Goal: Task Accomplishment & Management: Manage account settings

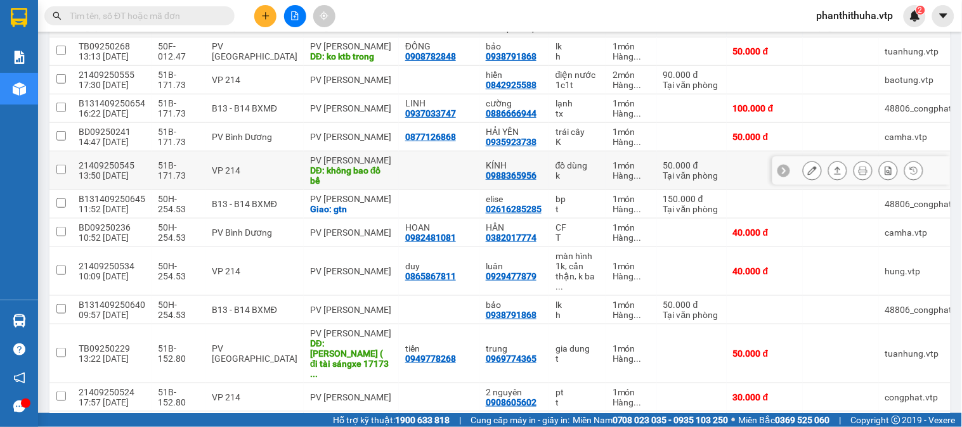
scroll to position [141, 0]
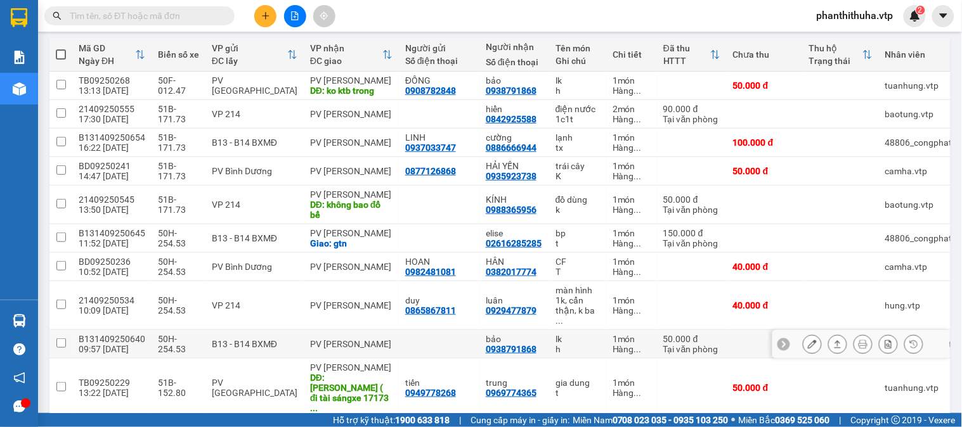
click at [829, 341] on button at bounding box center [838, 345] width 18 height 22
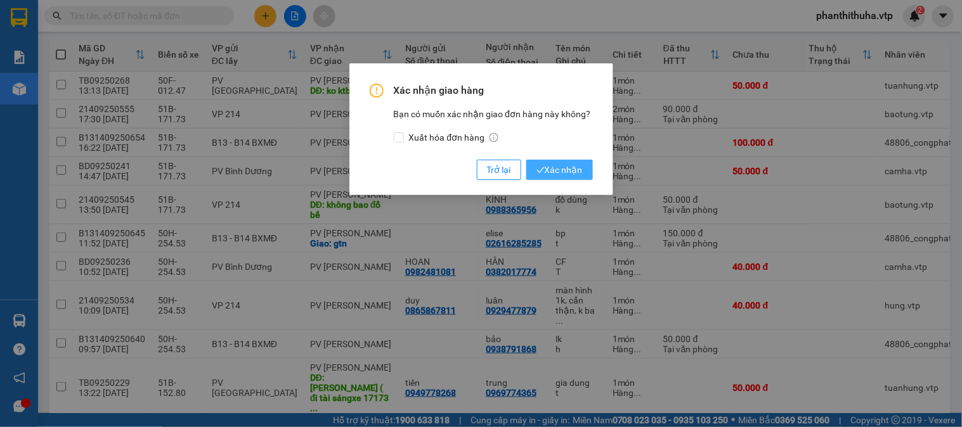
click at [560, 160] on button "Xác nhận" at bounding box center [559, 170] width 67 height 20
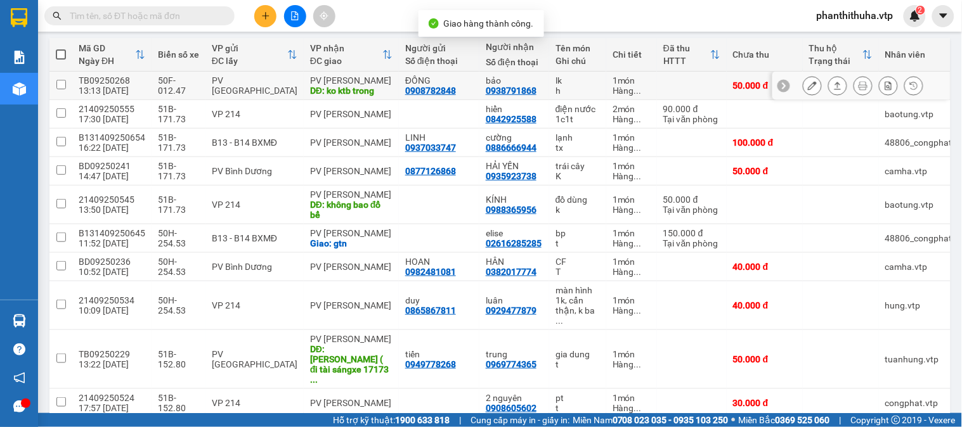
click at [808, 88] on icon at bounding box center [812, 85] width 9 height 9
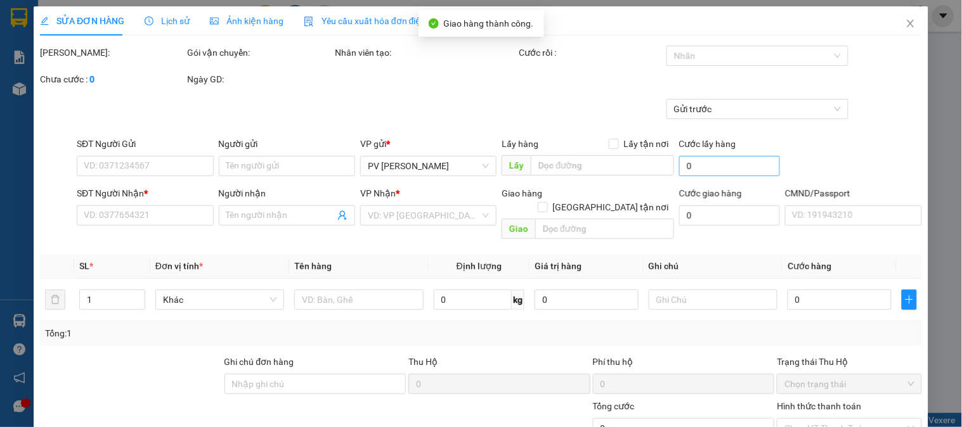
type input "0908782848"
type input "ĐỒNG"
type input "0938791868"
type input "bảo"
type input "ko ktb trong"
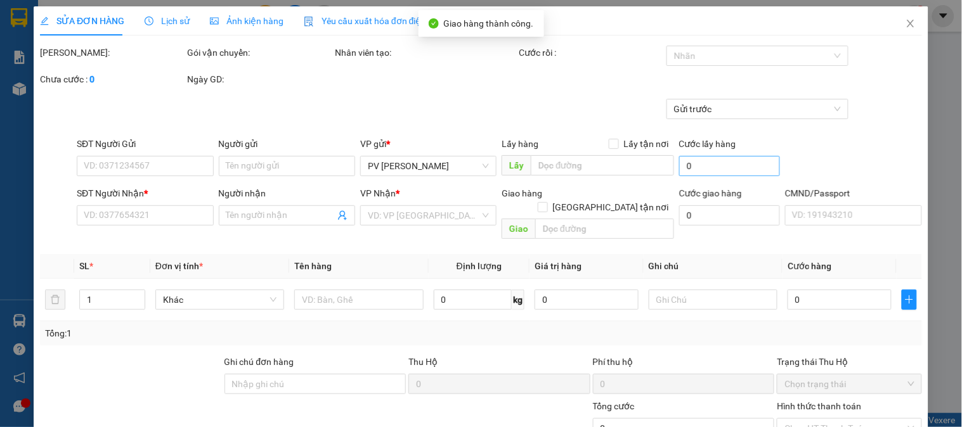
type input "50.000"
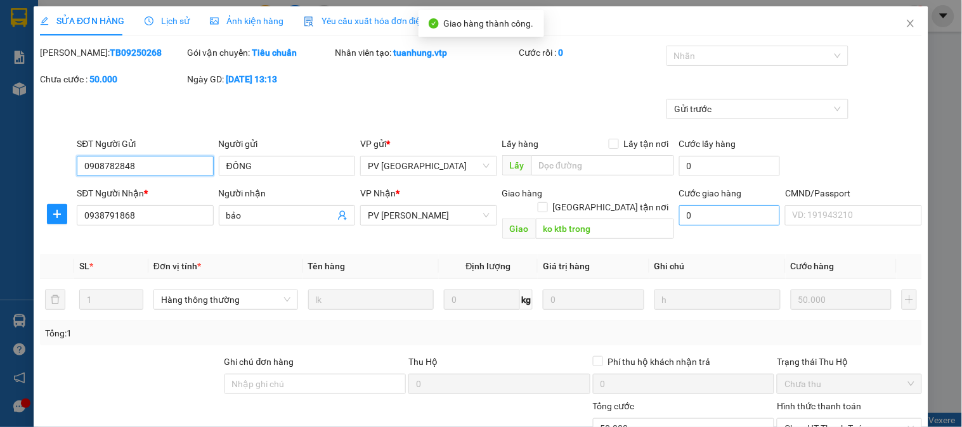
type input "2.500"
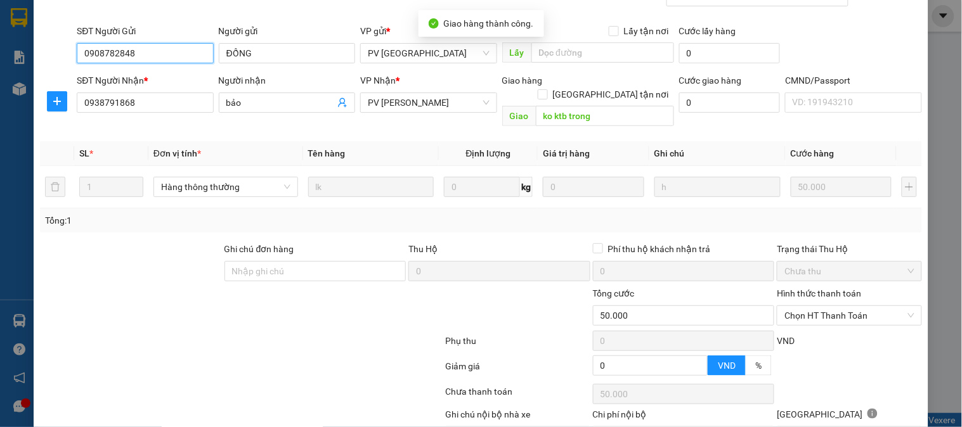
scroll to position [173, 0]
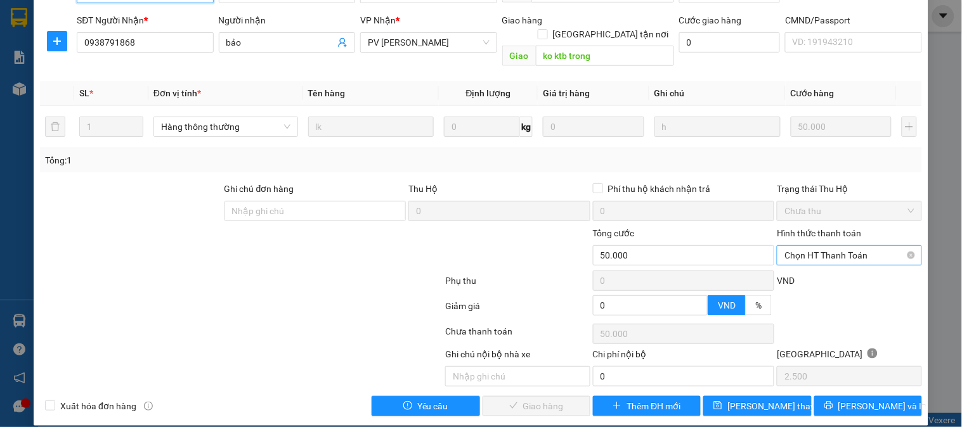
click at [809, 246] on span "Chọn HT Thanh Toán" at bounding box center [849, 255] width 129 height 19
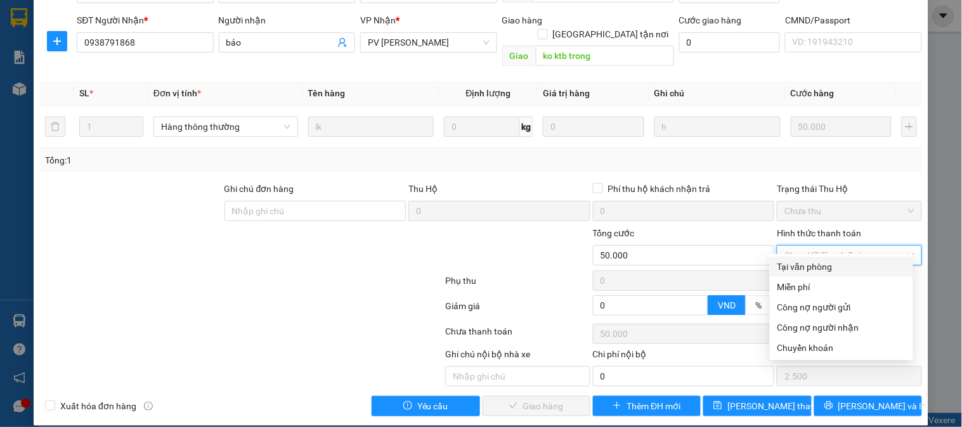
click at [806, 266] on div "Tại văn phòng" at bounding box center [842, 267] width 128 height 14
type input "0"
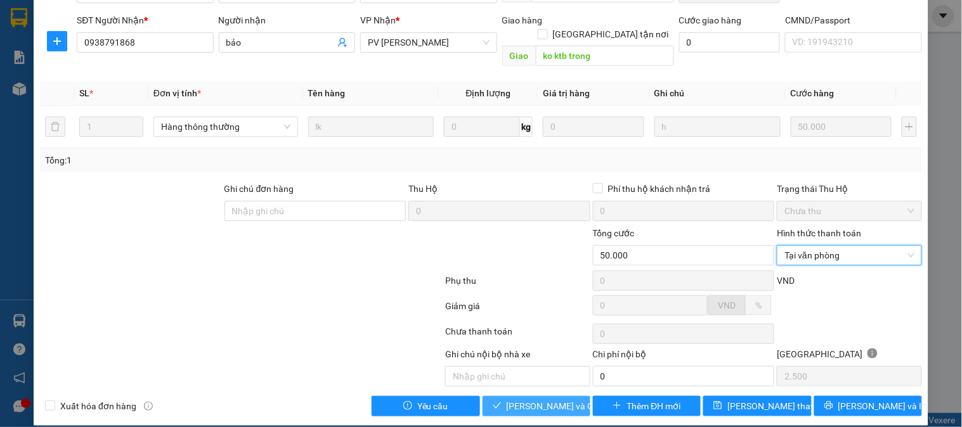
click at [537, 396] on button "[PERSON_NAME] và Giao hàng" at bounding box center [537, 406] width 108 height 20
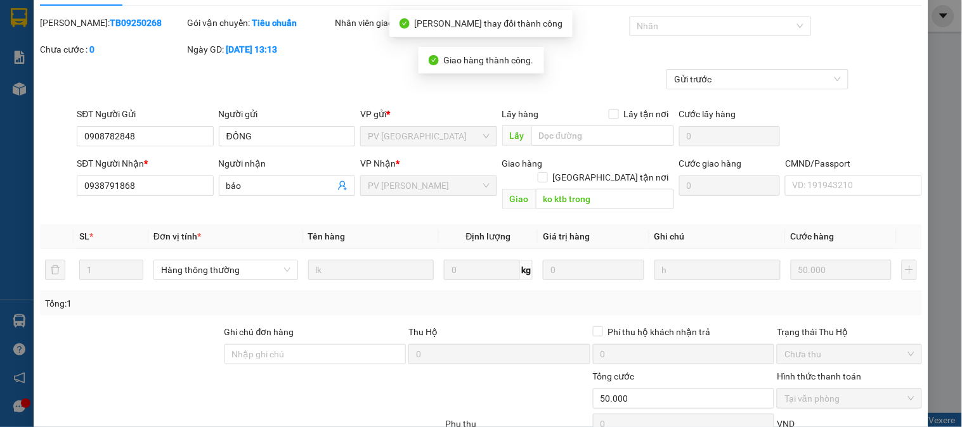
scroll to position [0, 0]
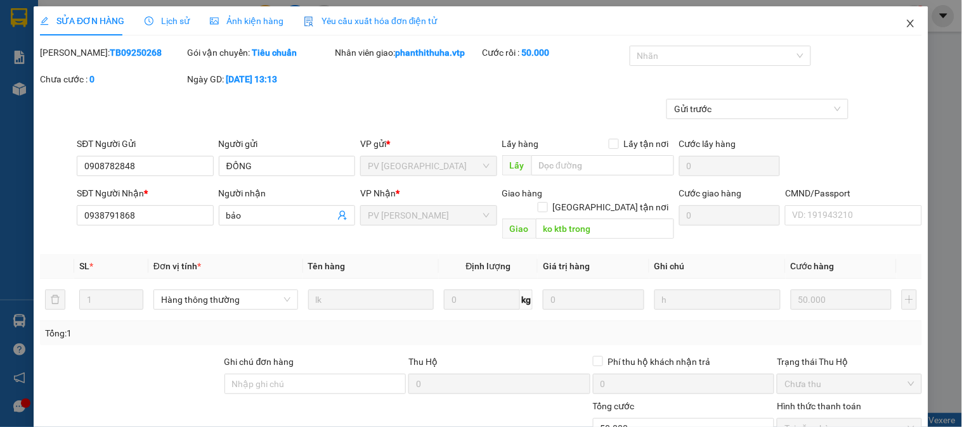
click at [906, 24] on icon "close" at bounding box center [911, 23] width 10 height 10
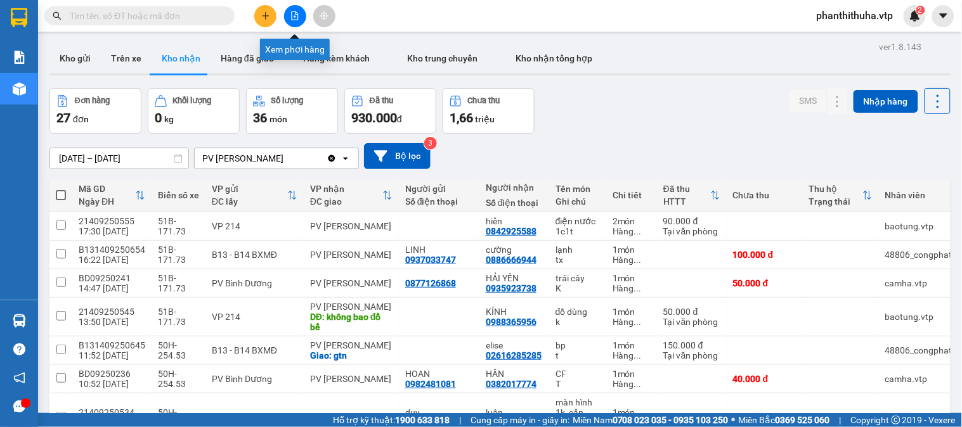
click at [293, 18] on icon "file-add" at bounding box center [294, 15] width 9 height 9
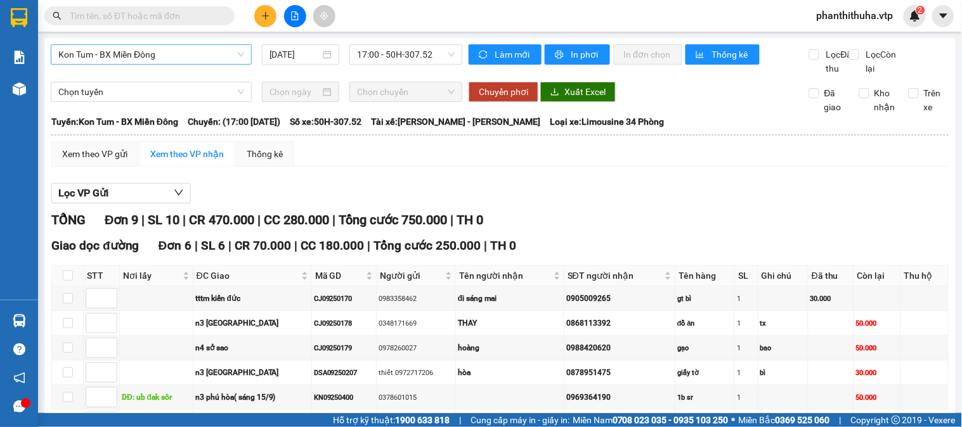
click at [208, 58] on span "Kon Tum - BX Miền Đông" at bounding box center [151, 54] width 186 height 19
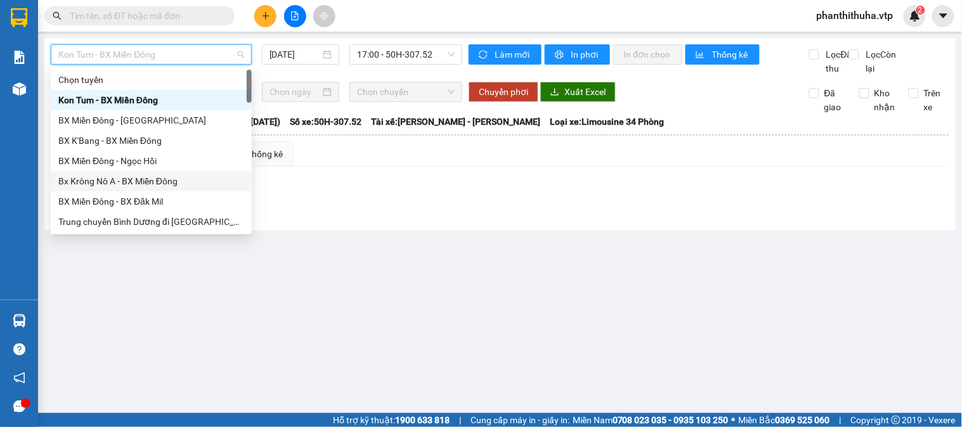
click at [176, 176] on div "Bx Krông Nô A - BX Miền Đông" at bounding box center [151, 181] width 186 height 14
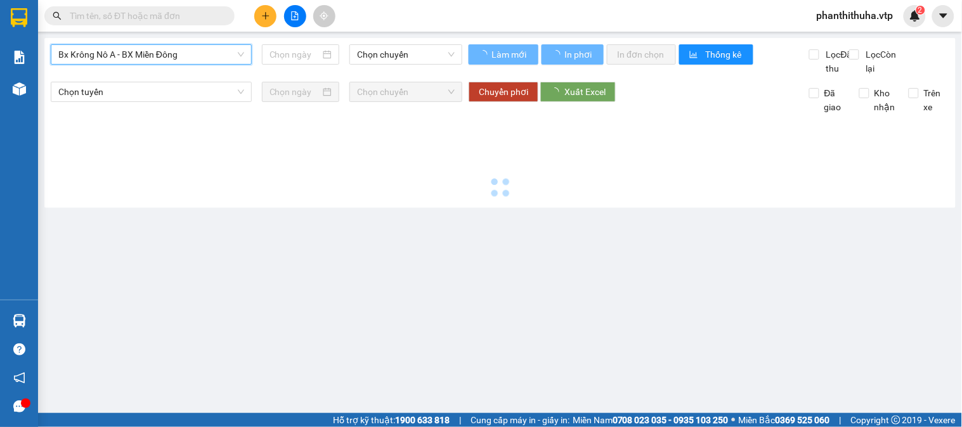
type input "[DATE]"
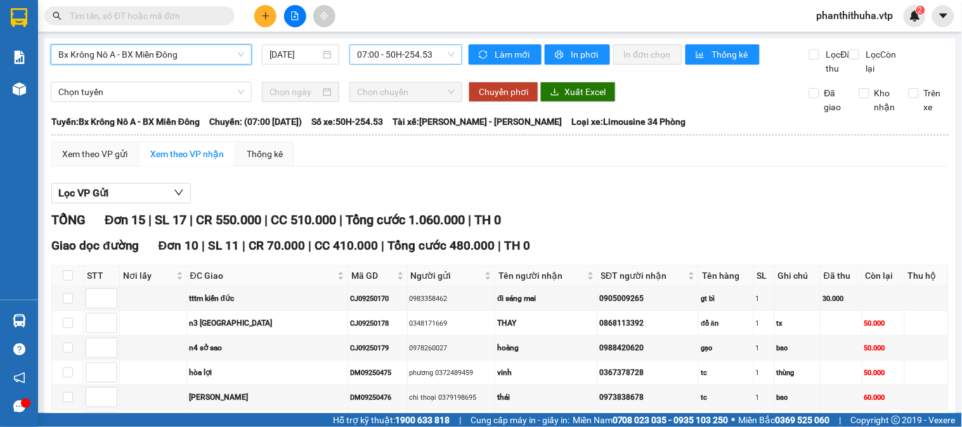
click at [414, 58] on span "07:00 - 50H-254.53" at bounding box center [406, 54] width 98 height 19
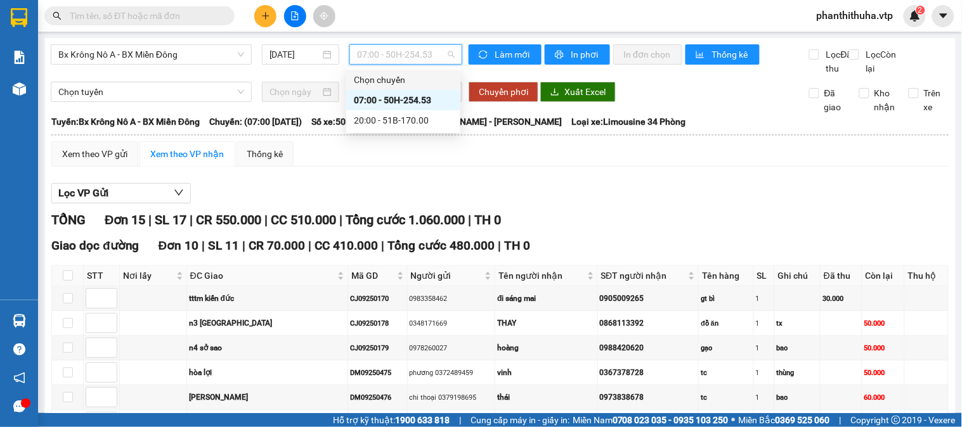
click at [601, 167] on div "Xem theo VP gửi Xem theo VP nhận Thống kê" at bounding box center [499, 153] width 897 height 25
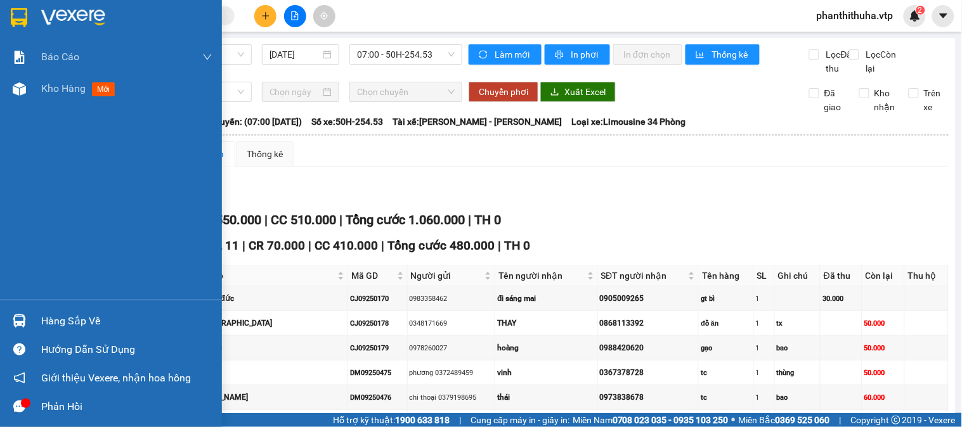
click at [76, 16] on img at bounding box center [73, 17] width 64 height 19
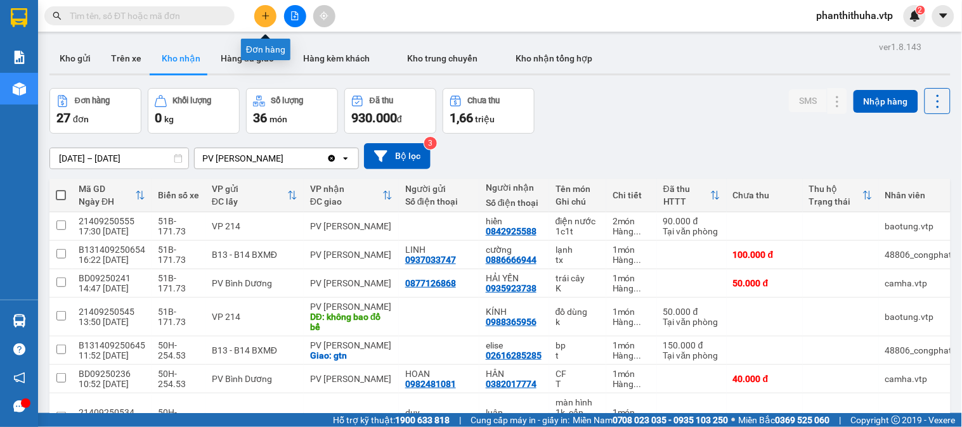
click at [264, 13] on icon "plus" at bounding box center [265, 15] width 9 height 9
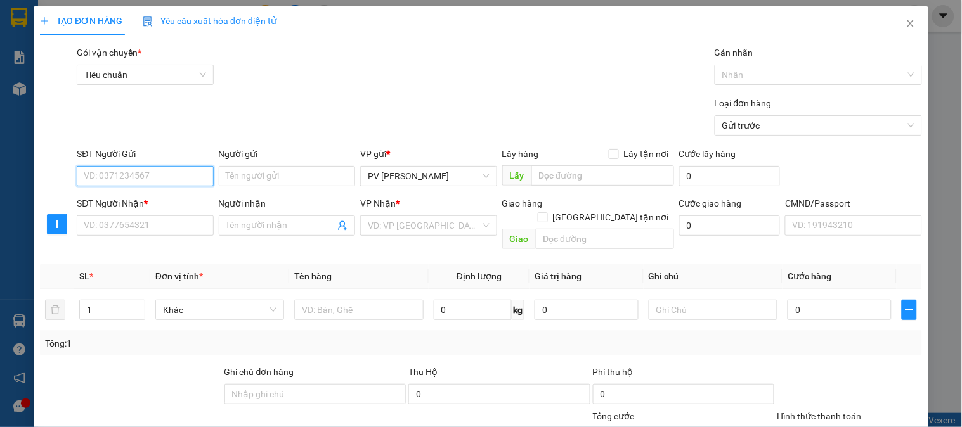
drag, startPoint x: 187, startPoint y: 175, endPoint x: 206, endPoint y: 163, distance: 22.5
click at [188, 174] on input "SĐT Người Gửi" at bounding box center [145, 176] width 136 height 20
type input "0978848123"
click at [167, 205] on div "0978848123 - HÙNG" at bounding box center [144, 202] width 120 height 14
type input "HÙNG"
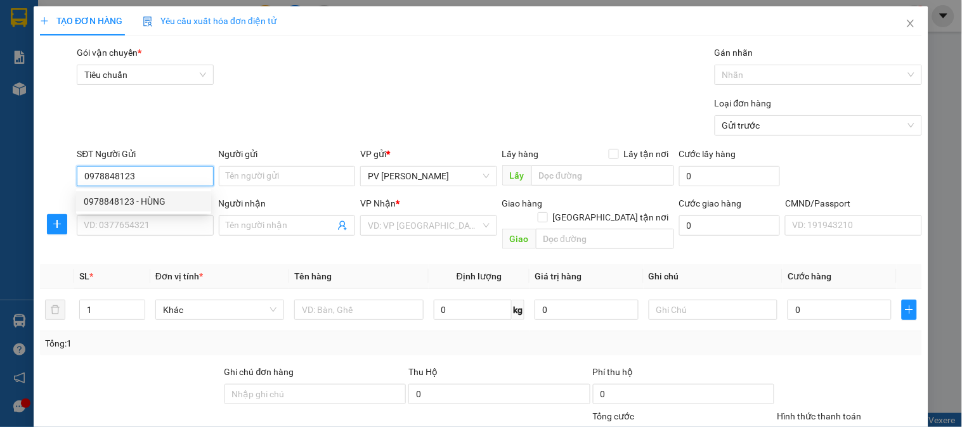
type input "0767594552"
type input "HAY"
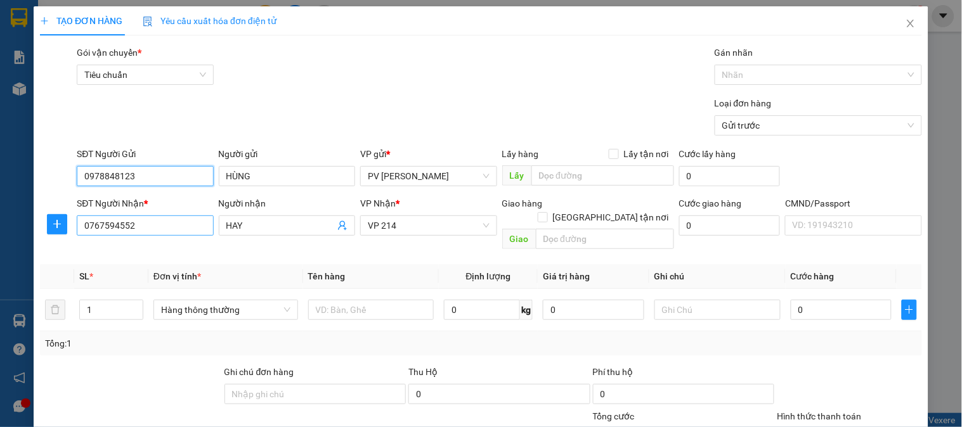
type input "0978848123"
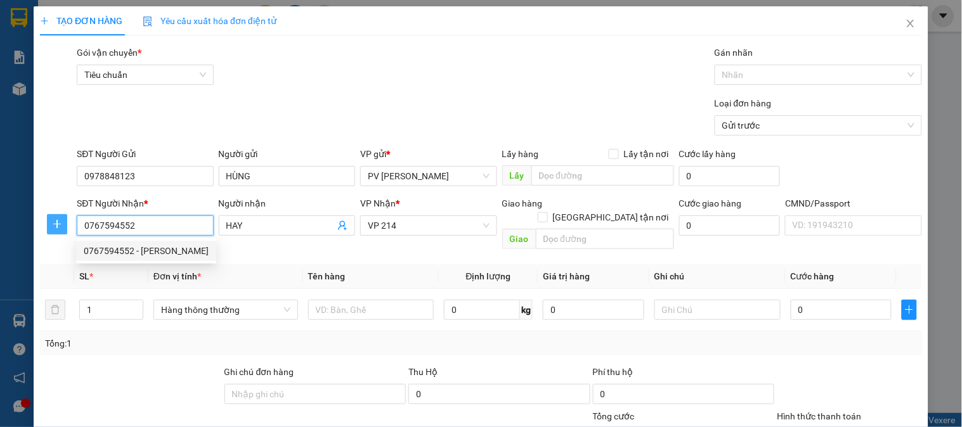
drag, startPoint x: 166, startPoint y: 230, endPoint x: 65, endPoint y: 230, distance: 101.5
click at [64, 231] on div "SĐT Người Nhận * 0767594552 Người nhận HAY VP Nhận * VP 214 Giao hàng Giao tận …" at bounding box center [481, 226] width 885 height 58
type input "0939612268"
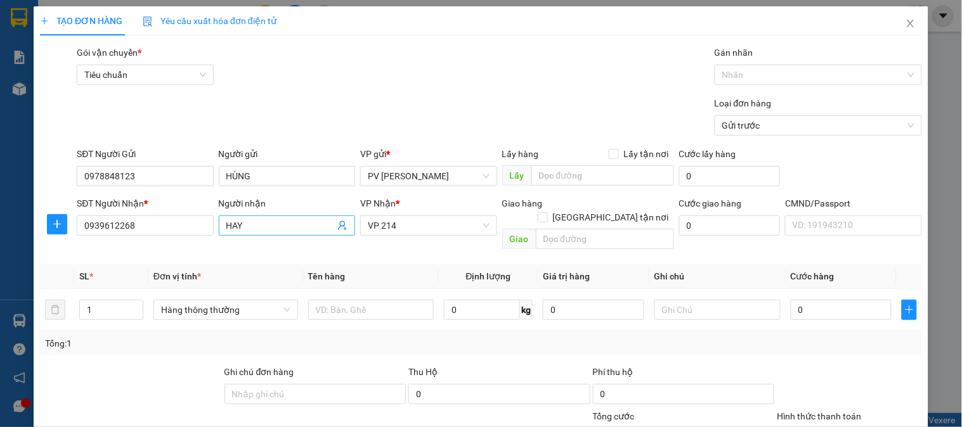
click at [256, 225] on input "HAY" at bounding box center [280, 226] width 108 height 14
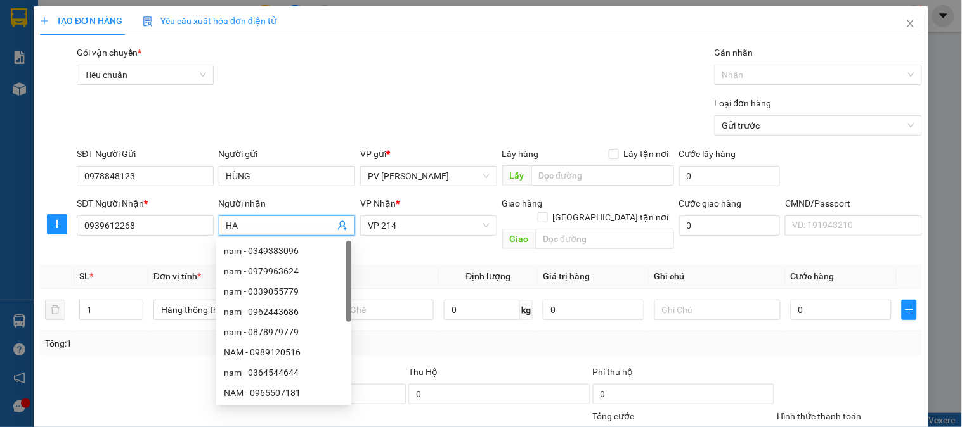
type input "H"
click at [416, 231] on span "VP 214" at bounding box center [428, 225] width 121 height 19
type input "THANH"
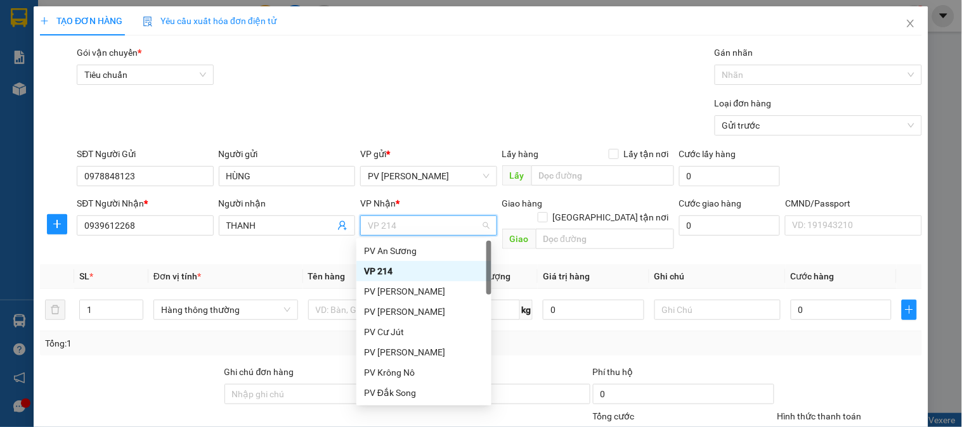
type input "B"
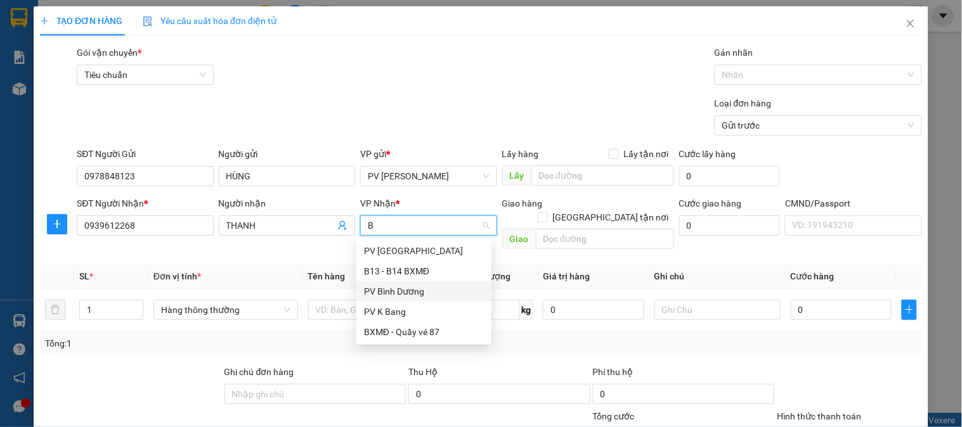
click at [410, 288] on div "PV Bình Dương" at bounding box center [424, 292] width 120 height 14
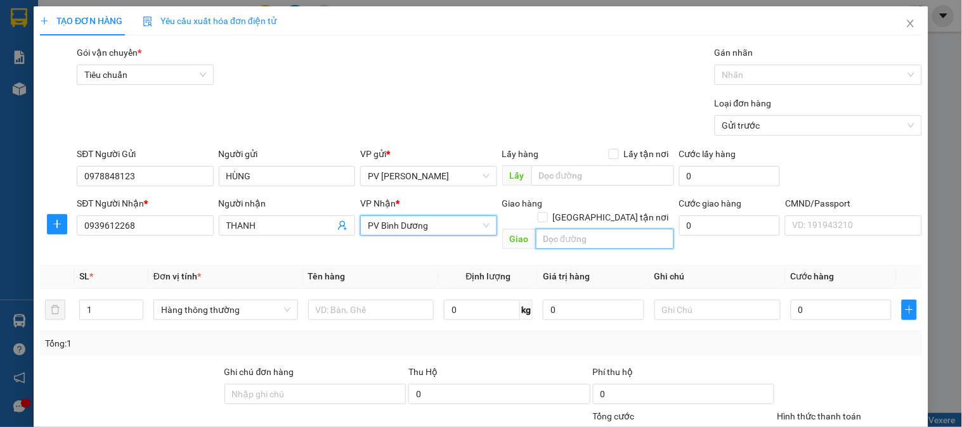
click at [562, 229] on input "text" at bounding box center [605, 239] width 138 height 20
type input "THỦ DẦU MỘT"
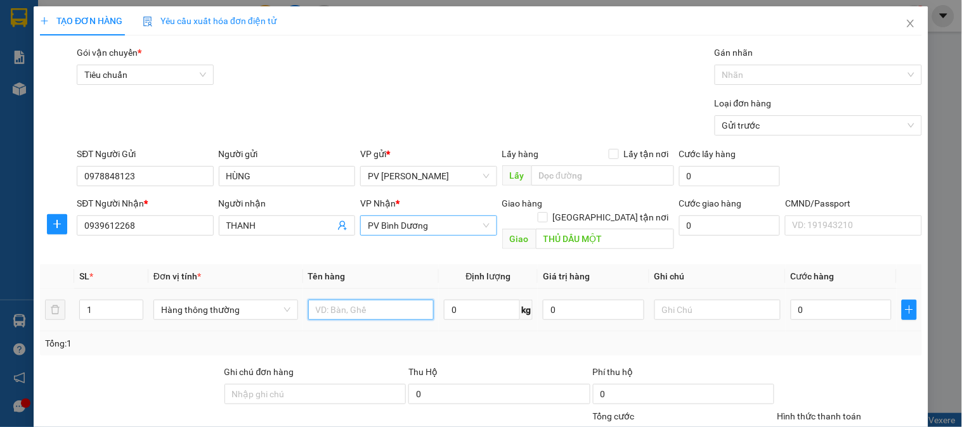
click at [324, 300] on input "text" at bounding box center [371, 310] width 126 height 20
type input "TCAY"
click at [705, 300] on input "text" at bounding box center [718, 310] width 126 height 20
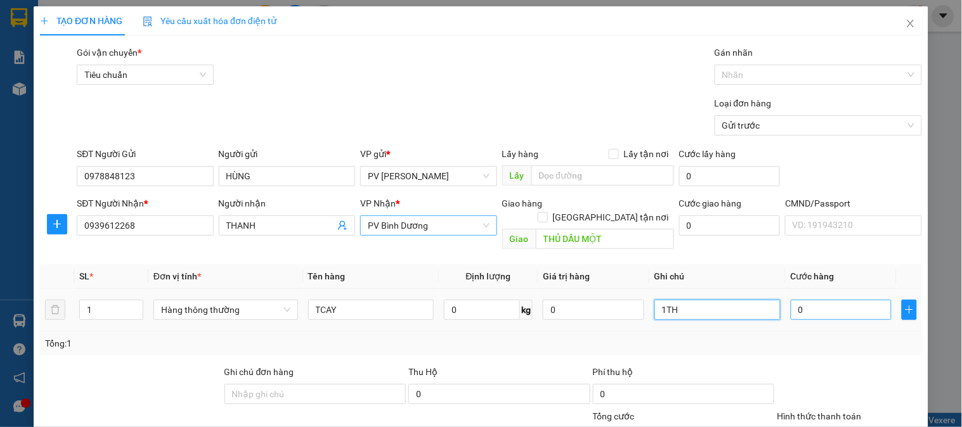
type input "1TH"
click at [816, 300] on input "0" at bounding box center [841, 310] width 101 height 20
type input "6"
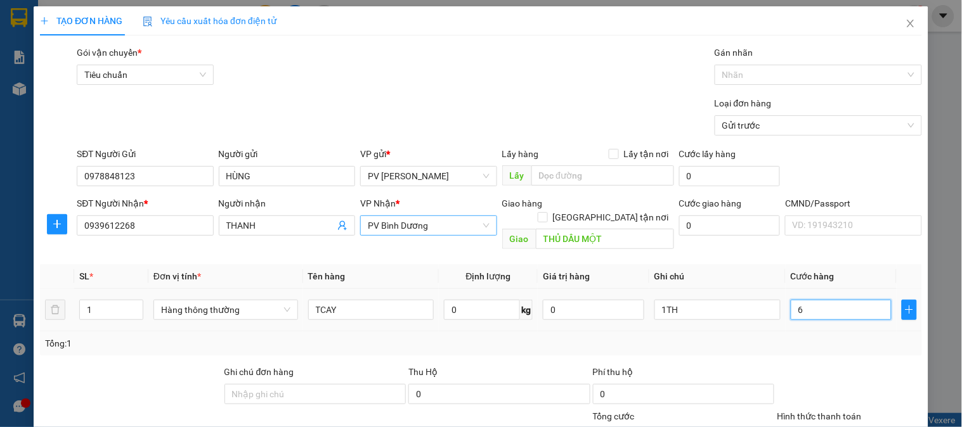
type input "60"
type input "600"
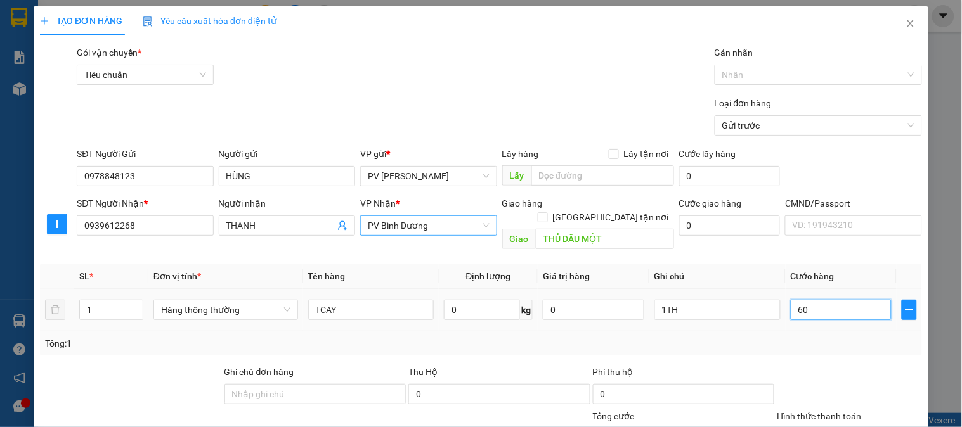
type input "600"
type input "6.000"
type input "60.000"
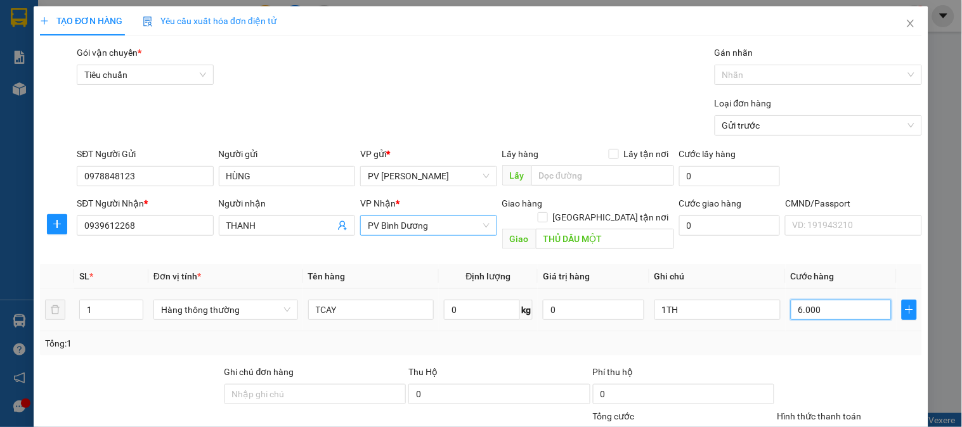
type input "60.000"
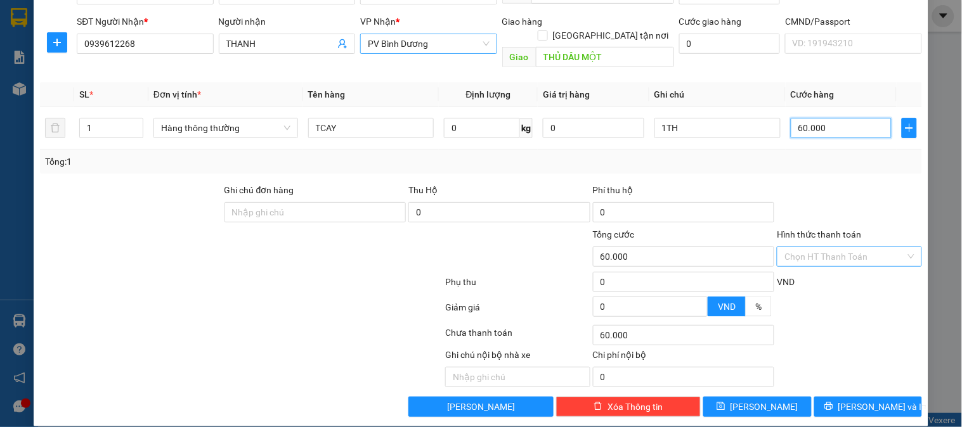
type input "60.000"
click at [811, 247] on input "Hình thức thanh toán" at bounding box center [845, 256] width 121 height 19
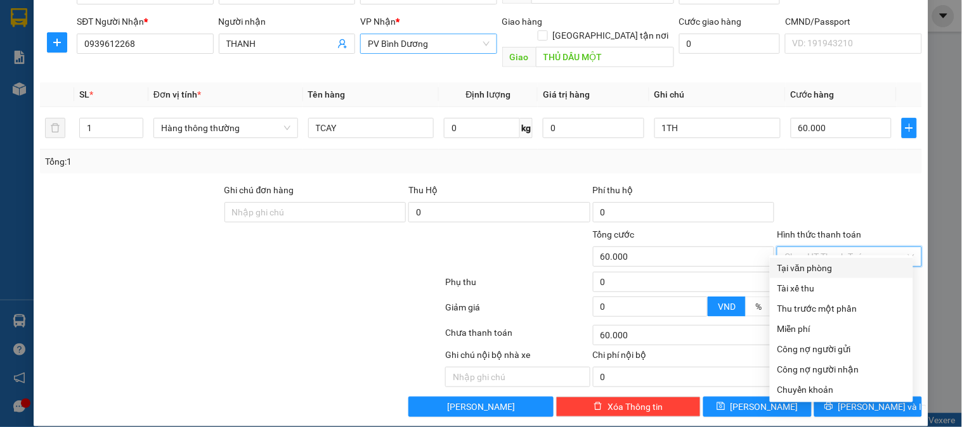
click at [802, 271] on div "Tại văn phòng" at bounding box center [842, 268] width 128 height 14
type input "0"
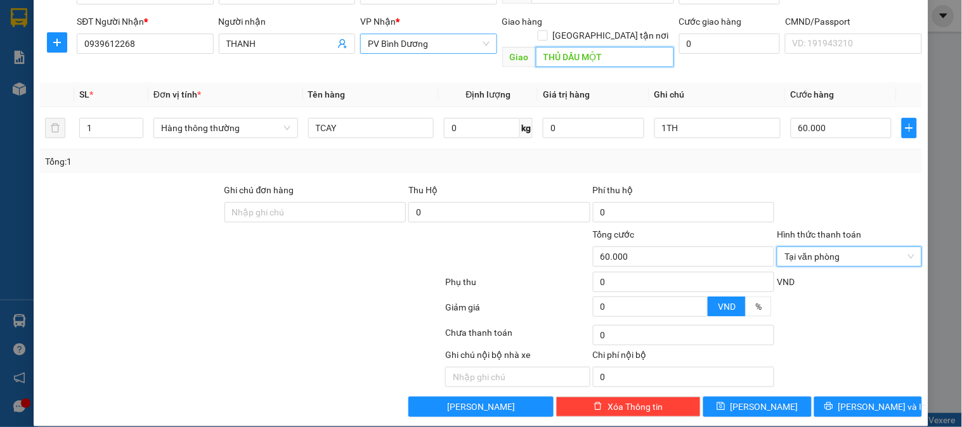
click at [536, 47] on input "THỦ DẦU MỘT" at bounding box center [605, 57] width 138 height 20
click at [537, 47] on input "THỦ DẦU MỘT" at bounding box center [605, 57] width 138 height 20
click at [817, 251] on span "Tại văn phòng" at bounding box center [849, 256] width 129 height 19
type input "BECAMEX THỦ DẦU MỘT"
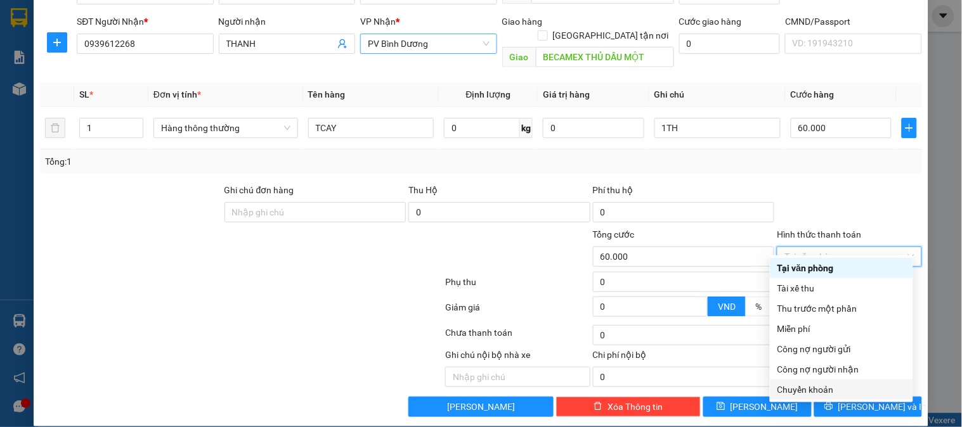
click at [812, 388] on div "Chuyển khoản" at bounding box center [842, 390] width 128 height 14
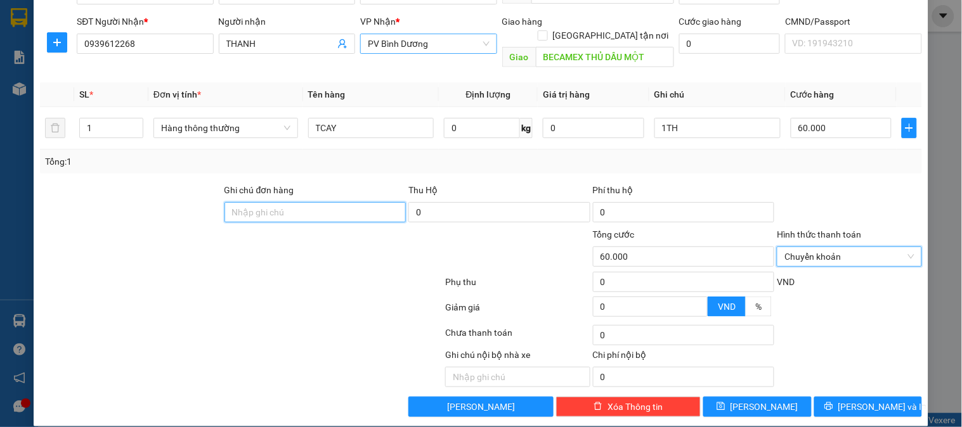
click at [356, 204] on input "Ghi chú đơn hàng" at bounding box center [316, 212] width 182 height 20
type input "E"
type input "Ẽ"
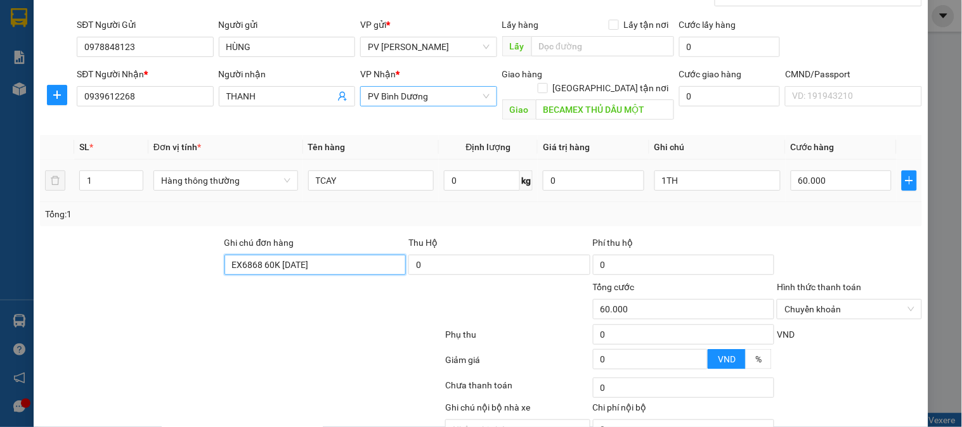
scroll to position [0, 0]
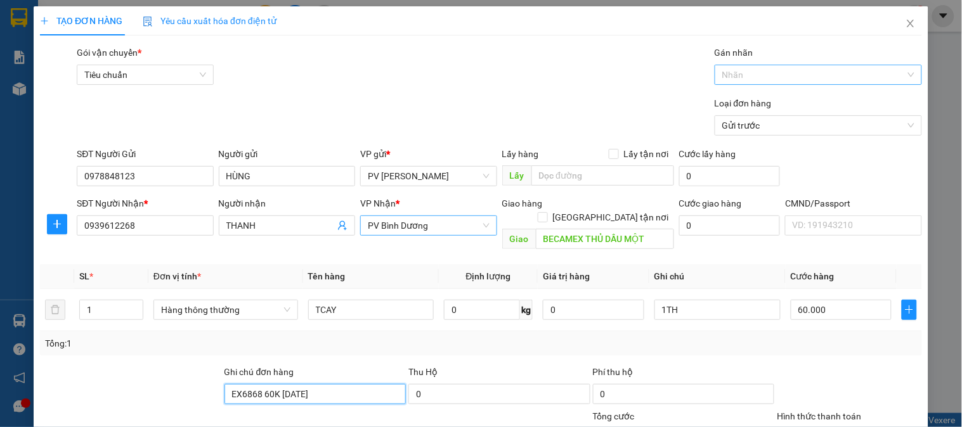
click at [806, 70] on div at bounding box center [812, 74] width 188 height 15
type input "EX6868 60K [DATE]"
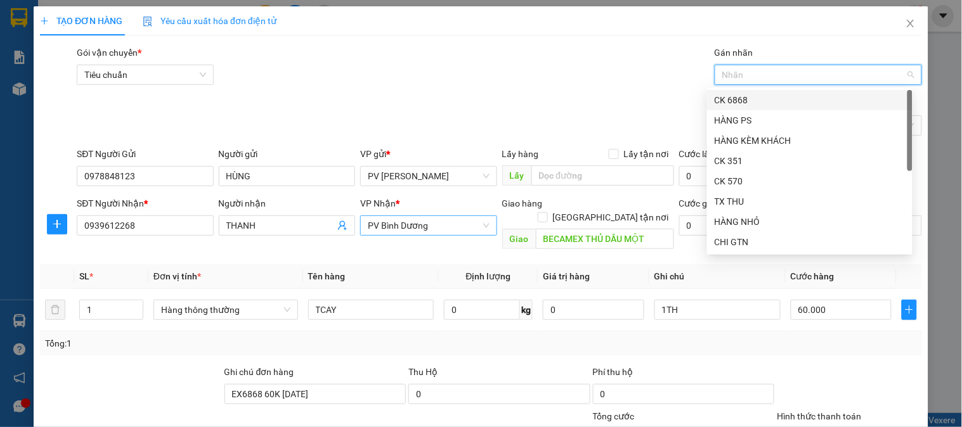
click at [750, 100] on div "CK 6868" at bounding box center [810, 100] width 190 height 14
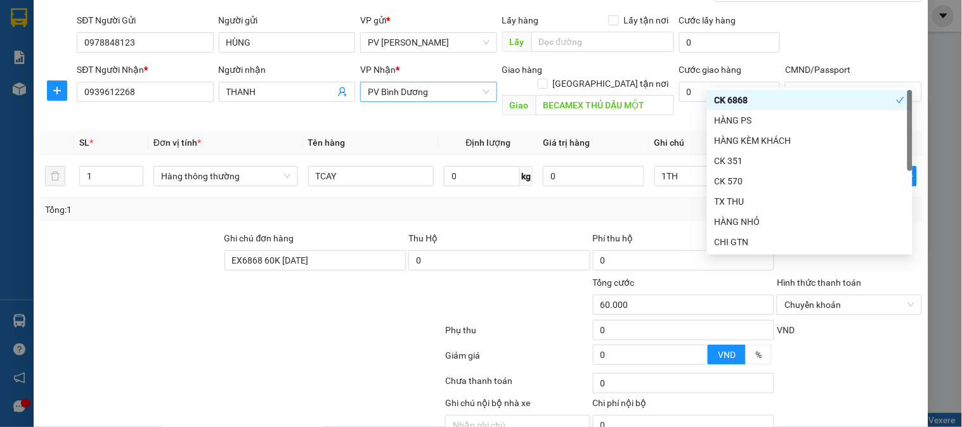
scroll to position [182, 0]
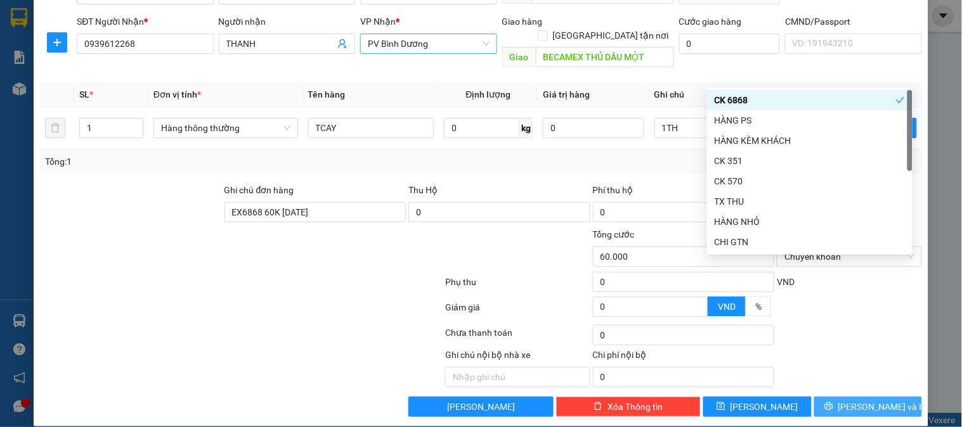
click at [833, 397] on button "[PERSON_NAME] và In" at bounding box center [868, 407] width 108 height 20
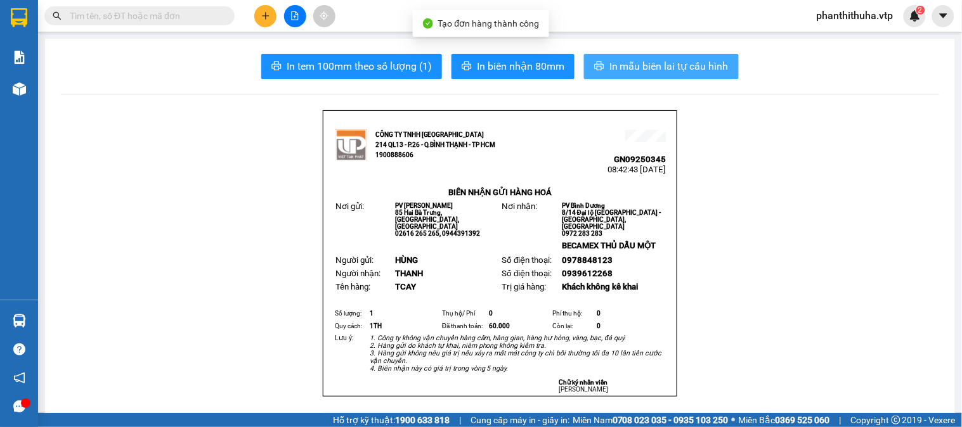
click at [634, 58] on button "In mẫu biên lai tự cấu hình" at bounding box center [661, 66] width 155 height 25
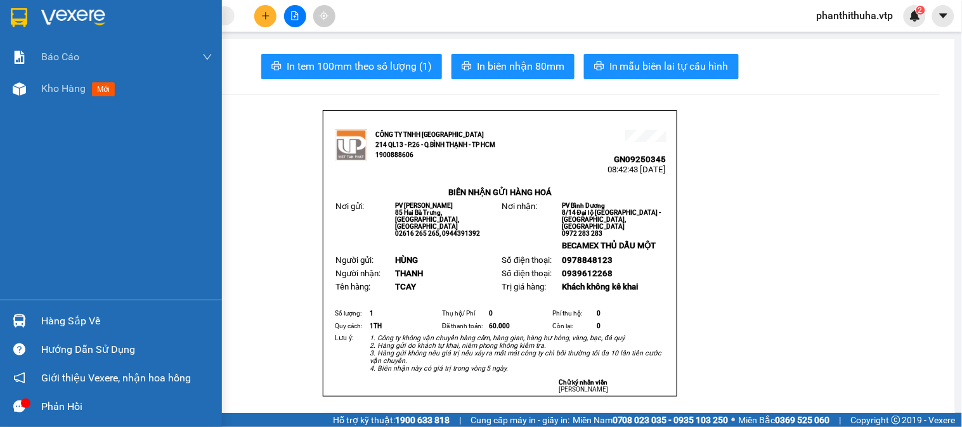
drag, startPoint x: 67, startPoint y: 13, endPoint x: 105, endPoint y: 1, distance: 40.5
click at [67, 13] on img at bounding box center [73, 17] width 64 height 19
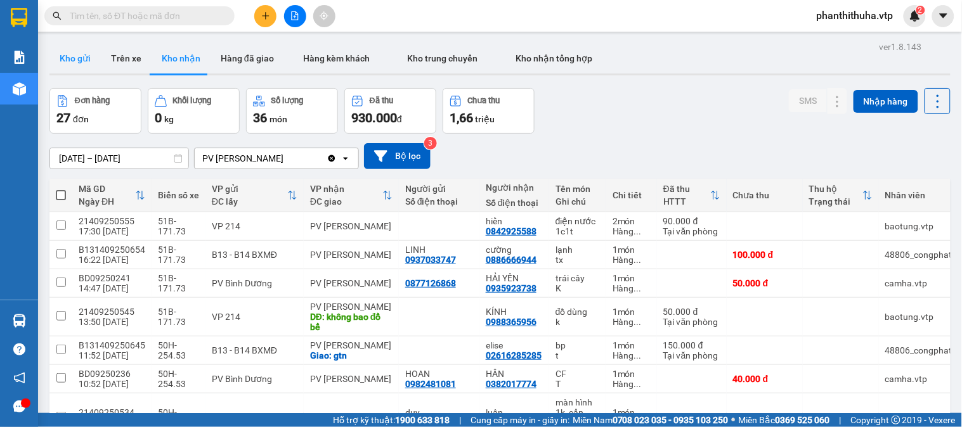
click at [76, 55] on button "Kho gửi" at bounding box center [74, 58] width 51 height 30
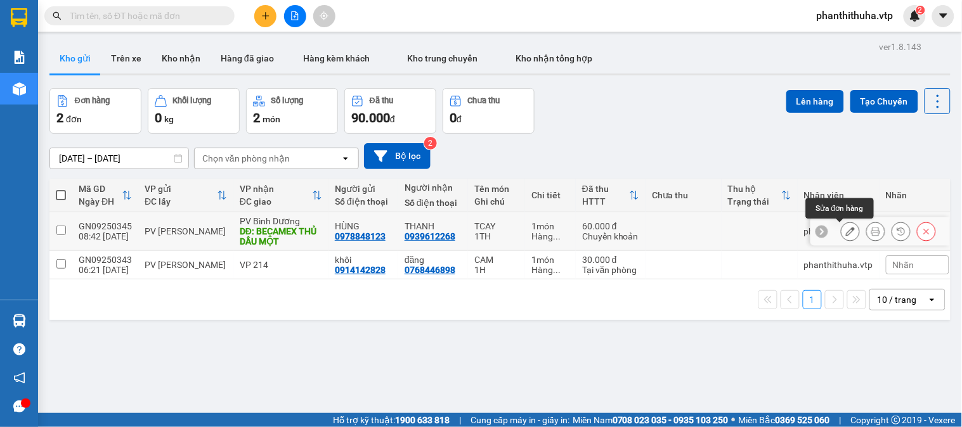
click at [846, 233] on icon at bounding box center [850, 231] width 9 height 9
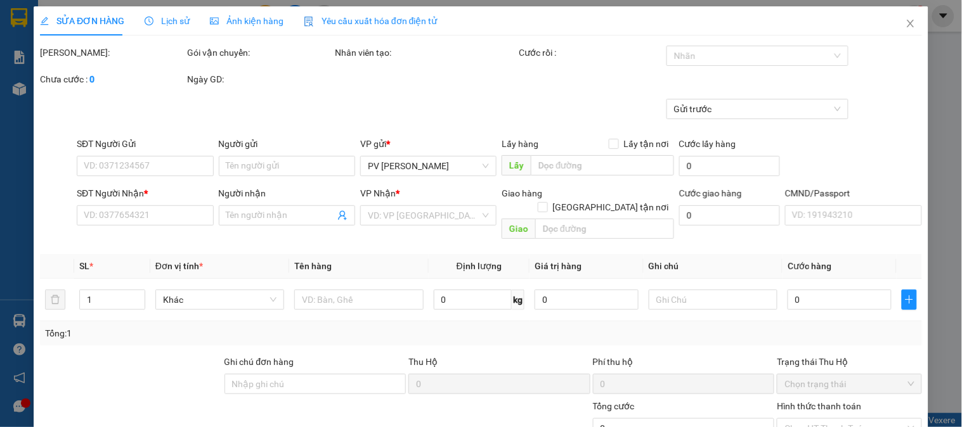
type input "0978848123"
type input "HÙNG"
type input "0939612268"
type input "THANH"
type input "BECAMEX THỦ DẦU MỘT"
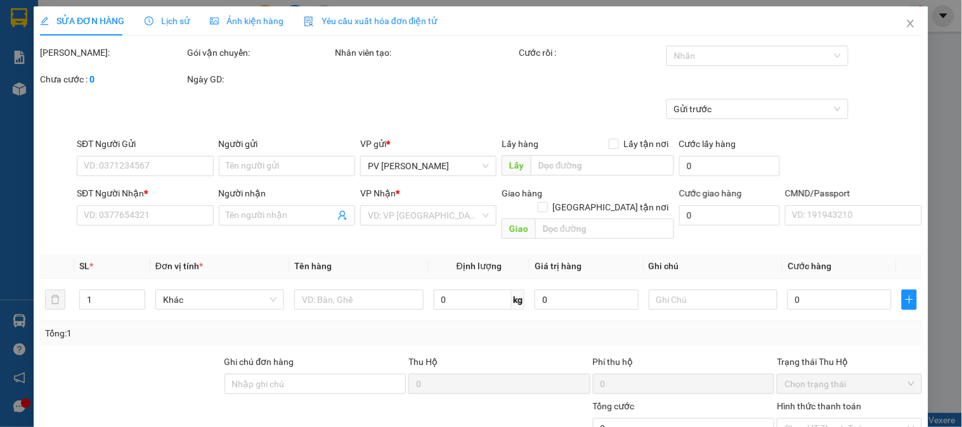
type input "EX6868 60K [DATE]"
type input "60.000"
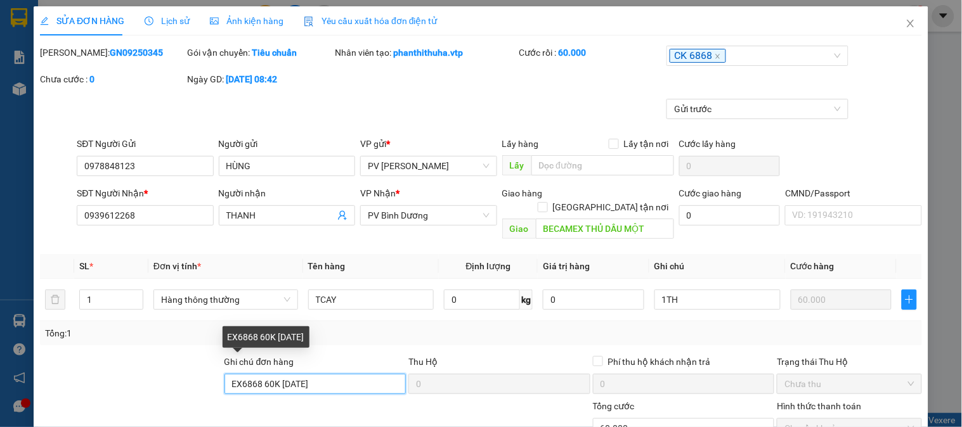
click at [331, 374] on input "EX6868 60K [DATE]" at bounding box center [316, 384] width 182 height 20
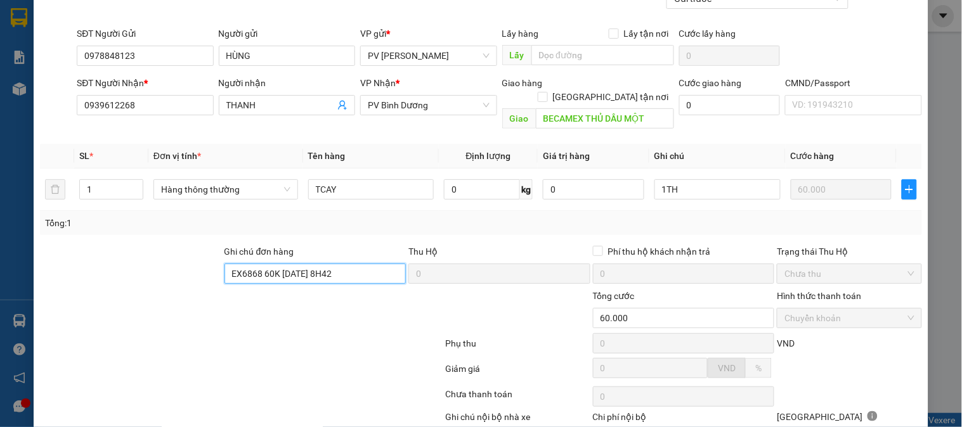
scroll to position [173, 0]
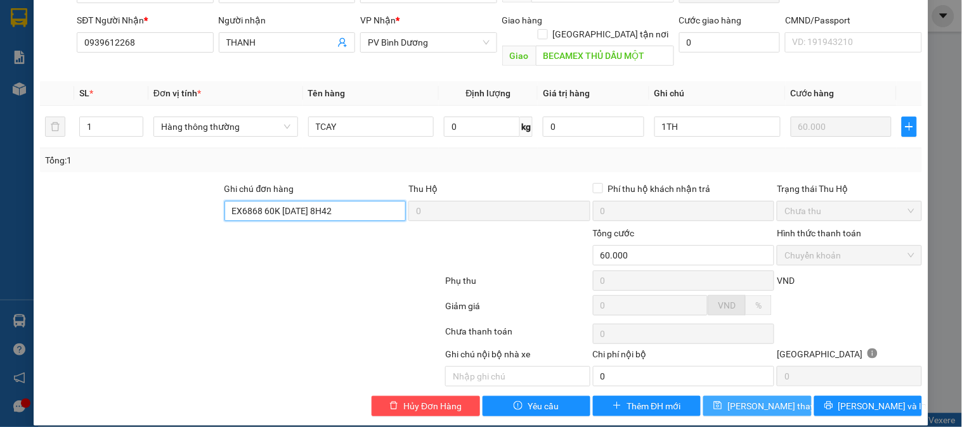
type input "EX6868 60K [DATE] 8H42"
click at [703, 398] on button "[PERSON_NAME] thay đổi" at bounding box center [757, 406] width 108 height 20
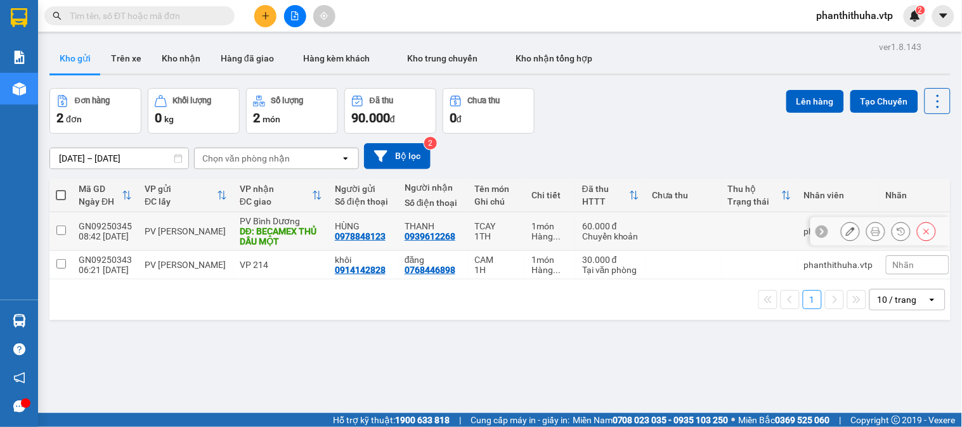
click at [64, 226] on input "checkbox" at bounding box center [61, 231] width 10 height 10
checkbox input "true"
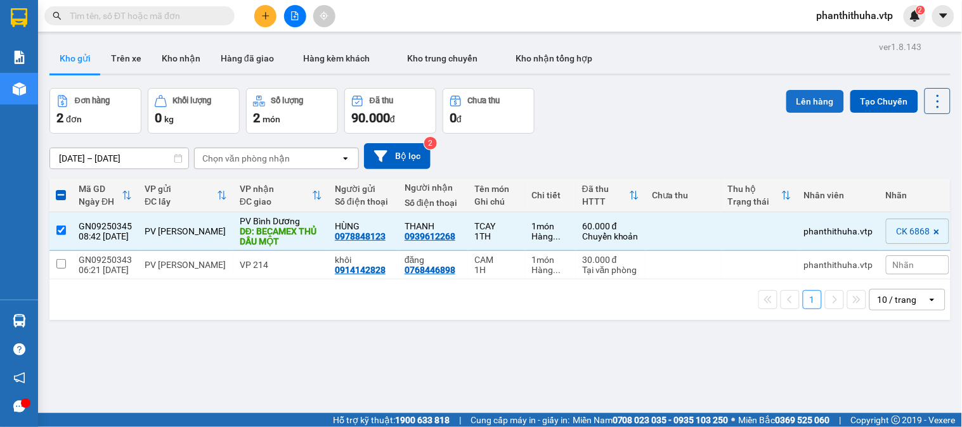
click at [808, 95] on button "Lên hàng" at bounding box center [815, 101] width 58 height 23
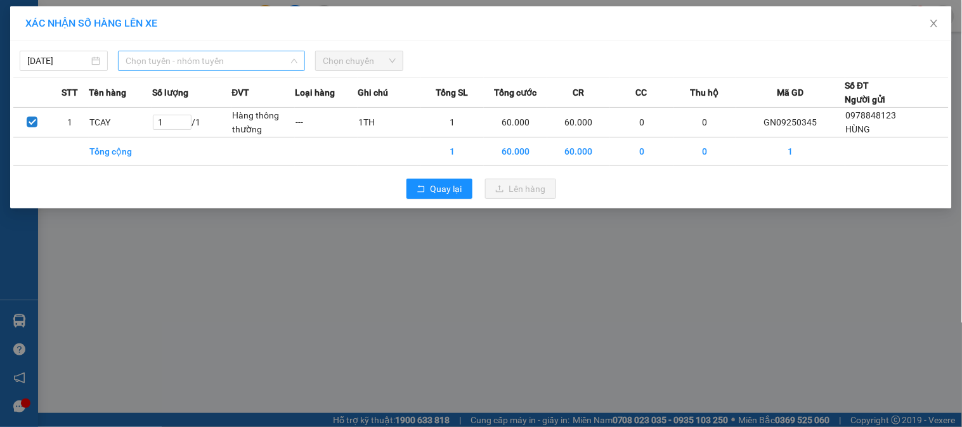
click at [143, 53] on span "Chọn tuyến - nhóm tuyến" at bounding box center [212, 60] width 172 height 19
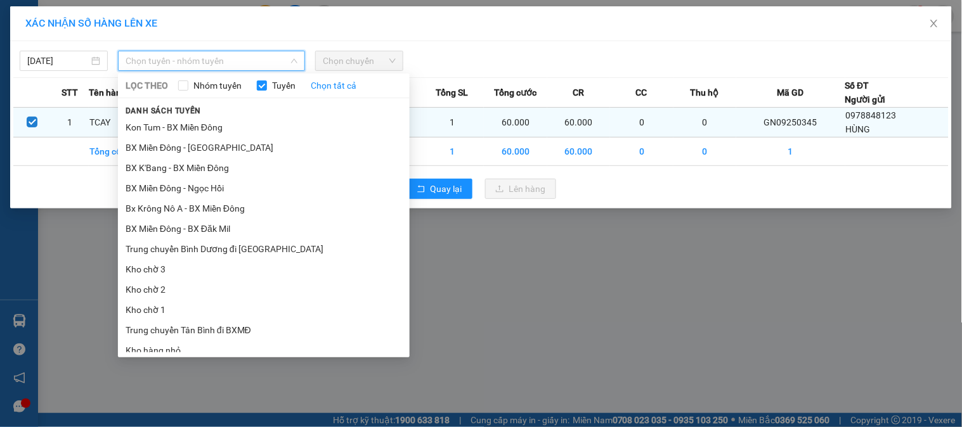
drag, startPoint x: 189, startPoint y: 204, endPoint x: 244, endPoint y: 121, distance: 99.2
click at [192, 203] on li "Bx Krông Nô A - BX Miền Đông" at bounding box center [264, 209] width 292 height 20
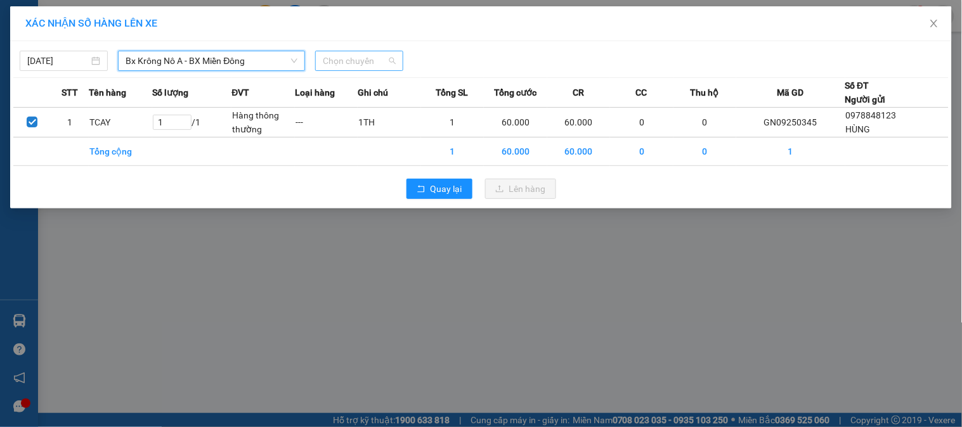
click at [358, 68] on span "Chọn chuyến" at bounding box center [359, 60] width 73 height 19
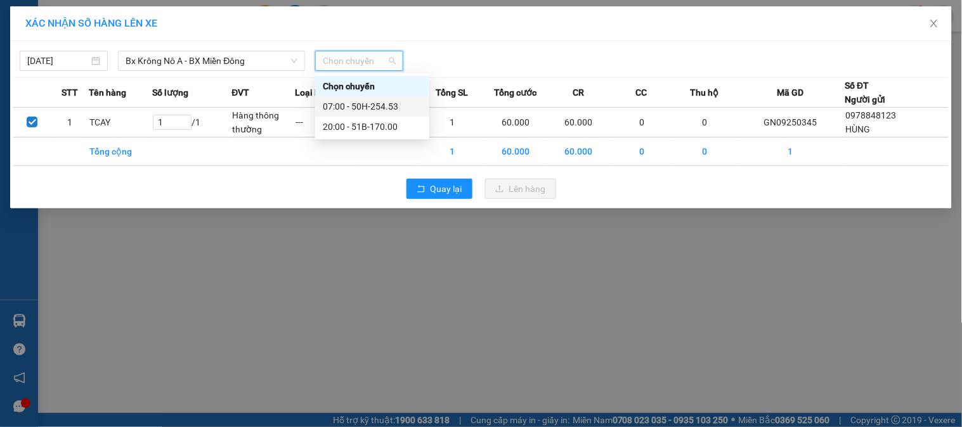
click at [381, 103] on div "07:00 - 50H-254.53" at bounding box center [372, 107] width 99 height 14
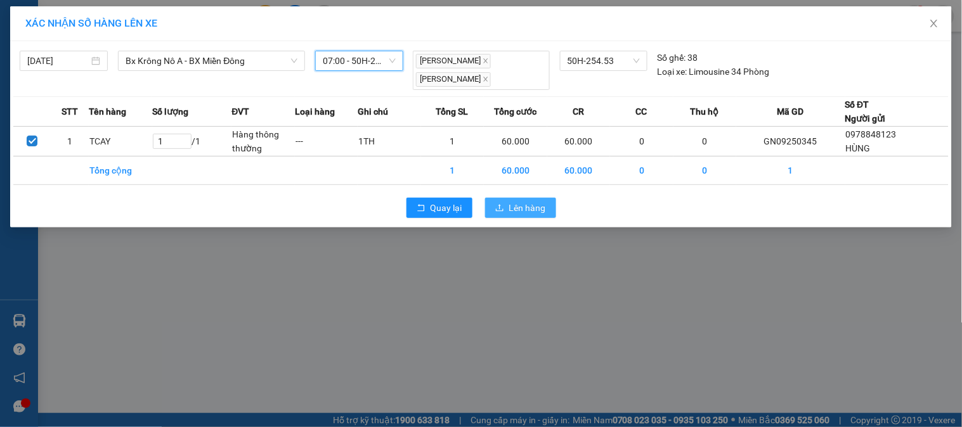
click at [531, 201] on span "Lên hàng" at bounding box center [527, 208] width 37 height 14
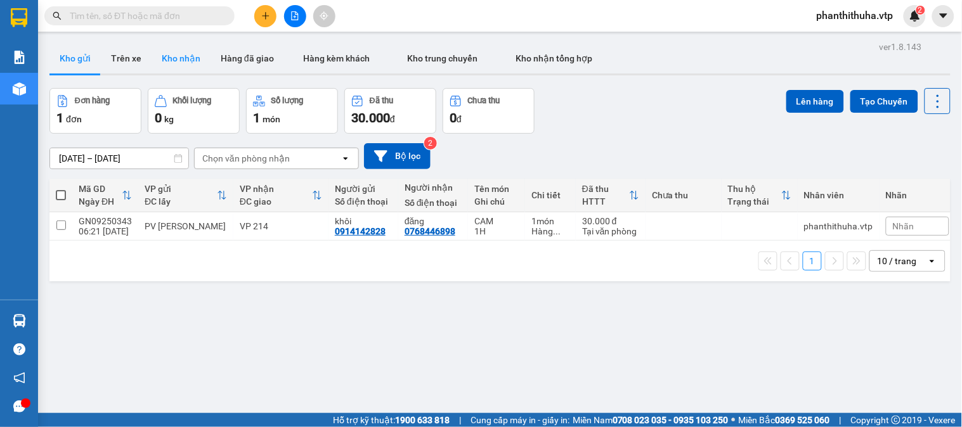
click at [186, 46] on button "Kho nhận" at bounding box center [181, 58] width 59 height 30
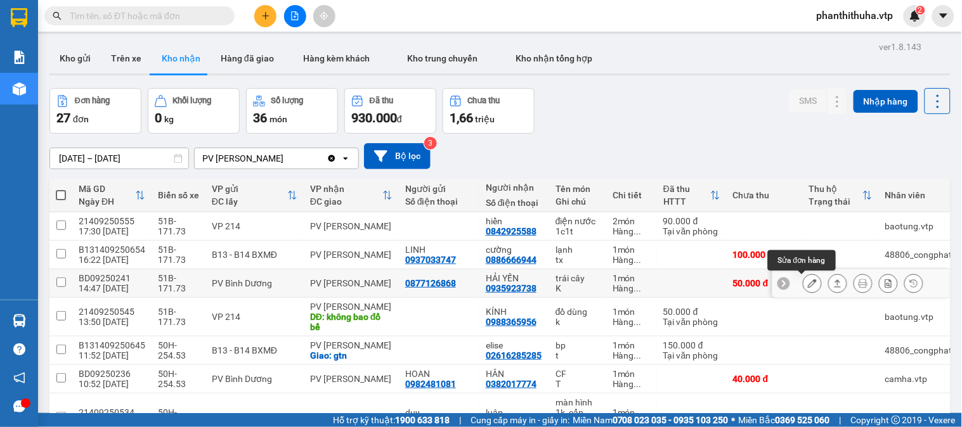
click at [808, 282] on icon at bounding box center [812, 283] width 9 height 9
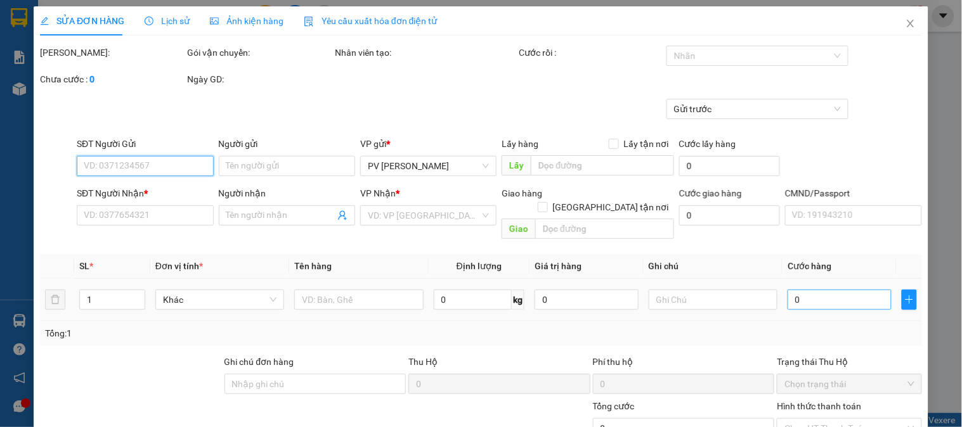
type input "2.500"
type input "0877126868"
type input "0935923738"
type input "HẢI YẾN"
type input "50.000"
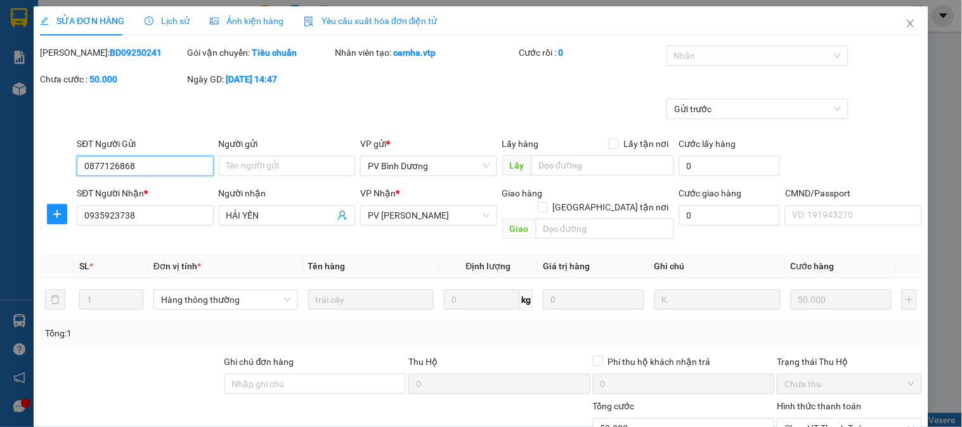
scroll to position [173, 0]
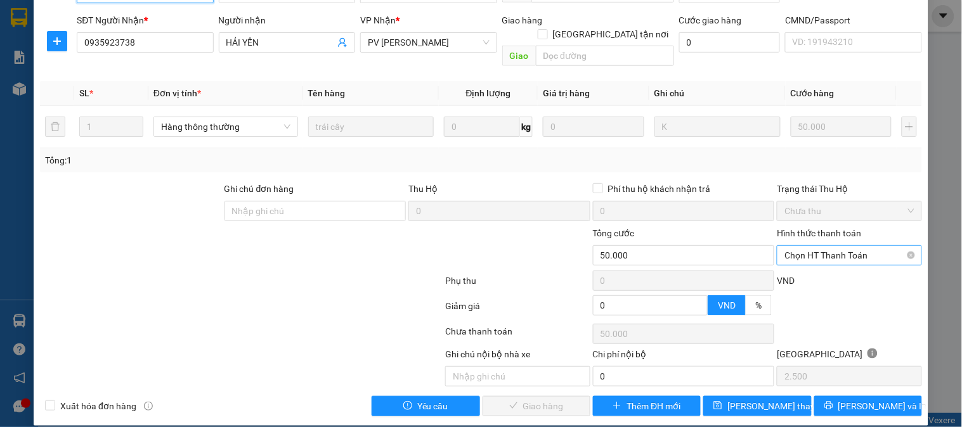
click at [816, 249] on span "Chọn HT Thanh Toán" at bounding box center [849, 255] width 129 height 19
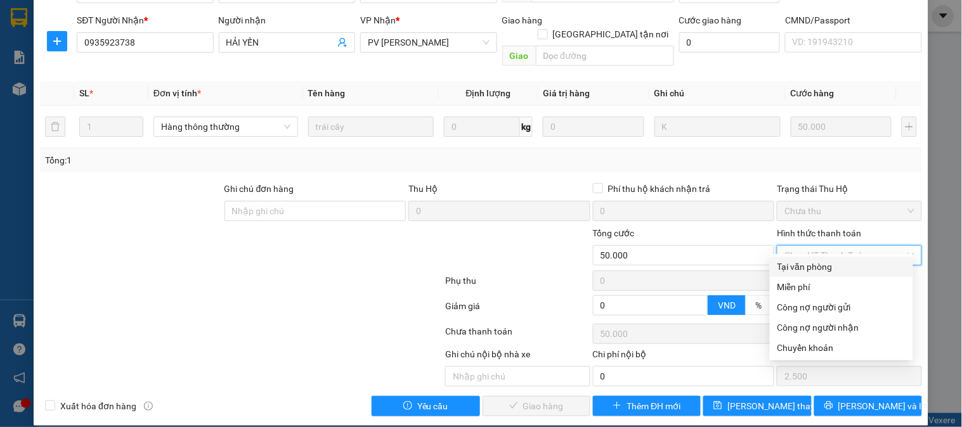
click at [810, 264] on div "Tại văn phòng" at bounding box center [842, 267] width 128 height 14
type input "0"
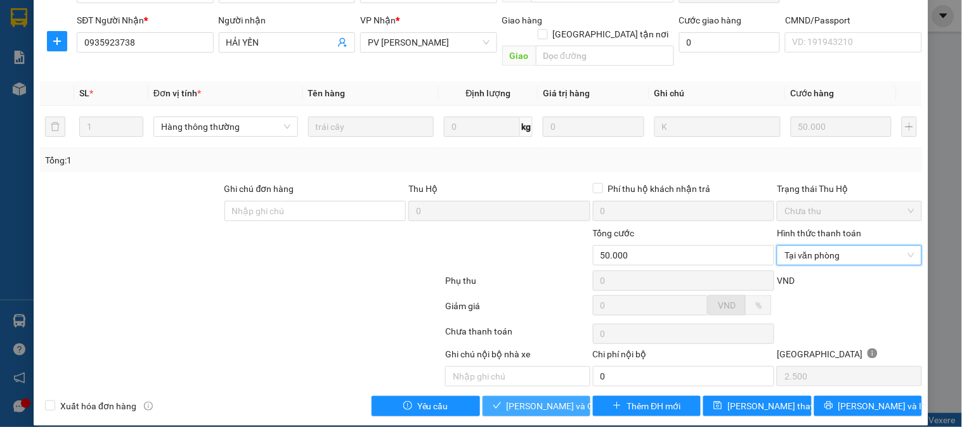
click at [561, 400] on span "[PERSON_NAME] và Giao hàng" at bounding box center [568, 407] width 122 height 14
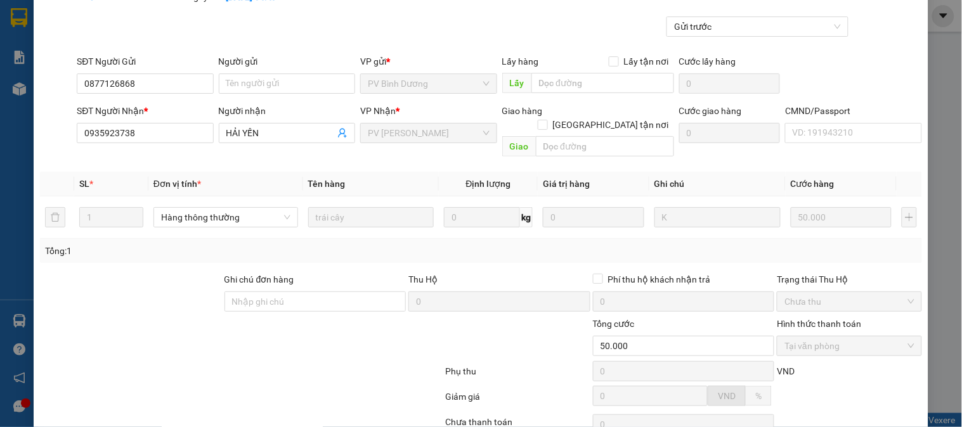
scroll to position [0, 0]
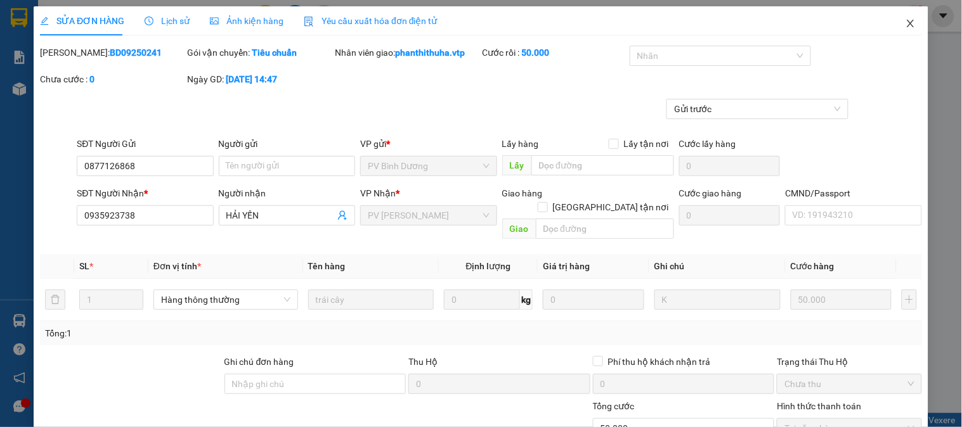
click at [906, 26] on icon "close" at bounding box center [911, 23] width 10 height 10
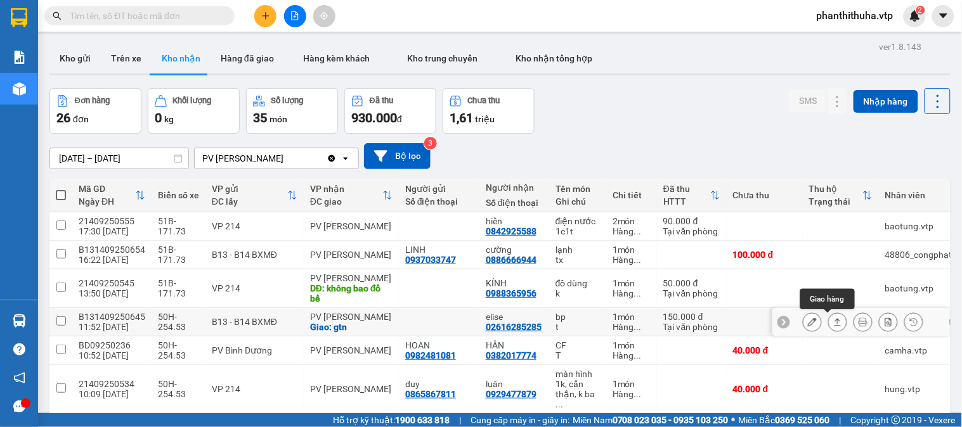
click at [833, 318] on icon at bounding box center [837, 322] width 9 height 9
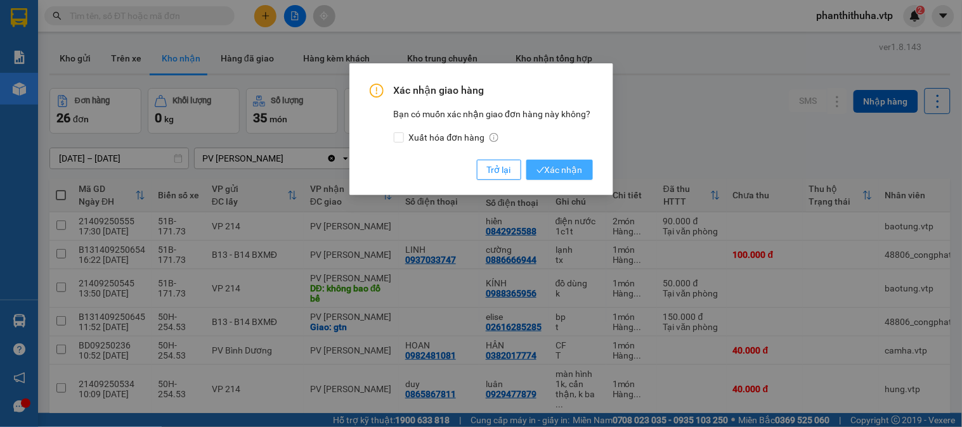
click at [566, 172] on span "Xác nhận" at bounding box center [560, 170] width 46 height 14
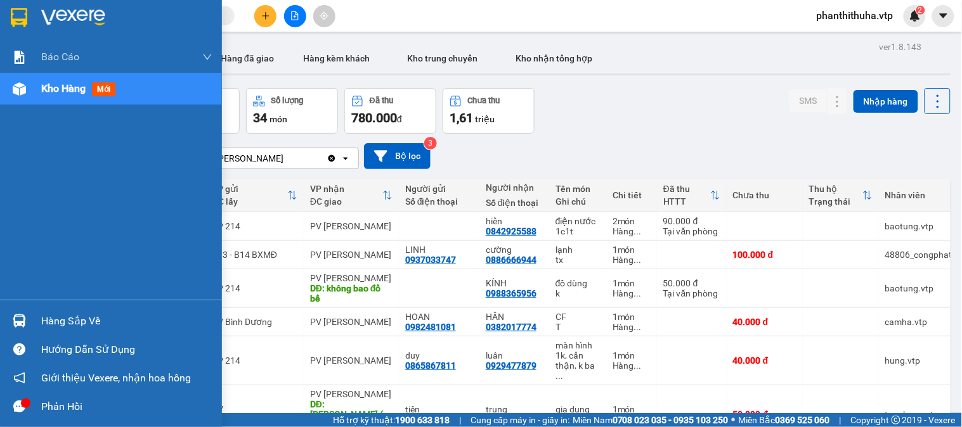
drag, startPoint x: 61, startPoint y: 318, endPoint x: 131, endPoint y: 251, distance: 97.8
click at [67, 315] on div "Hàng sắp về" at bounding box center [126, 321] width 171 height 19
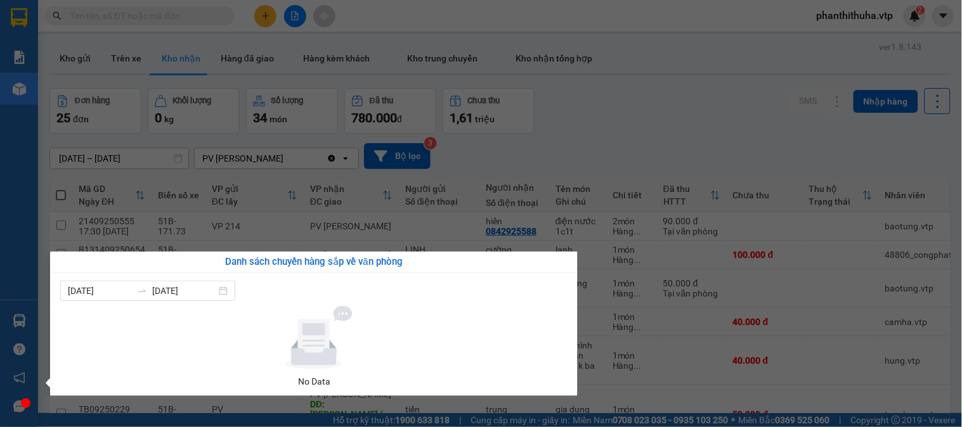
click at [679, 143] on section "Kết quả tìm kiếm ( 0 ) Bộ lọc No Data phanthithuha.vtp 2 Báo cáo BC giao hàng (…" at bounding box center [481, 213] width 962 height 427
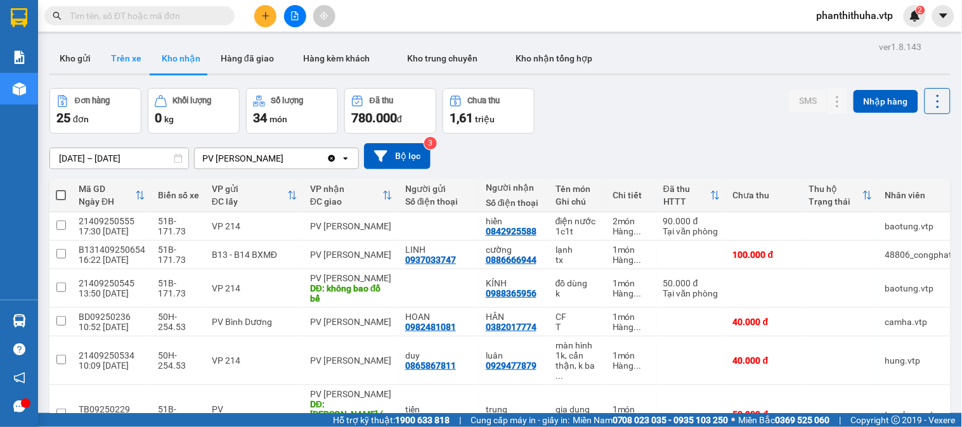
click at [132, 52] on button "Trên xe" at bounding box center [126, 58] width 51 height 30
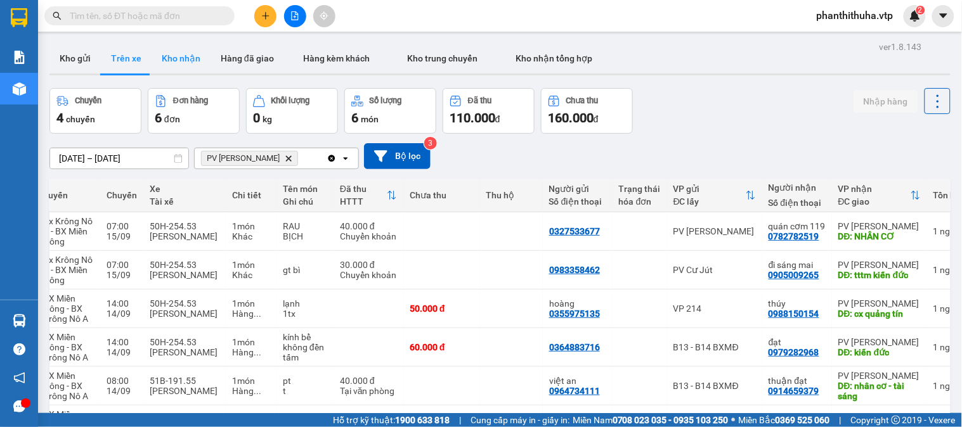
click at [186, 55] on button "Kho nhận" at bounding box center [181, 58] width 59 height 30
type input "[DATE] – [DATE]"
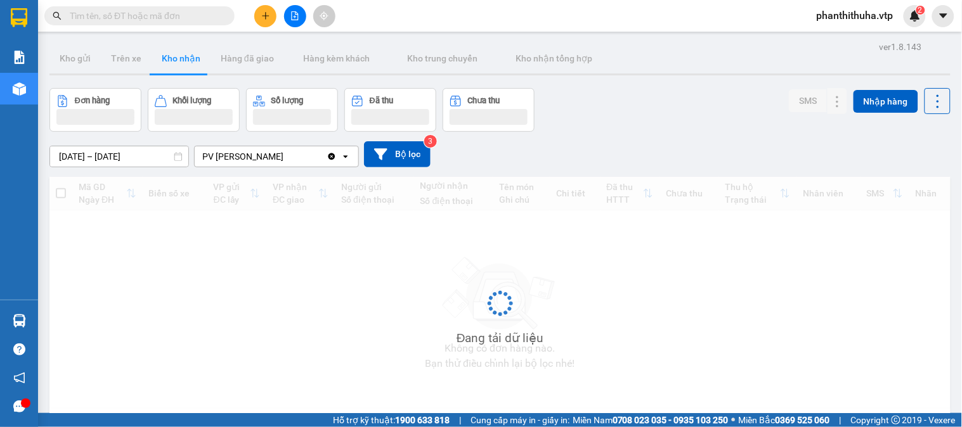
click at [649, 45] on div "Kho gửi Trên xe Kho nhận Hàng đã giao Hàng kèm khách Kho trung chuyển Kho nhận …" at bounding box center [499, 60] width 901 height 34
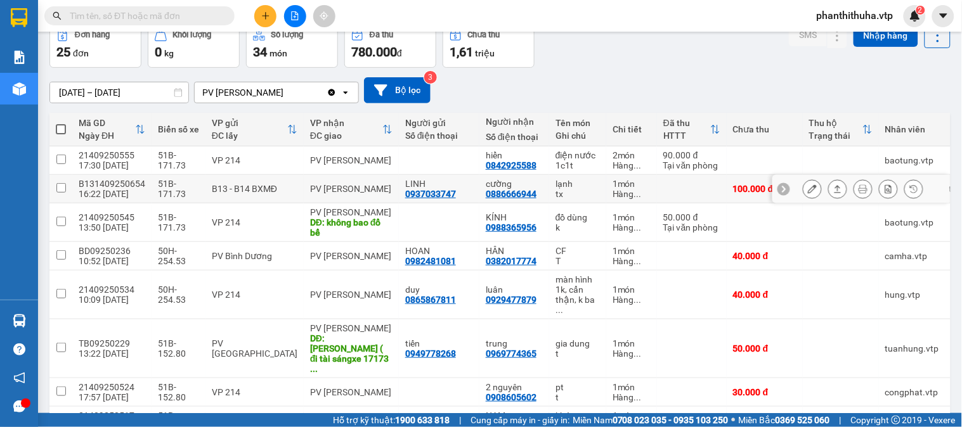
scroll to position [141, 0]
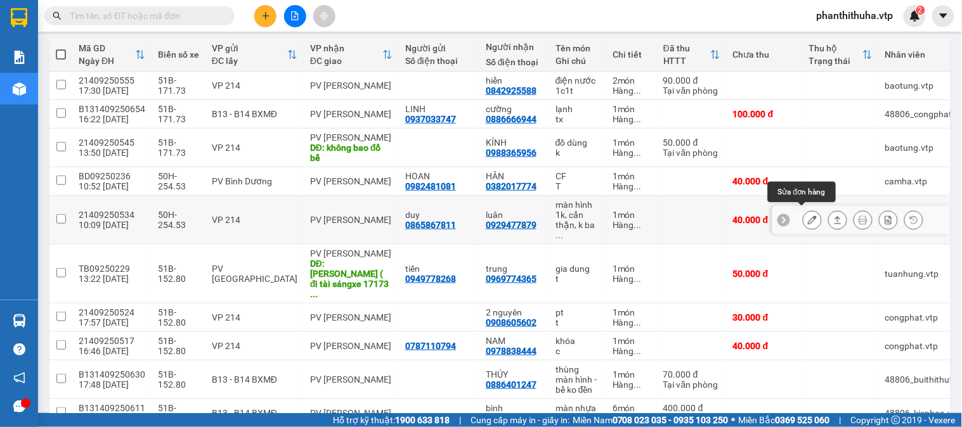
click at [808, 216] on icon at bounding box center [812, 220] width 9 height 9
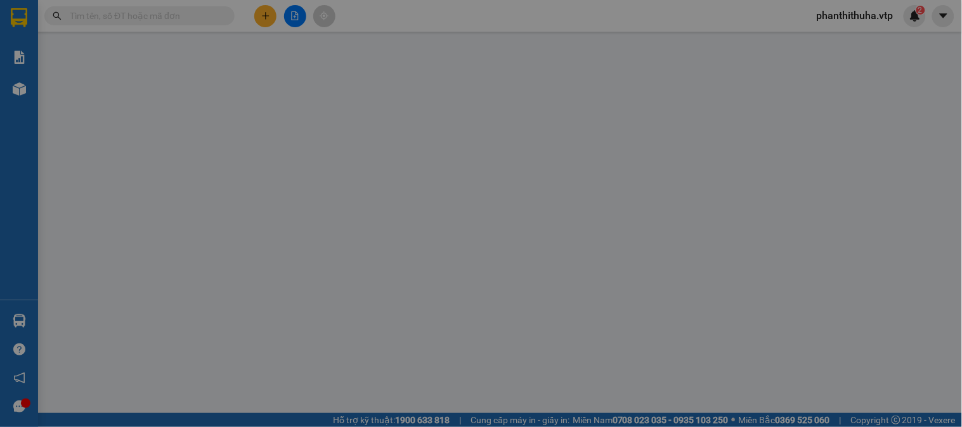
type input "0865867811"
type input "duy"
type input "0929477879"
type input "luân"
type input "40.000"
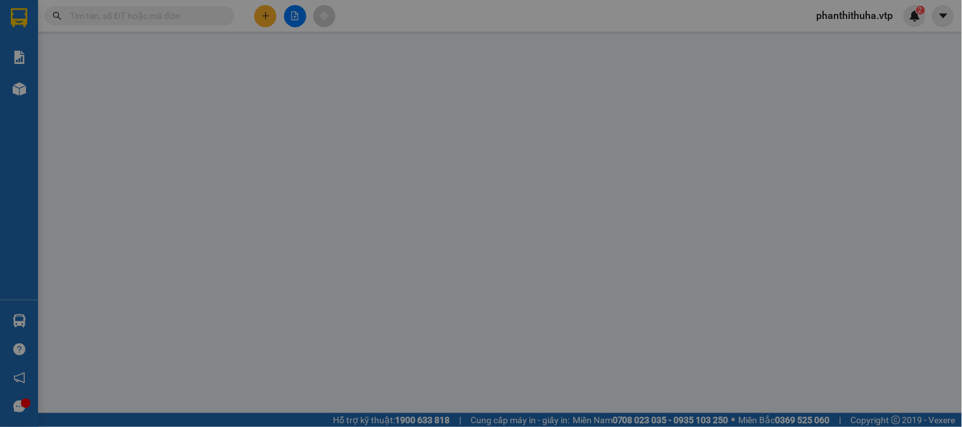
type input "40.000"
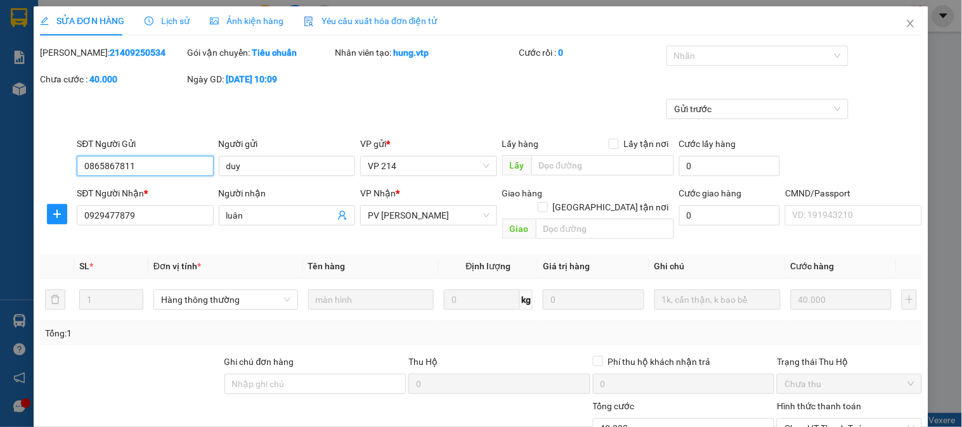
type input "2.000"
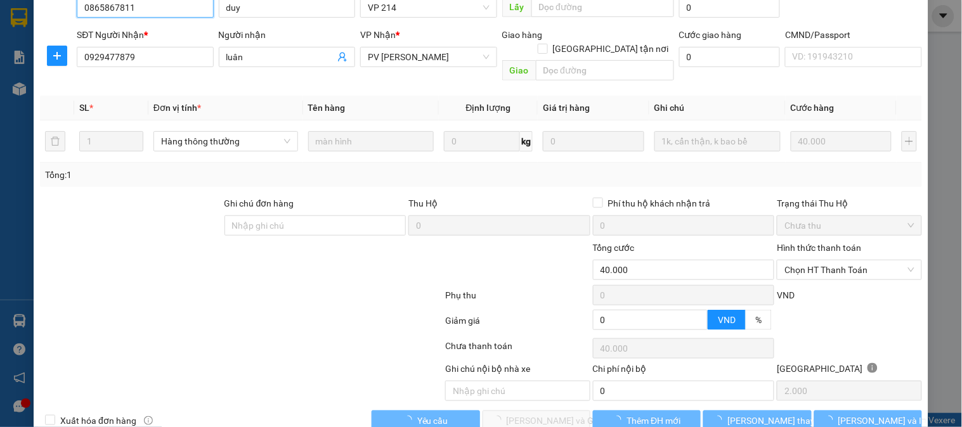
scroll to position [167, 0]
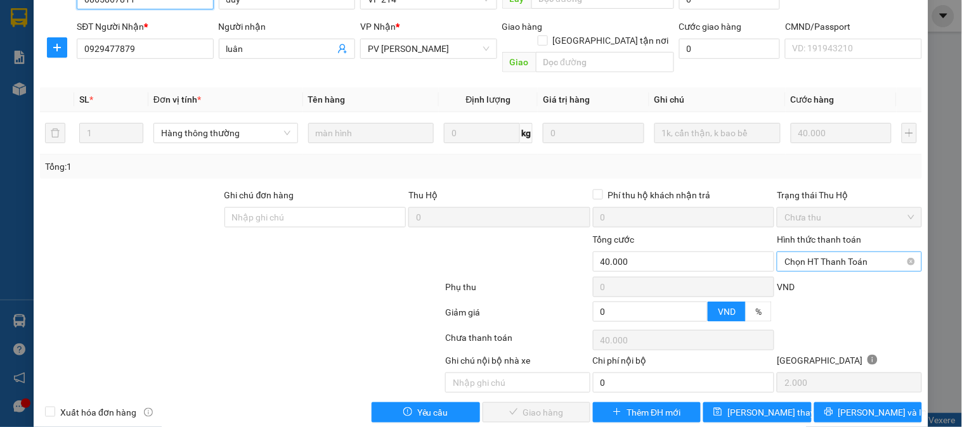
click at [797, 252] on span "Chọn HT Thanh Toán" at bounding box center [849, 261] width 129 height 19
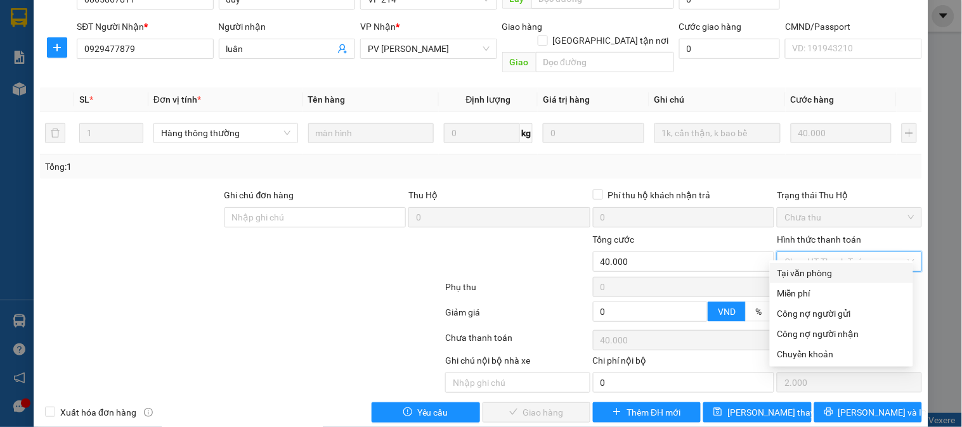
click at [801, 269] on div "Tại văn phòng" at bounding box center [842, 273] width 128 height 14
type input "0"
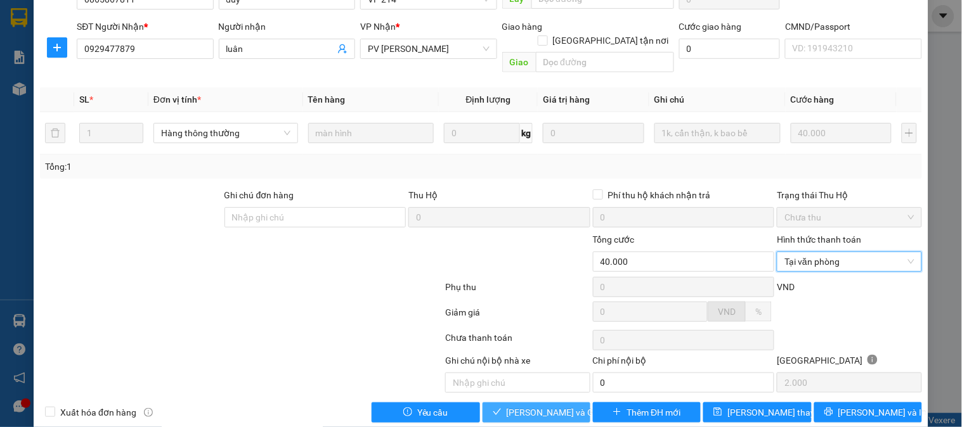
click at [561, 406] on span "[PERSON_NAME] và Giao hàng" at bounding box center [568, 413] width 122 height 14
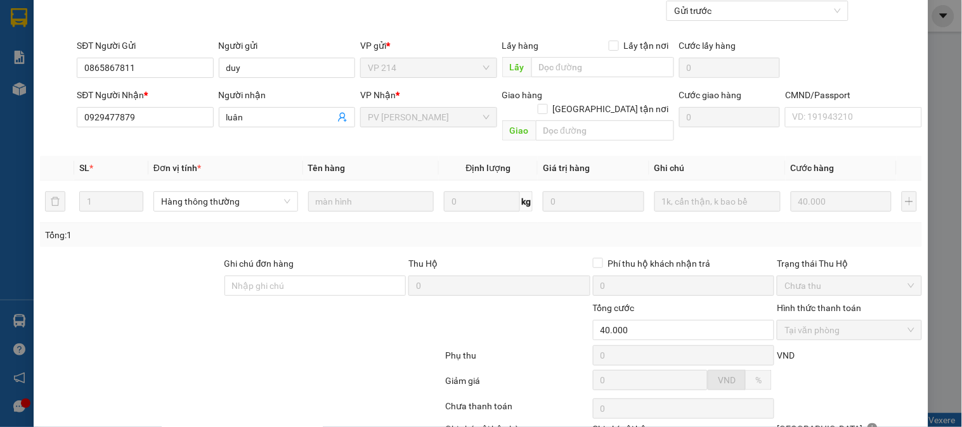
scroll to position [0, 0]
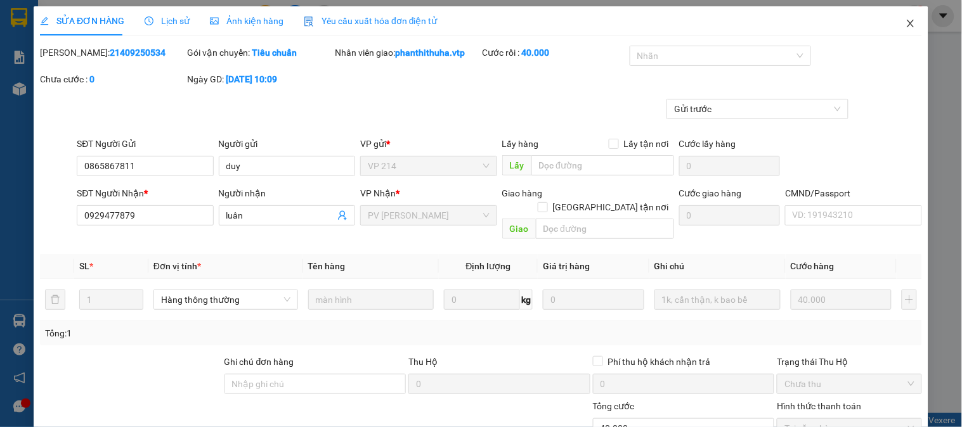
click at [907, 26] on span "Close" at bounding box center [911, 24] width 36 height 36
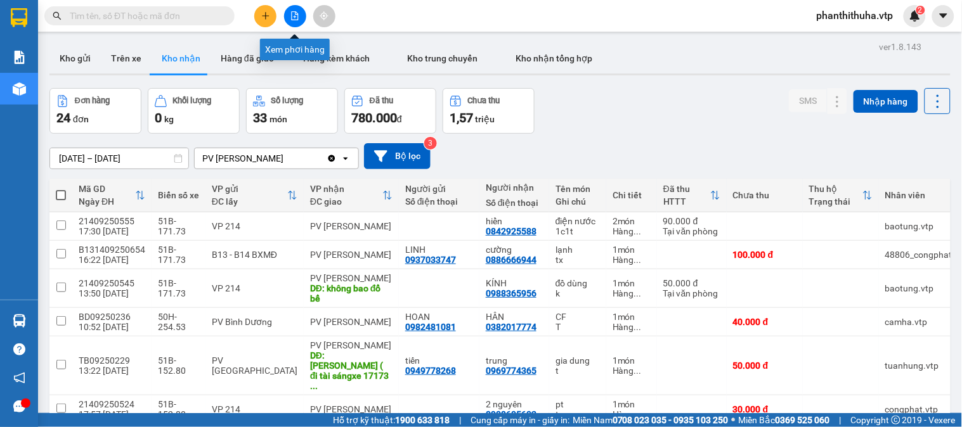
click at [297, 21] on button at bounding box center [295, 16] width 22 height 22
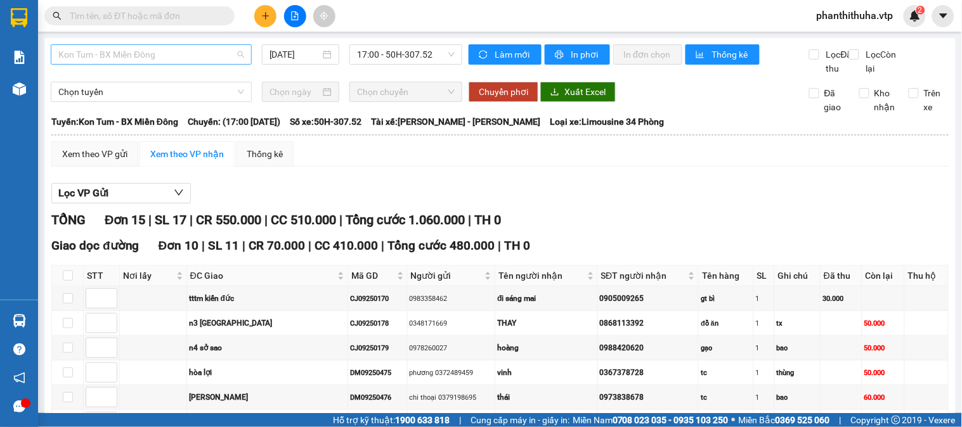
click at [151, 62] on span "Kon Tum - BX Miền Đông" at bounding box center [151, 54] width 186 height 19
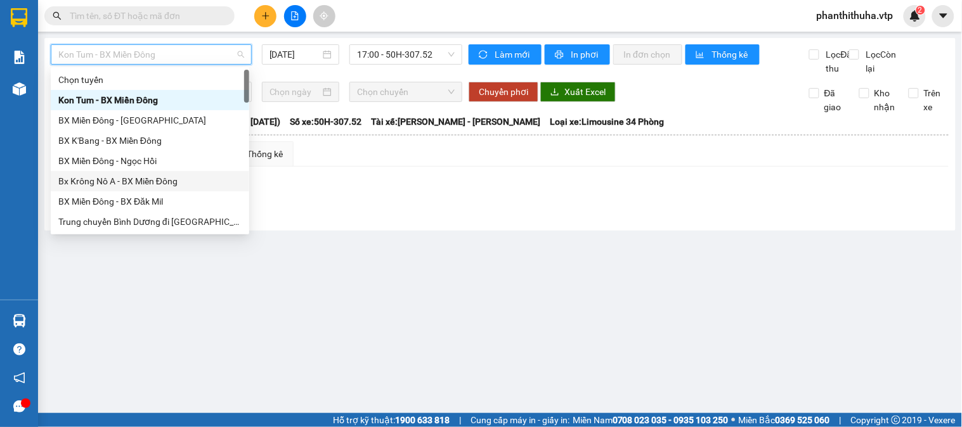
click at [148, 184] on div "Bx Krông Nô A - BX Miền Đông" at bounding box center [149, 181] width 183 height 14
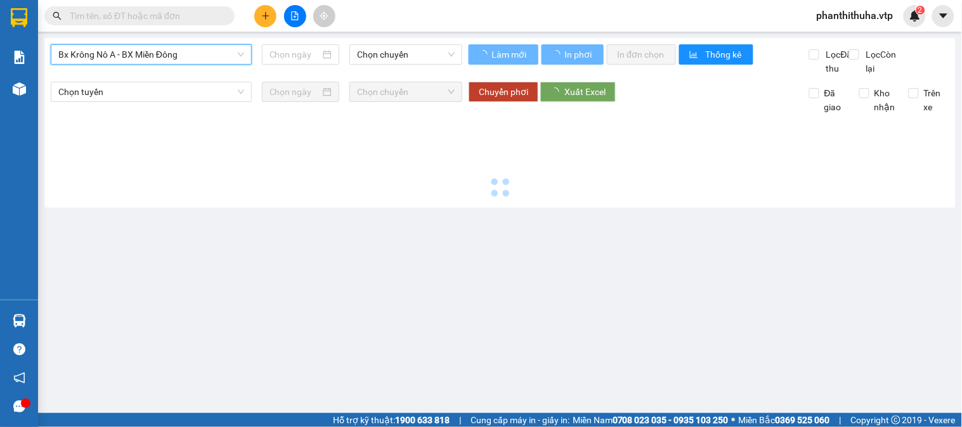
type input "[DATE]"
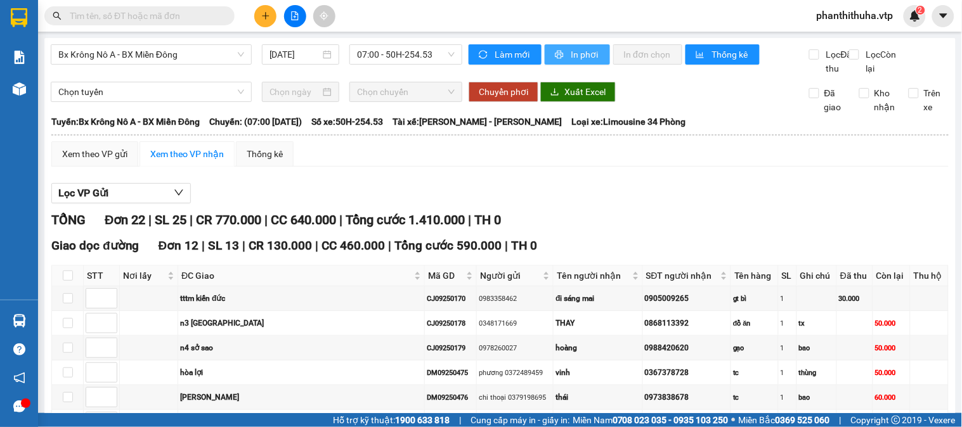
click at [571, 60] on span "In phơi" at bounding box center [585, 55] width 29 height 14
click at [578, 59] on span "In phơi" at bounding box center [585, 55] width 29 height 14
click at [590, 48] on span "In phơi" at bounding box center [585, 55] width 29 height 14
click at [595, 60] on button "In phơi" at bounding box center [577, 54] width 65 height 20
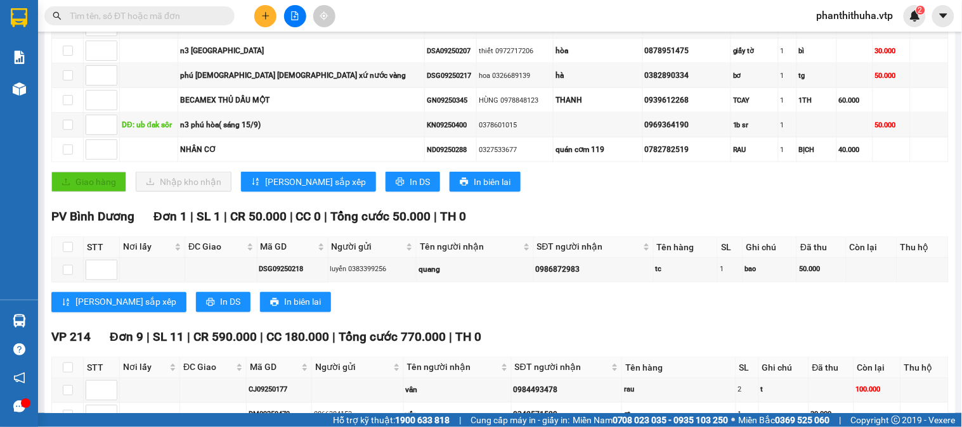
scroll to position [422, 0]
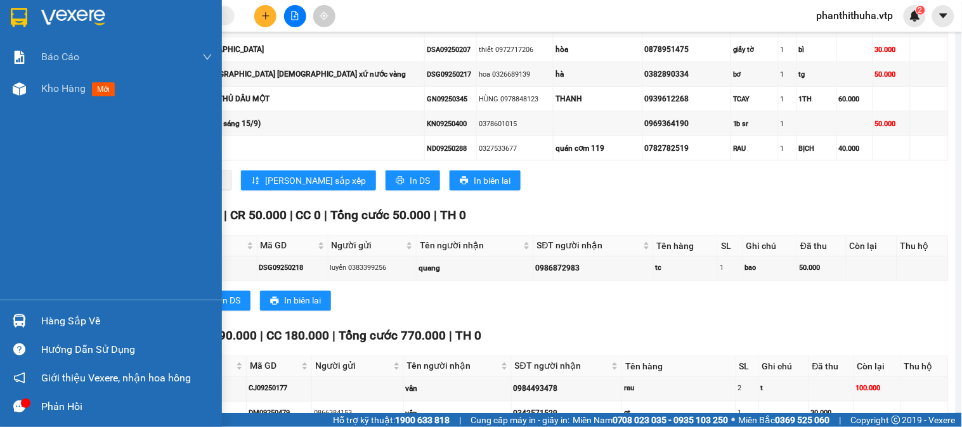
click at [98, 15] on img at bounding box center [73, 17] width 64 height 19
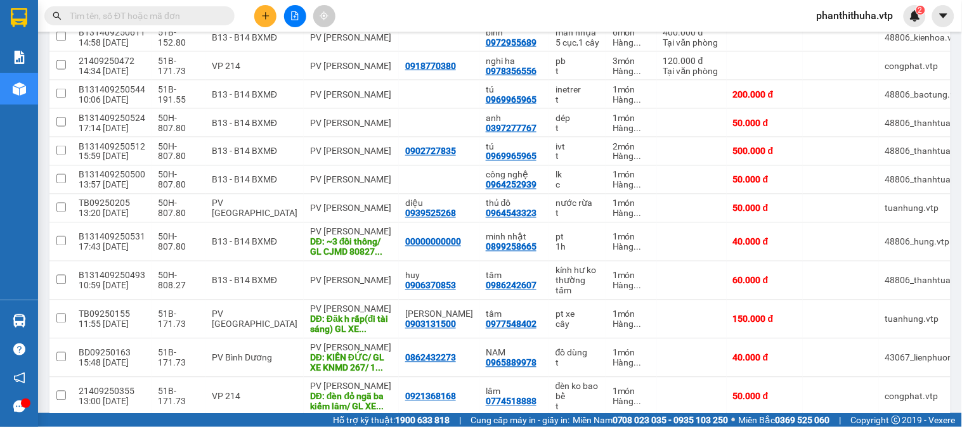
scroll to position [493, 0]
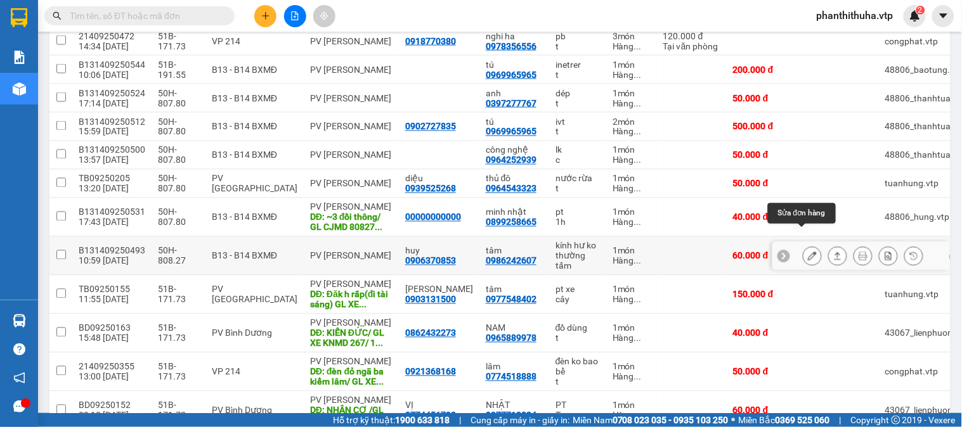
click at [808, 252] on icon at bounding box center [812, 256] width 9 height 9
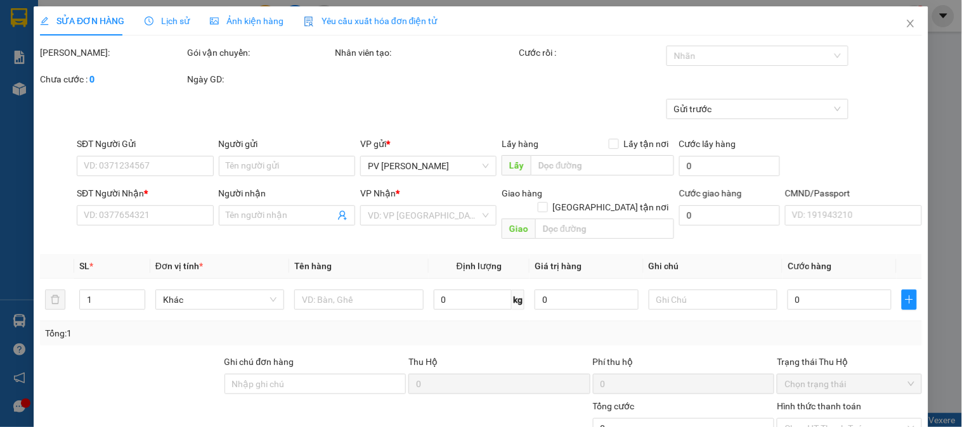
type input "0906370853"
type input "huy"
type input "0986242607"
type input "tâm"
type input "60.000"
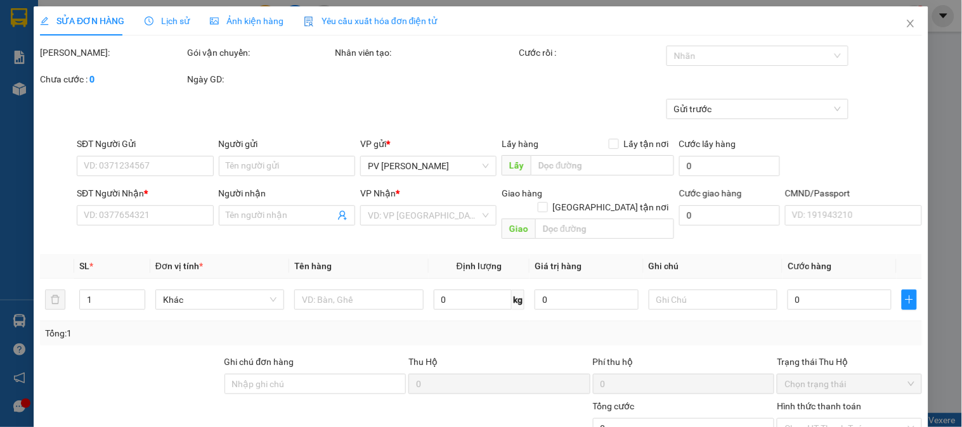
type input "60.000"
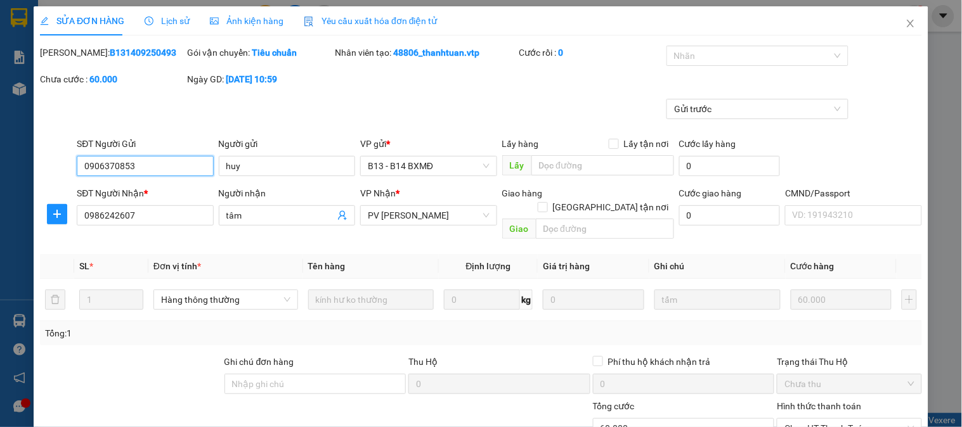
scroll to position [173, 0]
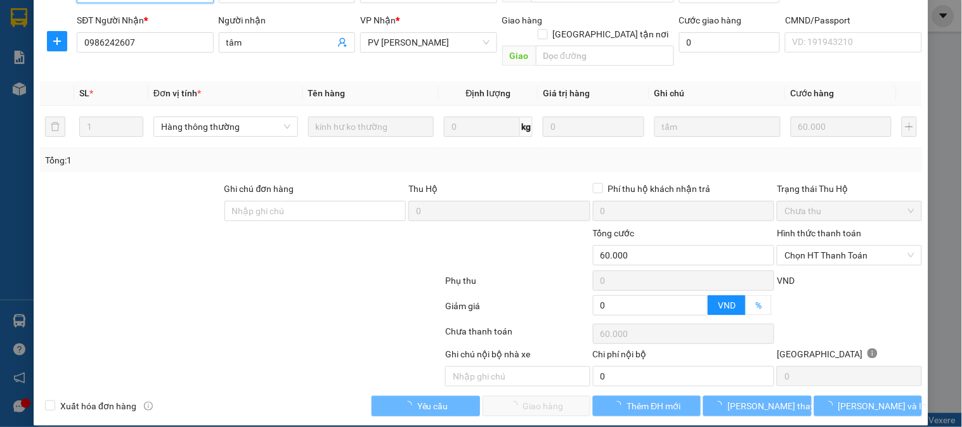
type input "3.000"
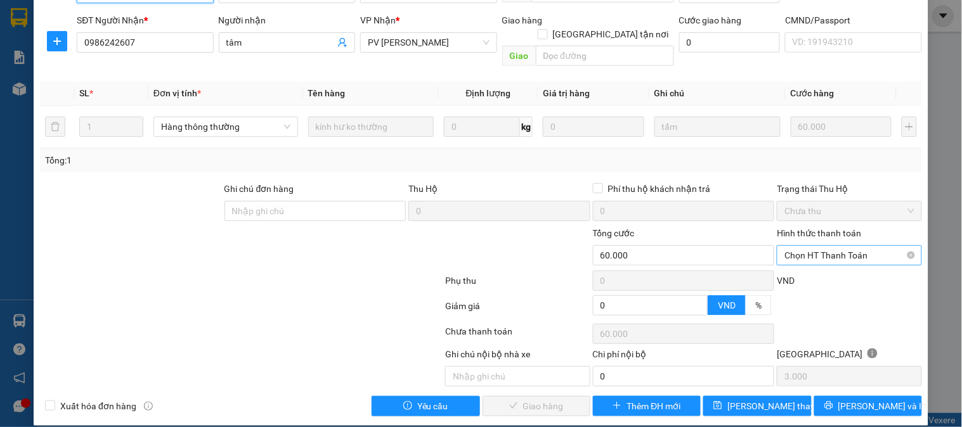
click at [812, 246] on span "Chọn HT Thanh Toán" at bounding box center [849, 255] width 129 height 19
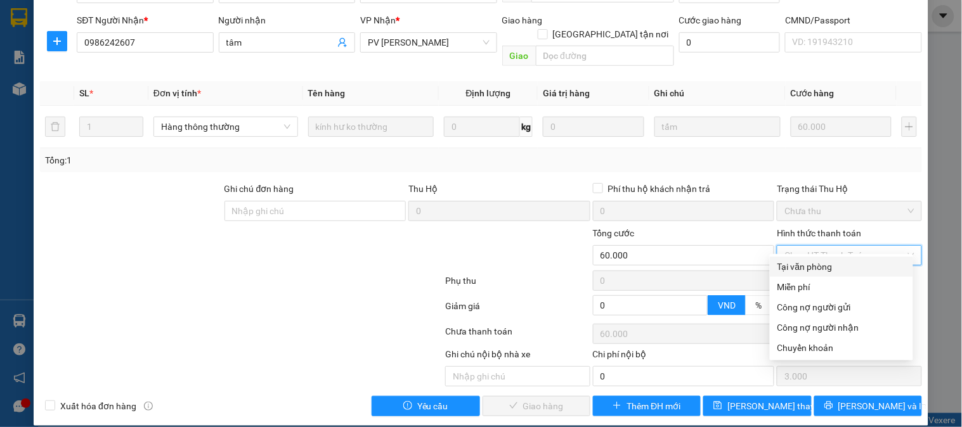
click at [806, 266] on div "Tại văn phòng" at bounding box center [842, 267] width 128 height 14
type input "0"
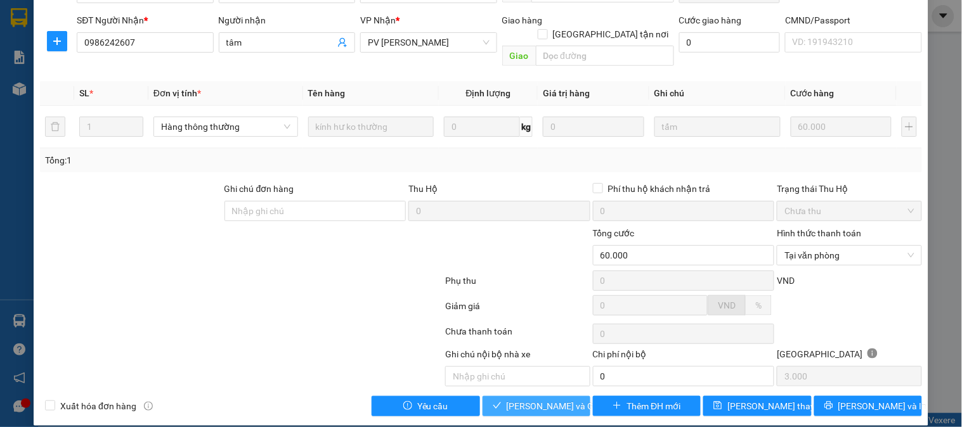
click at [517, 400] on span "[PERSON_NAME] và Giao hàng" at bounding box center [568, 407] width 122 height 14
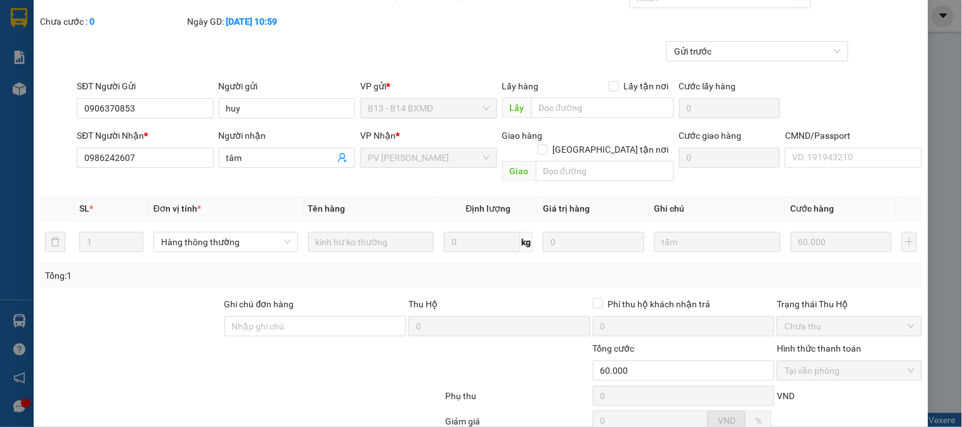
scroll to position [0, 0]
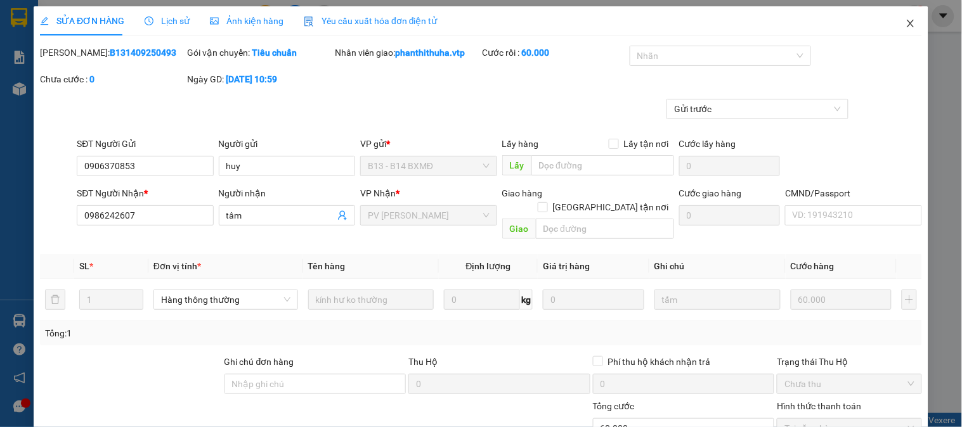
click at [906, 27] on icon "close" at bounding box center [911, 23] width 10 height 10
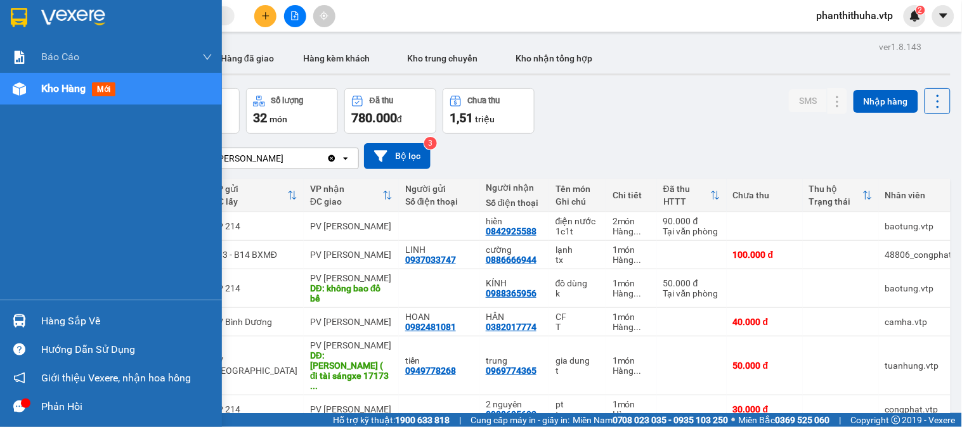
click at [30, 321] on div "Hàng sắp về" at bounding box center [111, 321] width 222 height 29
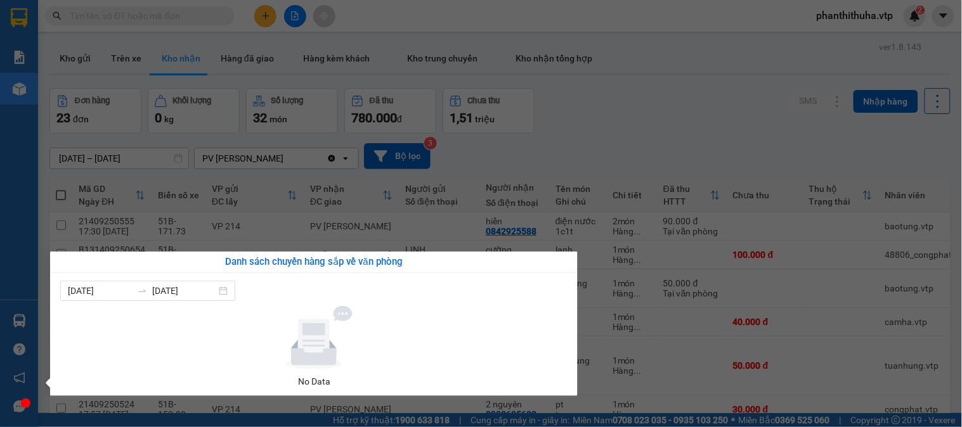
drag, startPoint x: 635, startPoint y: 105, endPoint x: 292, endPoint y: 98, distance: 342.6
click at [626, 105] on section "Kết quả tìm kiếm ( 0 ) Bộ lọc No Data phanthithuha.vtp 2 Báo cáo BC giao hàng (…" at bounding box center [481, 213] width 962 height 427
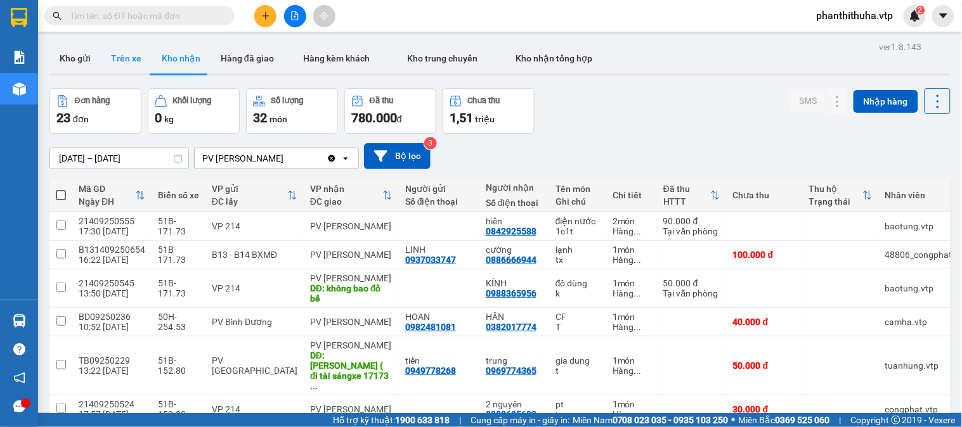
click at [132, 60] on button "Trên xe" at bounding box center [126, 58] width 51 height 30
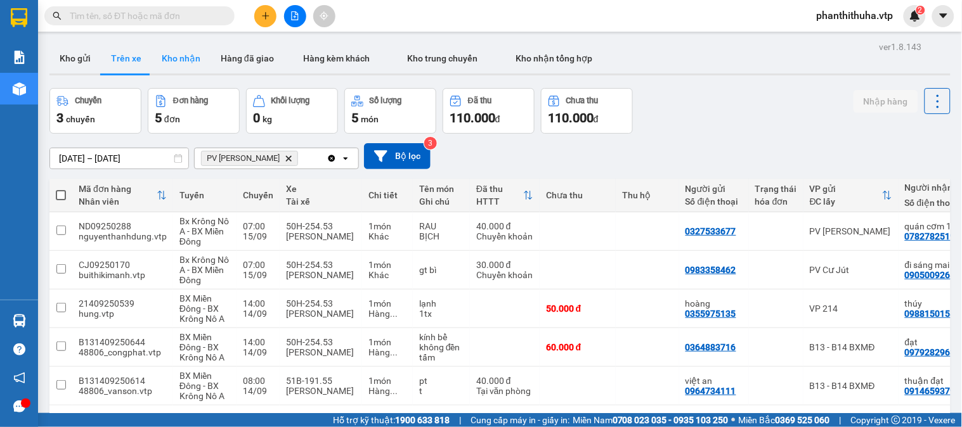
click at [164, 52] on button "Kho nhận" at bounding box center [181, 58] width 59 height 30
type input "[DATE] – [DATE]"
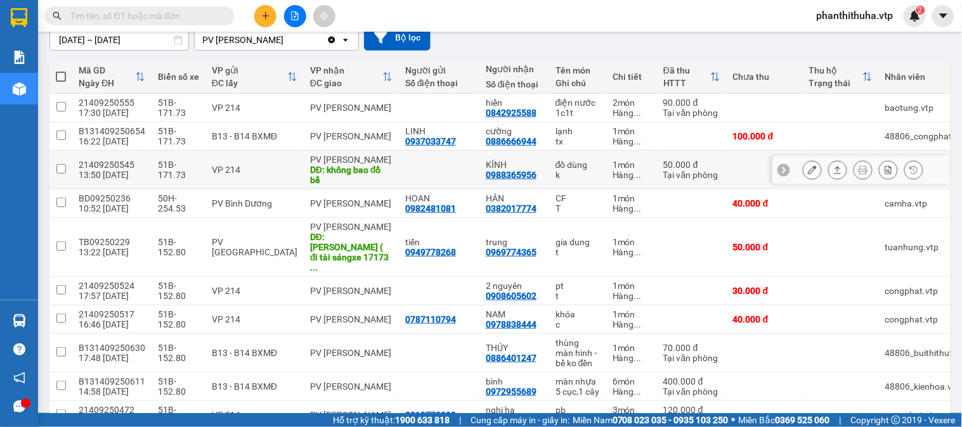
scroll to position [141, 0]
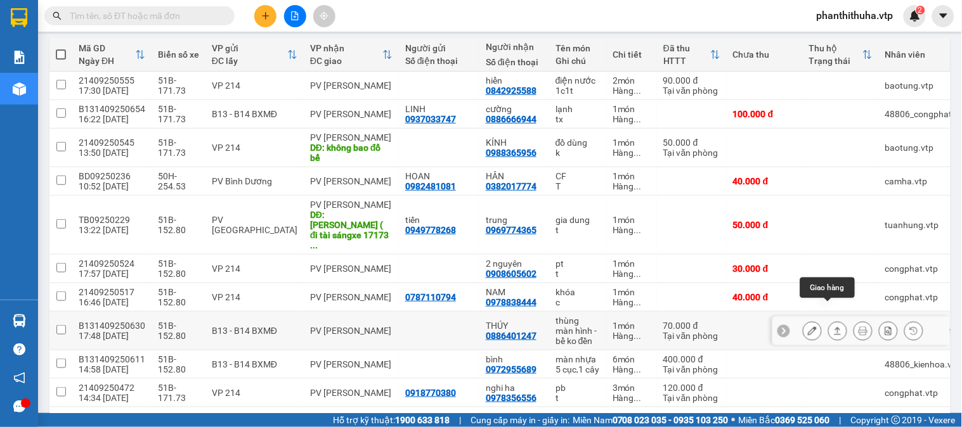
click at [835, 327] on icon at bounding box center [838, 331] width 7 height 8
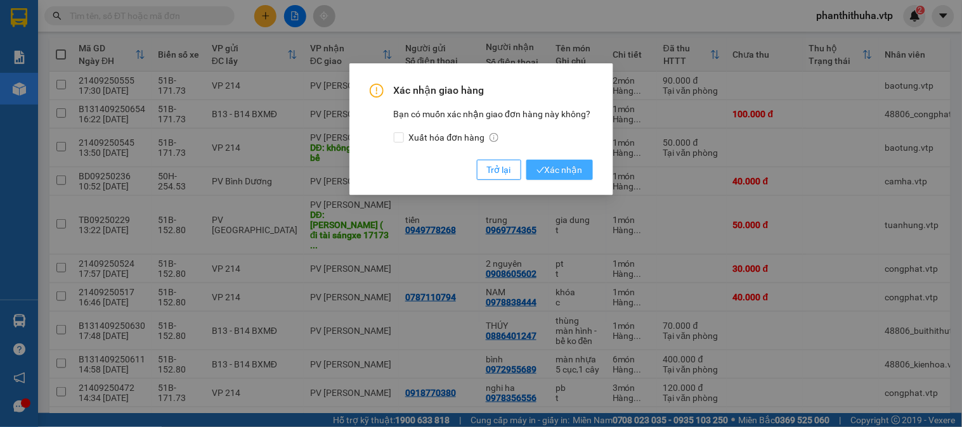
click at [563, 173] on span "Xác nhận" at bounding box center [560, 170] width 46 height 14
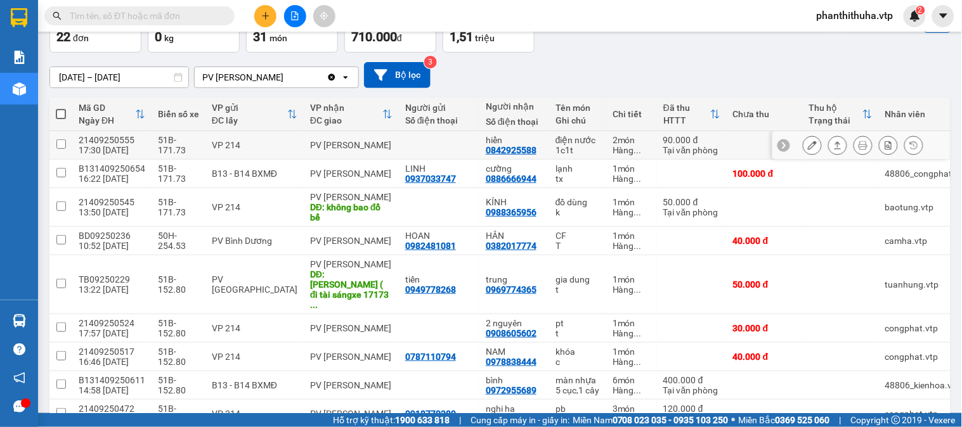
scroll to position [0, 0]
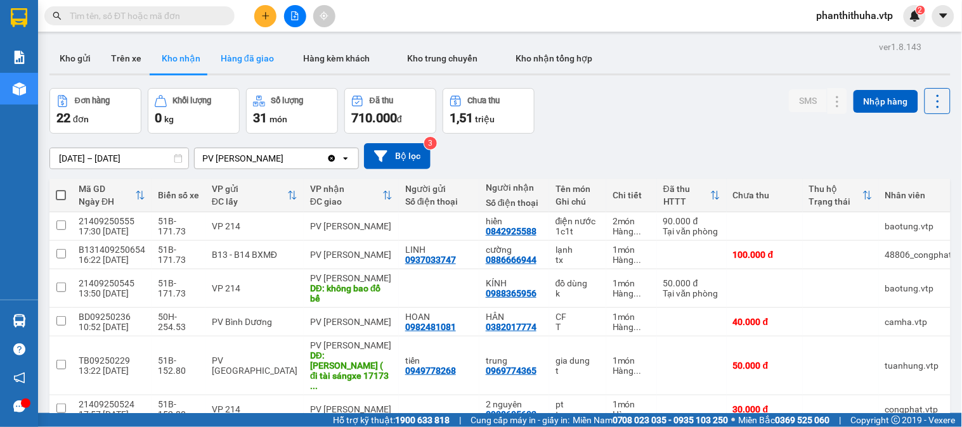
click at [227, 58] on button "Hàng đã giao" at bounding box center [248, 58] width 74 height 30
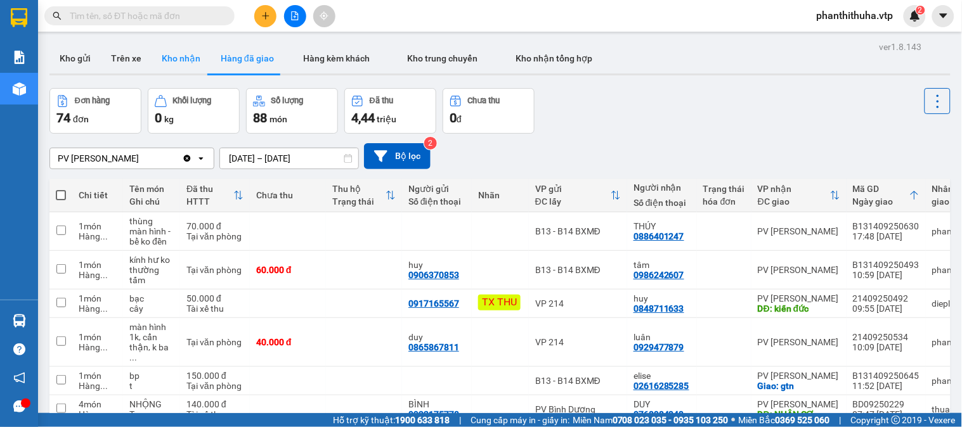
click at [192, 64] on button "Kho nhận" at bounding box center [181, 58] width 59 height 30
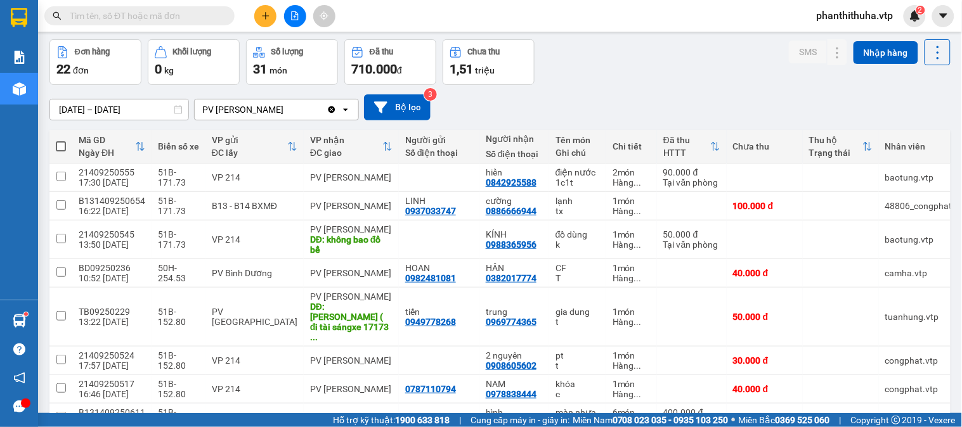
scroll to position [70, 0]
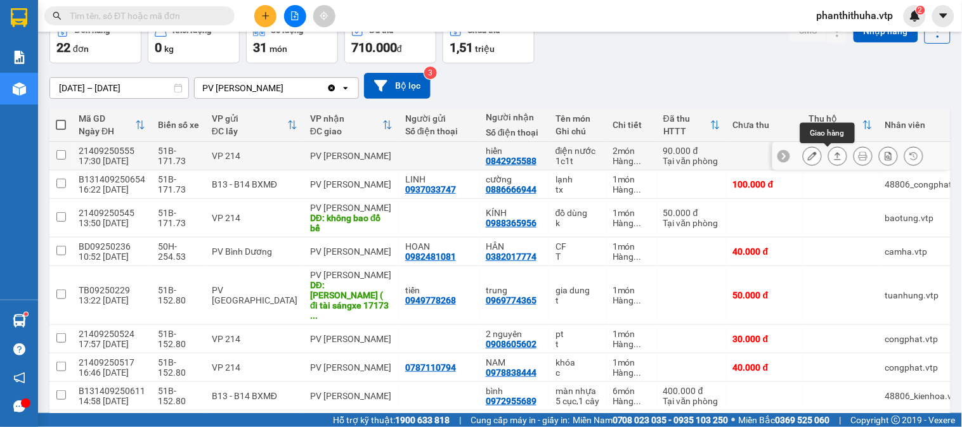
click at [835, 155] on icon at bounding box center [838, 156] width 7 height 8
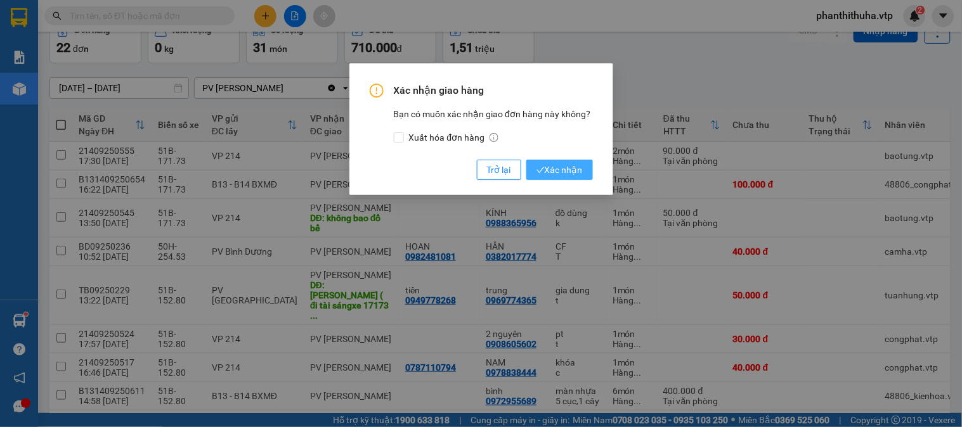
click at [580, 171] on span "Xác nhận" at bounding box center [560, 170] width 46 height 14
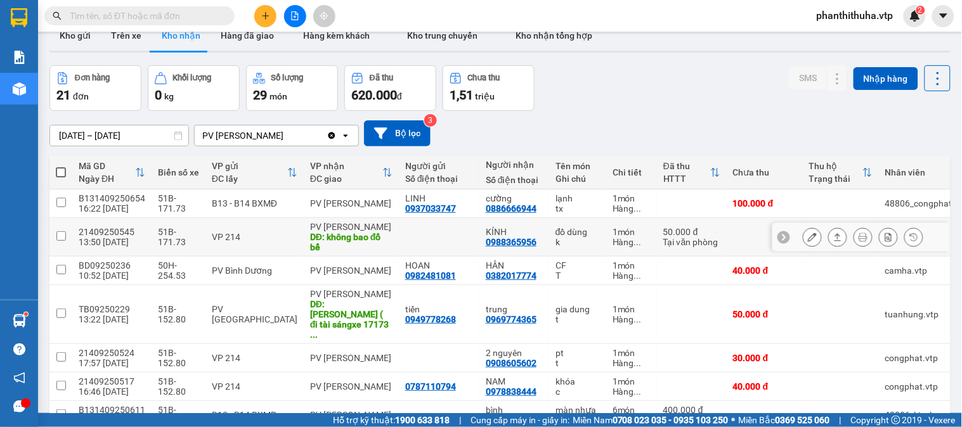
scroll to position [0, 0]
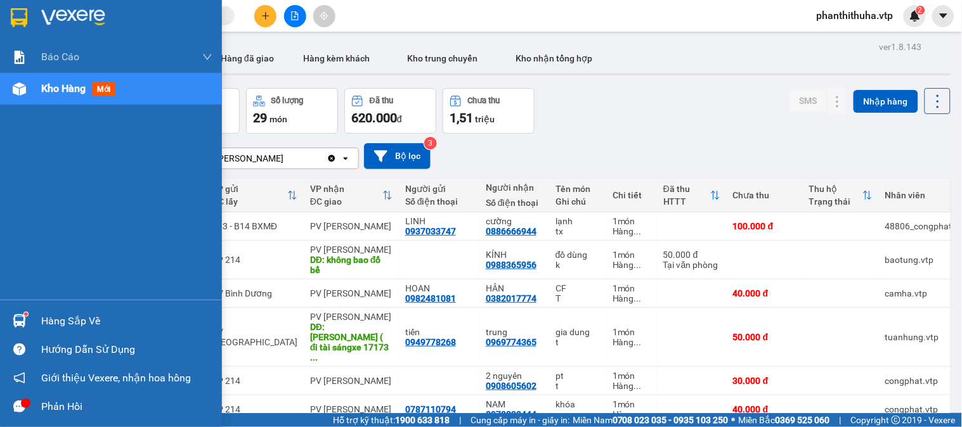
click at [41, 323] on div "Hàng sắp về" at bounding box center [126, 321] width 171 height 19
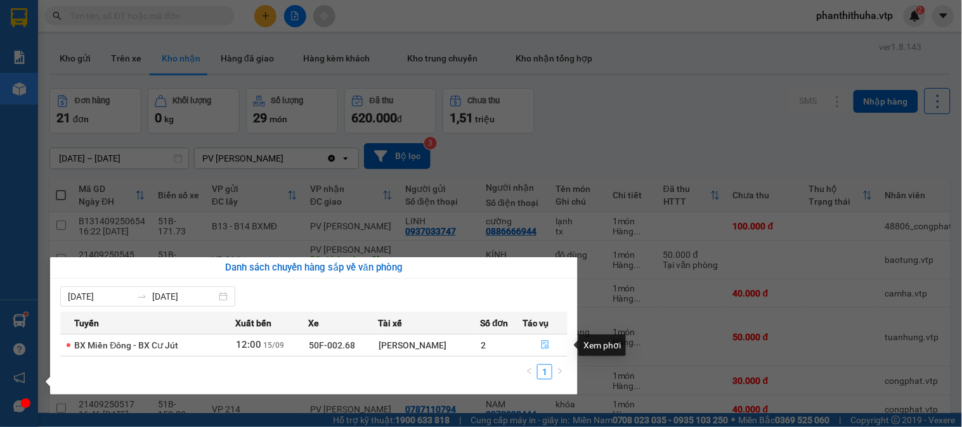
click at [547, 349] on icon "file-done" at bounding box center [545, 345] width 9 height 9
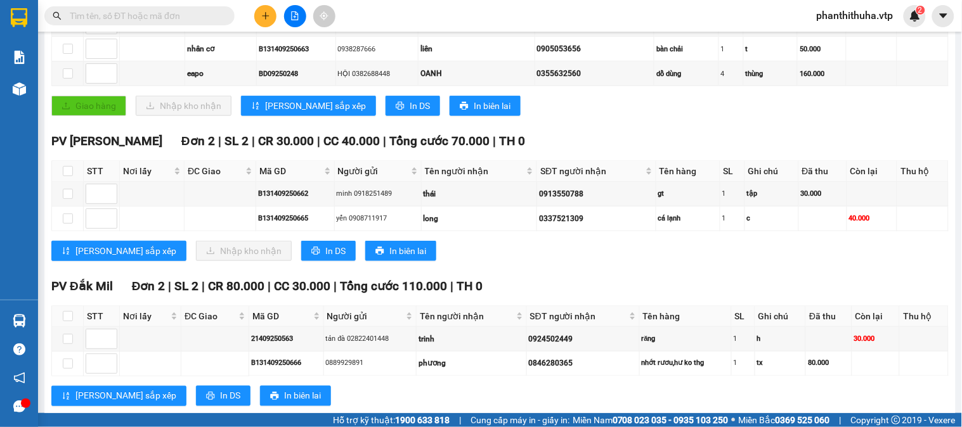
scroll to position [282, 0]
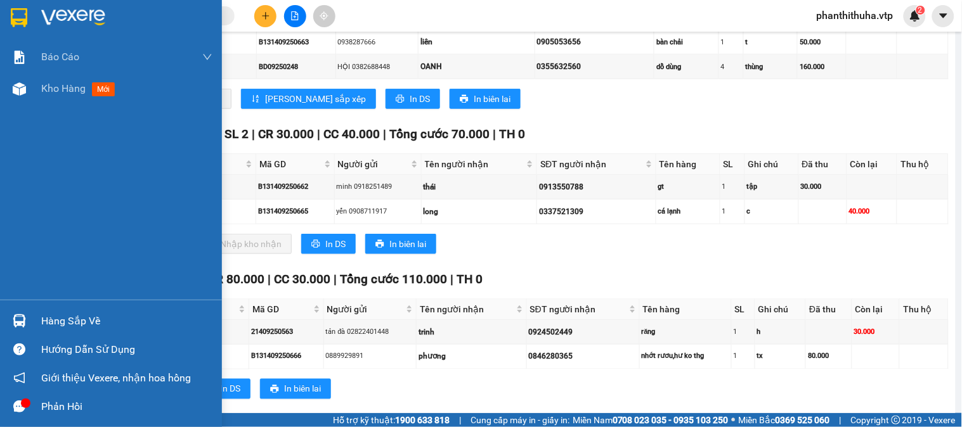
click at [78, 19] on img at bounding box center [73, 17] width 64 height 19
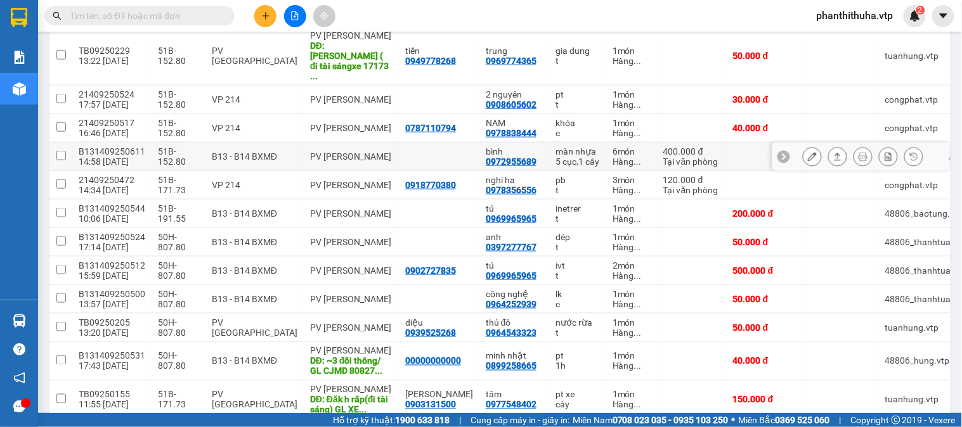
scroll to position [70, 0]
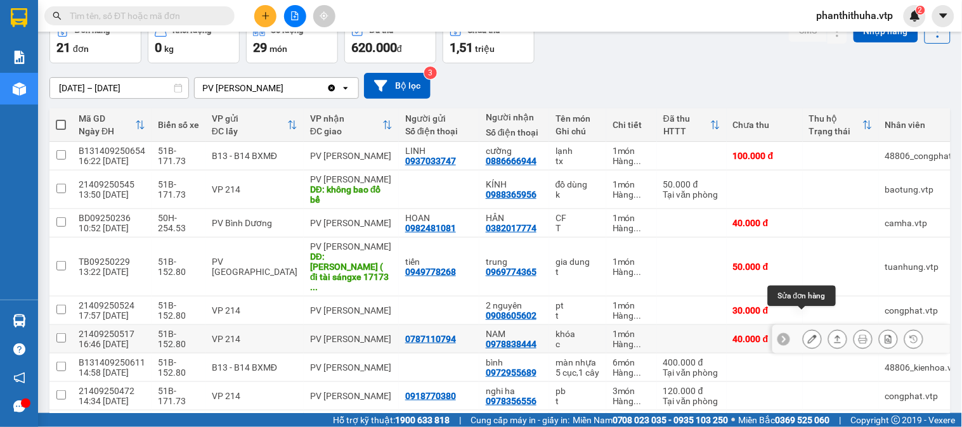
click at [808, 335] on icon at bounding box center [812, 339] width 9 height 9
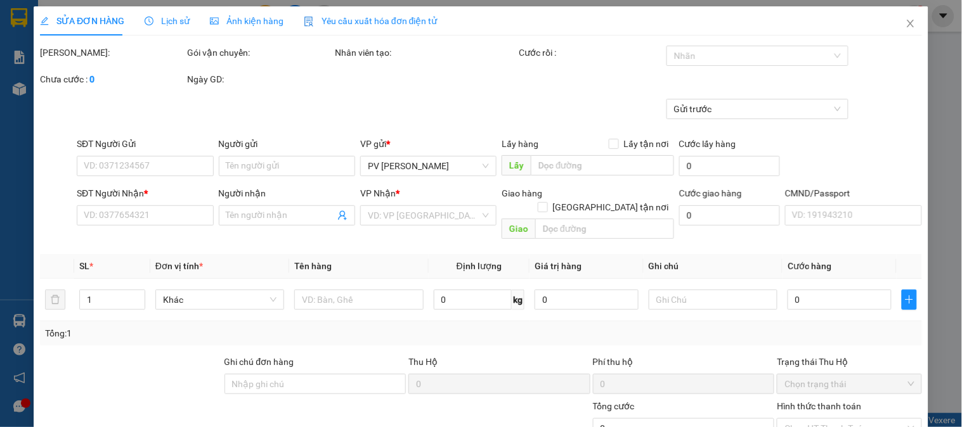
type input "0787110794"
type input "0978838444"
type input "NAM"
type input "40.000"
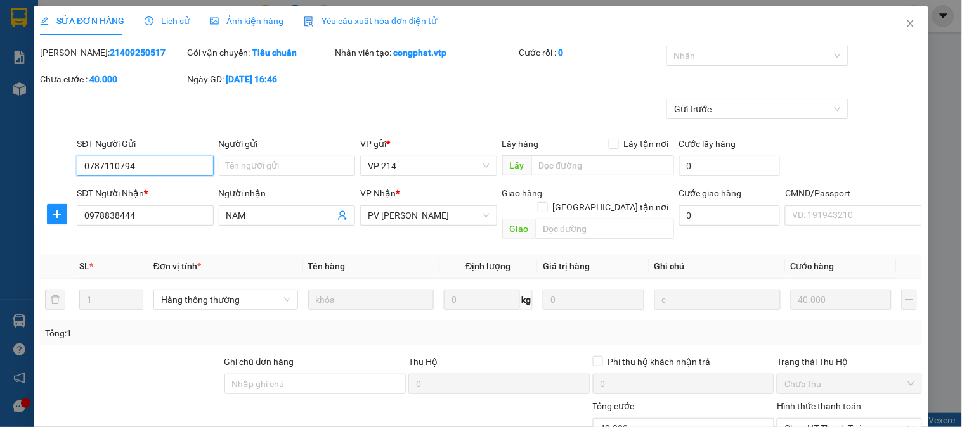
type input "2.000"
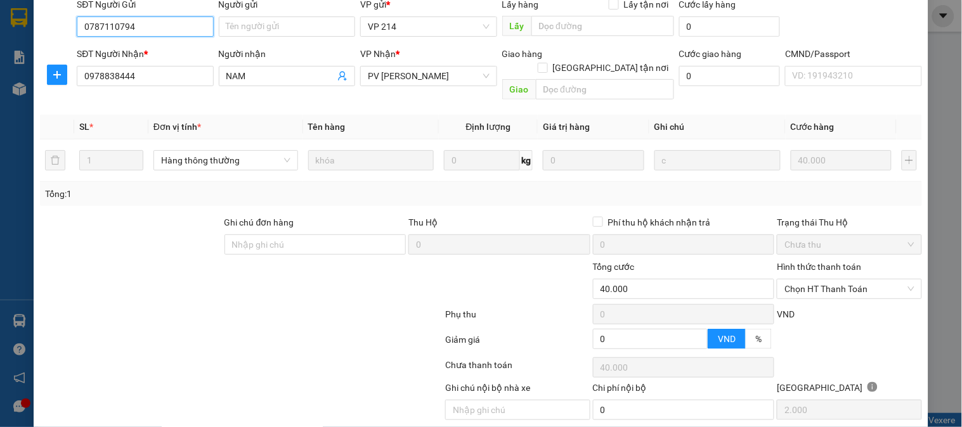
scroll to position [141, 0]
click at [830, 278] on span "Chọn HT Thanh Toán" at bounding box center [849, 287] width 129 height 19
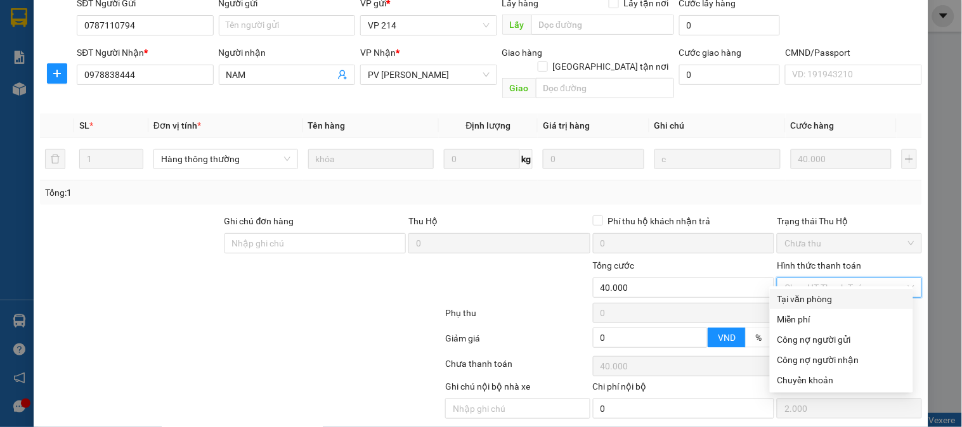
click at [817, 296] on div "Tại văn phòng" at bounding box center [842, 299] width 128 height 14
type input "0"
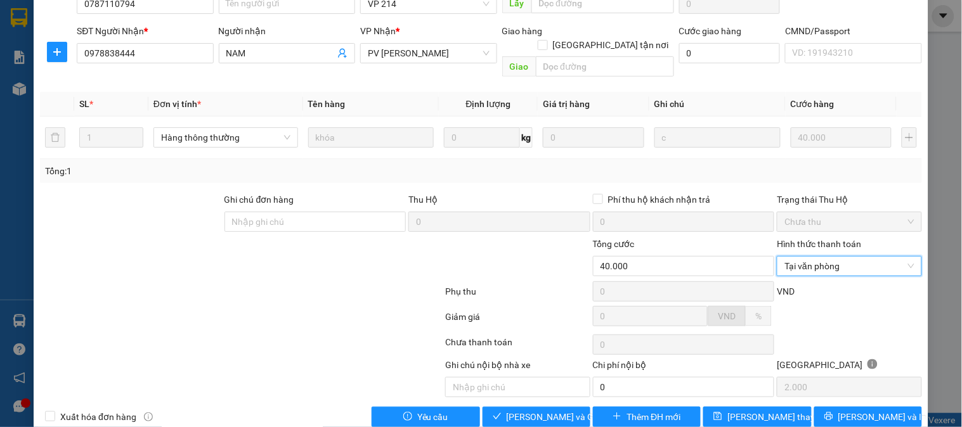
scroll to position [173, 0]
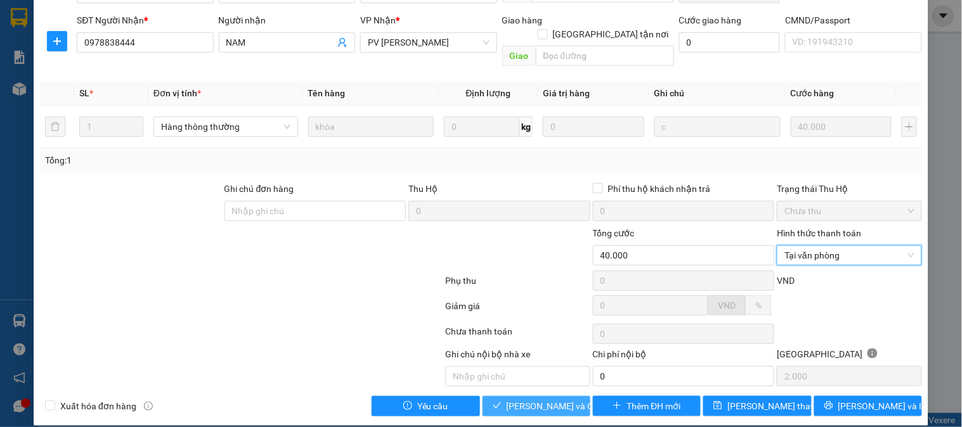
click at [548, 400] on span "[PERSON_NAME] và Giao hàng" at bounding box center [568, 407] width 122 height 14
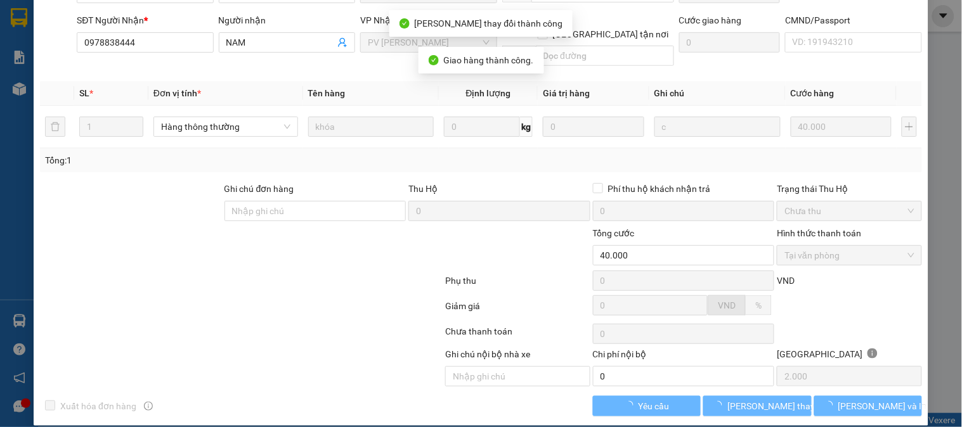
scroll to position [0, 0]
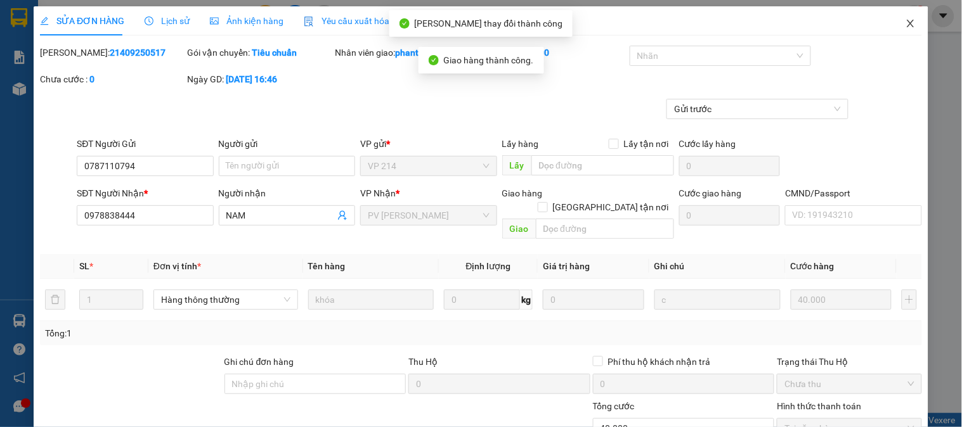
click at [906, 28] on icon "close" at bounding box center [911, 23] width 10 height 10
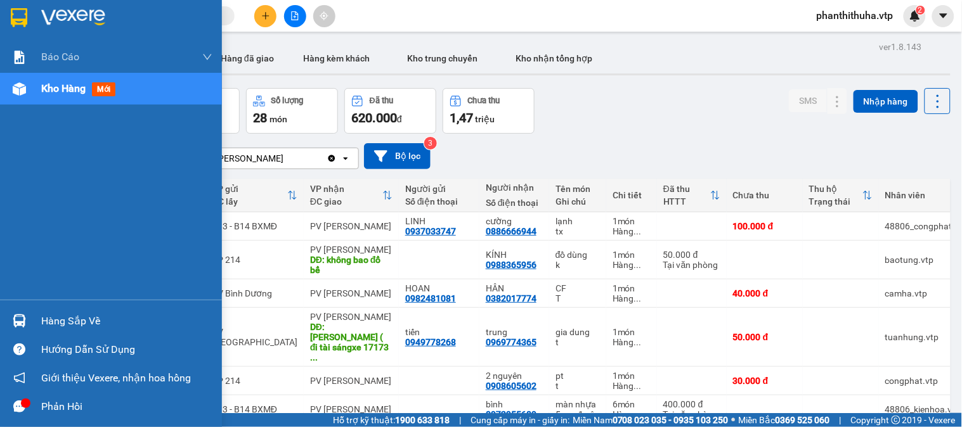
click at [57, 316] on div "Hàng sắp về" at bounding box center [126, 321] width 171 height 19
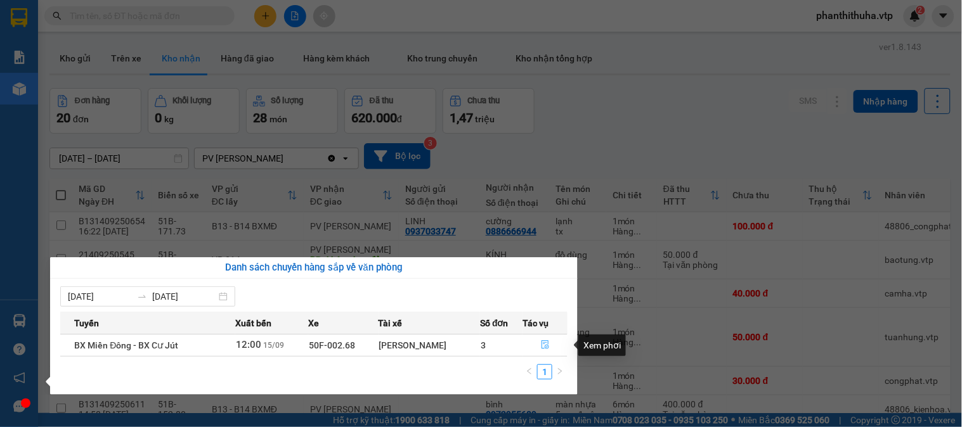
click at [544, 341] on icon "file-done" at bounding box center [546, 345] width 8 height 9
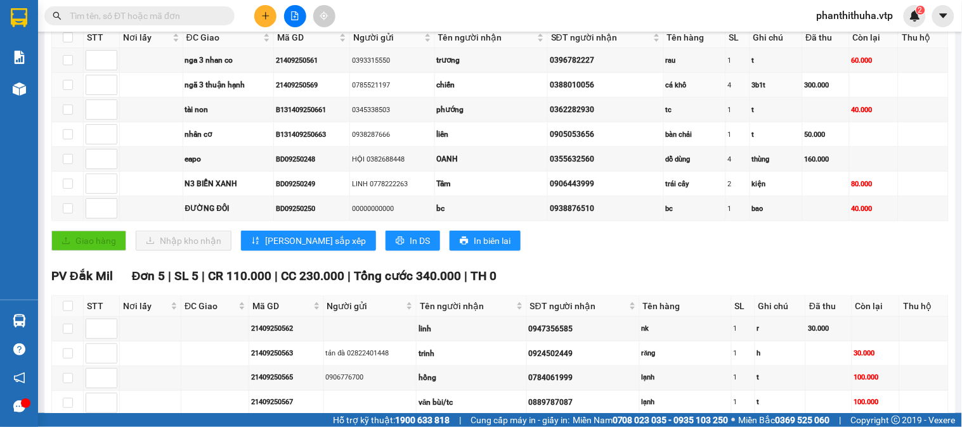
scroll to position [70, 0]
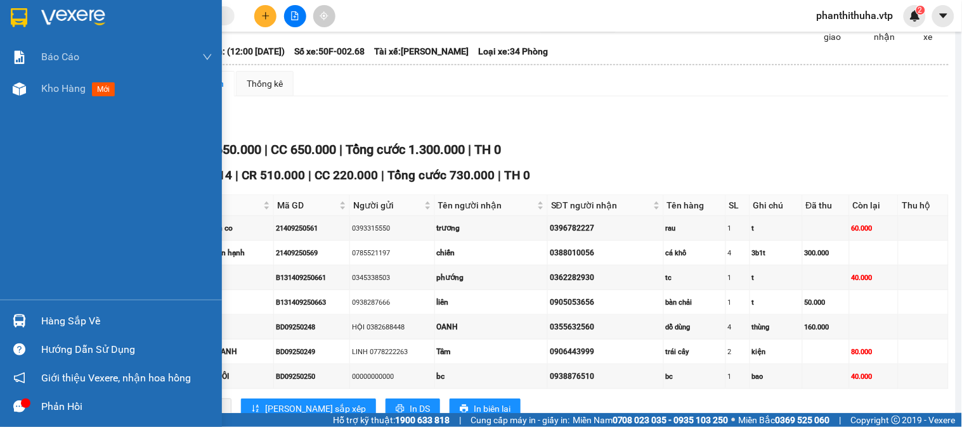
click at [74, 8] on img at bounding box center [73, 17] width 64 height 19
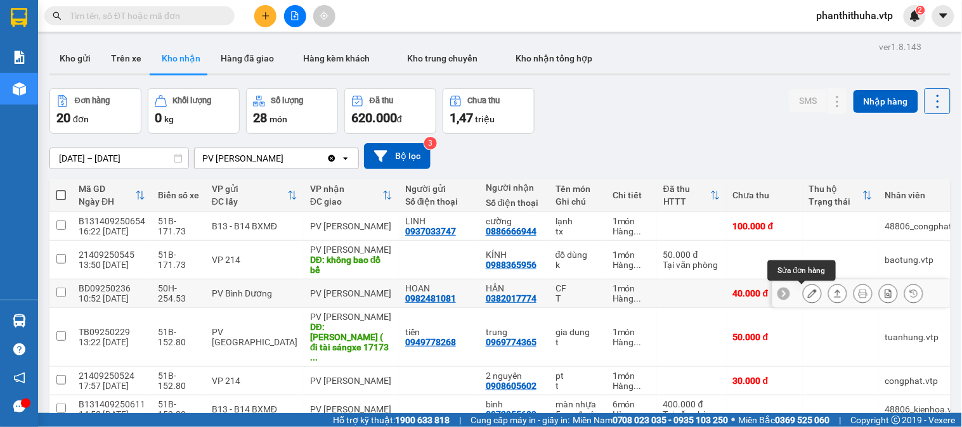
click at [808, 292] on icon at bounding box center [812, 293] width 9 height 9
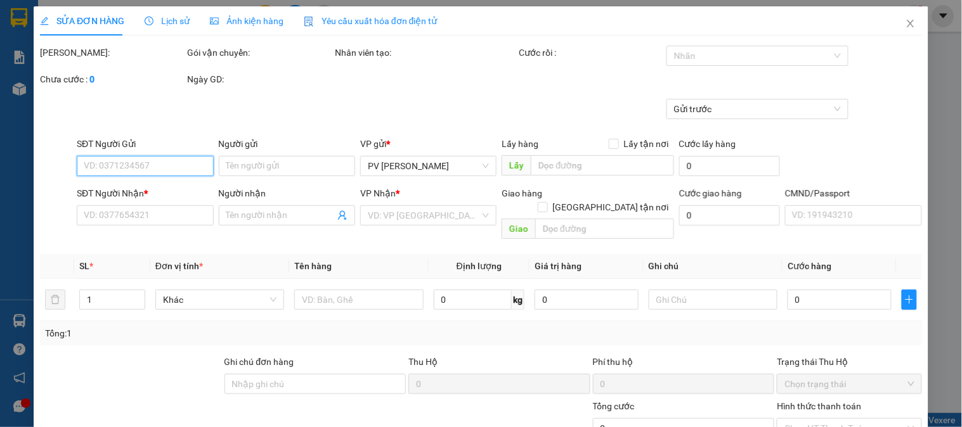
type input "0982481081"
type input "HOAN"
type input "0382017774"
type input "HÂN"
type input "40.000"
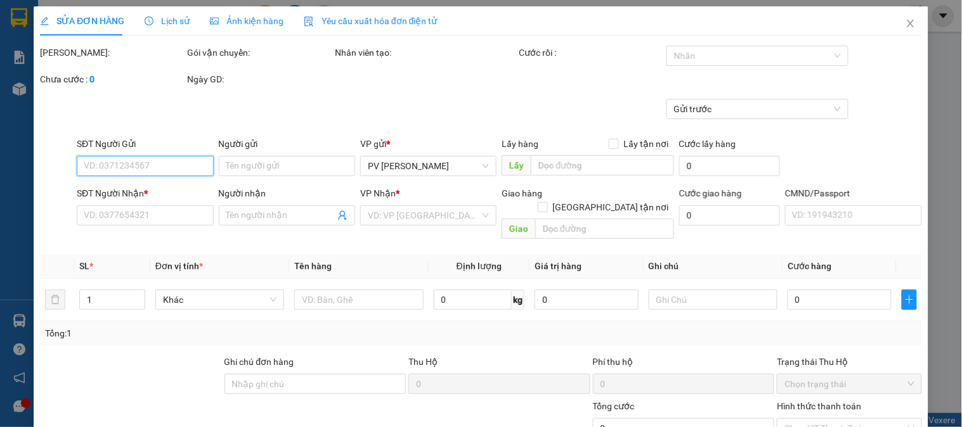
type input "40.000"
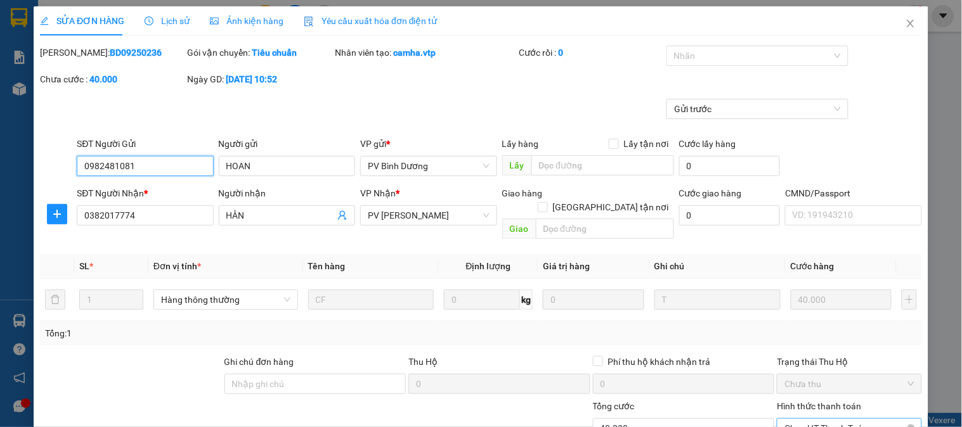
type input "2.000"
click at [805, 419] on span "Chọn HT Thanh Toán" at bounding box center [849, 428] width 129 height 19
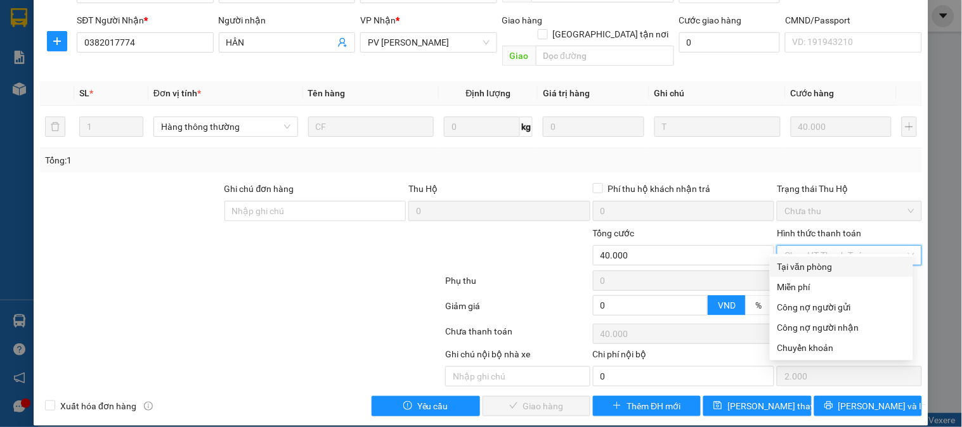
click at [799, 263] on div "Tại văn phòng" at bounding box center [842, 267] width 128 height 14
type input "0"
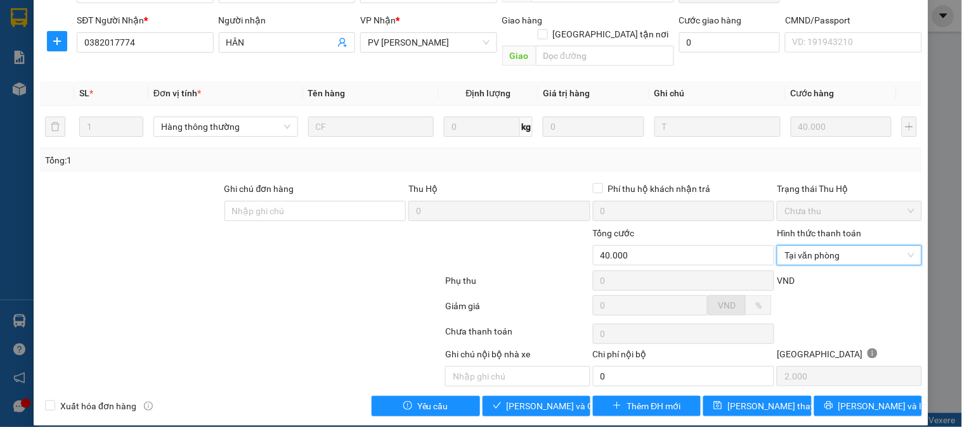
click at [358, 241] on div at bounding box center [370, 248] width 147 height 44
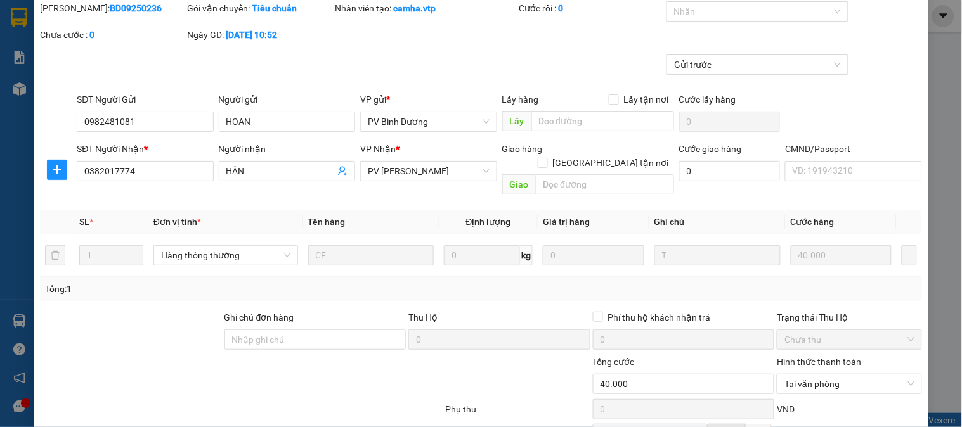
scroll to position [0, 0]
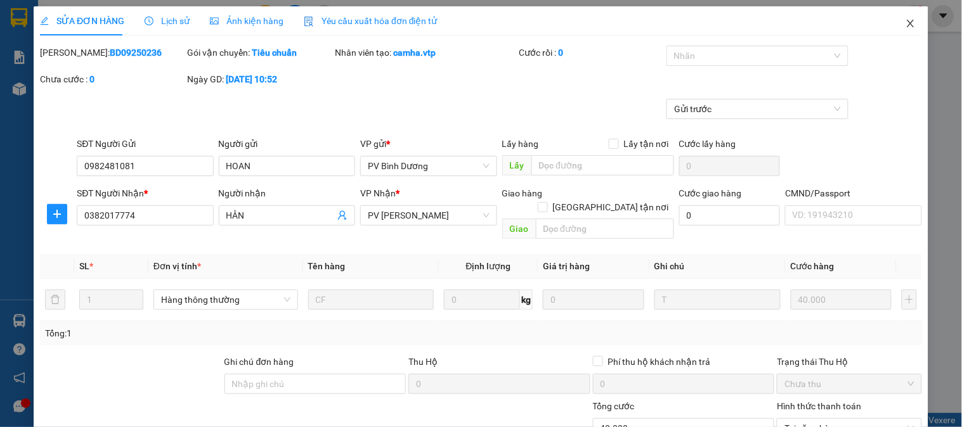
click at [907, 25] on icon "close" at bounding box center [910, 24] width 7 height 8
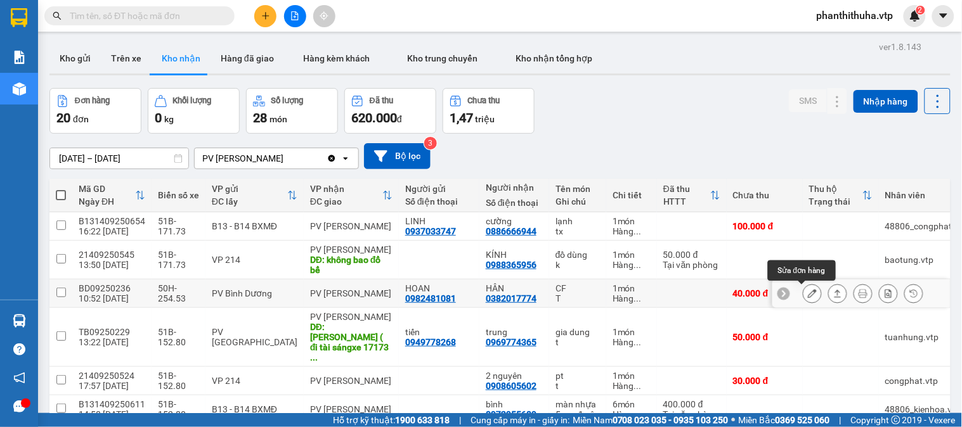
click at [808, 294] on icon at bounding box center [812, 293] width 9 height 9
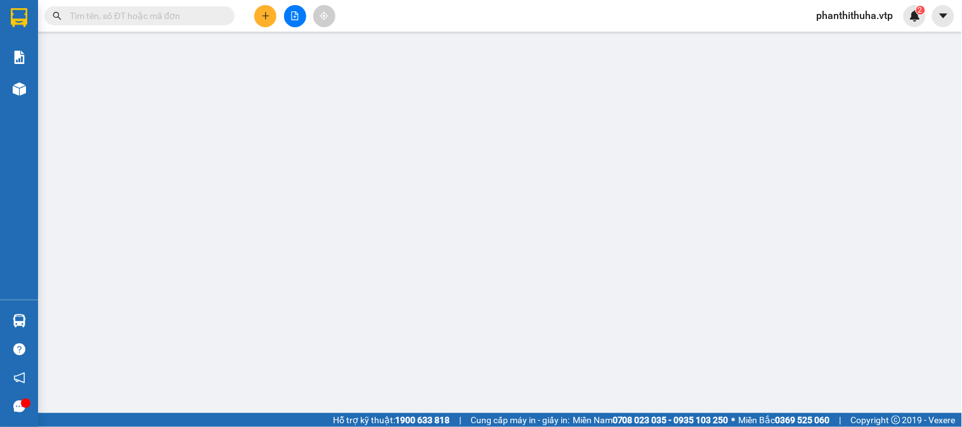
type input "0982481081"
type input "HOAN"
type input "0382017774"
type input "HÂN"
type input "40.000"
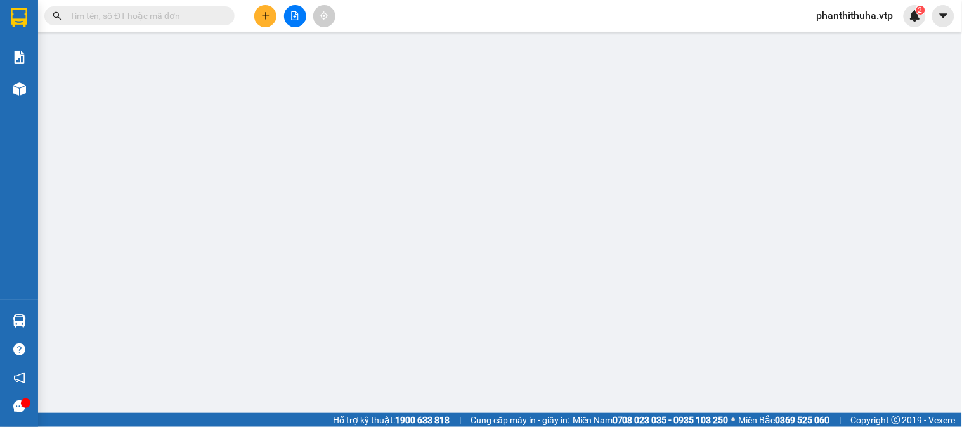
type input "40.000"
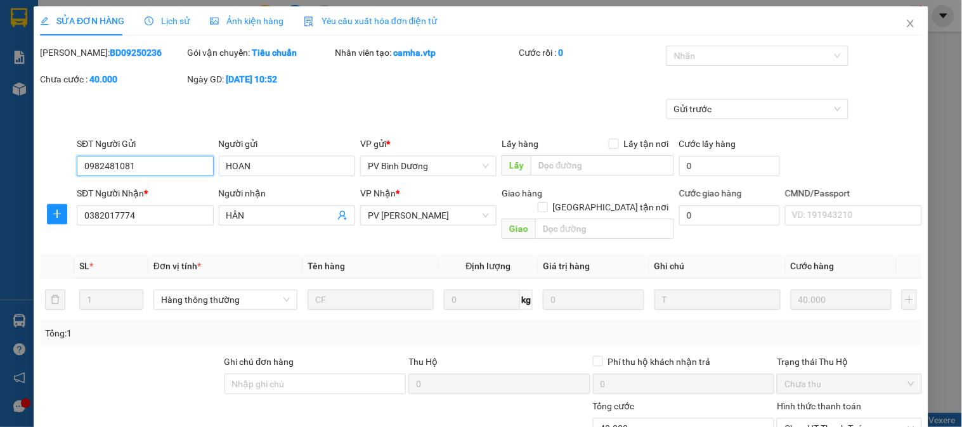
type input "2.000"
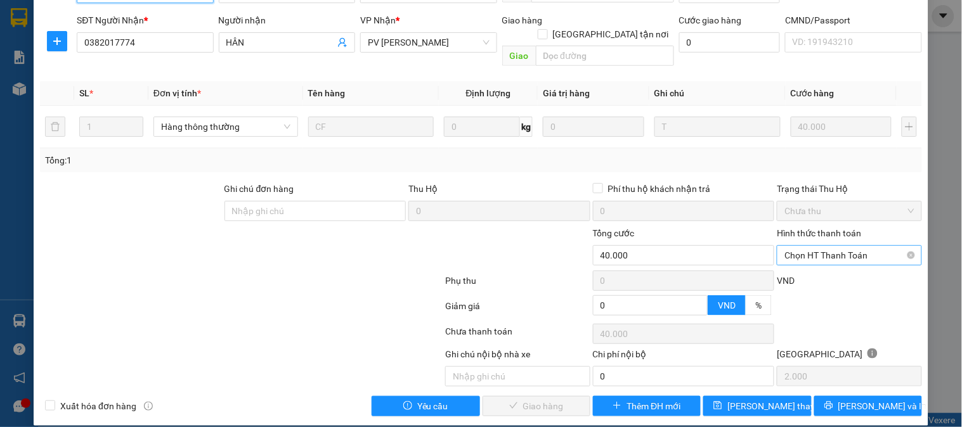
click at [822, 246] on span "Chọn HT Thanh Toán" at bounding box center [849, 255] width 129 height 19
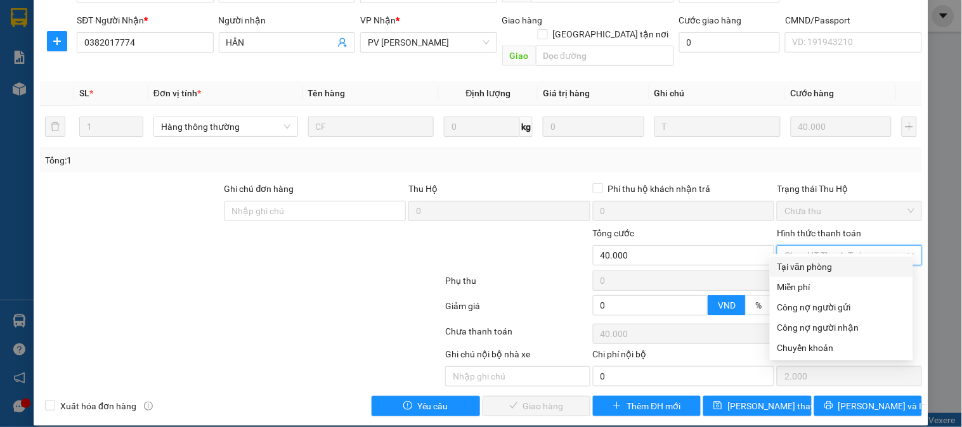
click at [810, 258] on div "Tại văn phòng" at bounding box center [841, 267] width 143 height 20
type input "0"
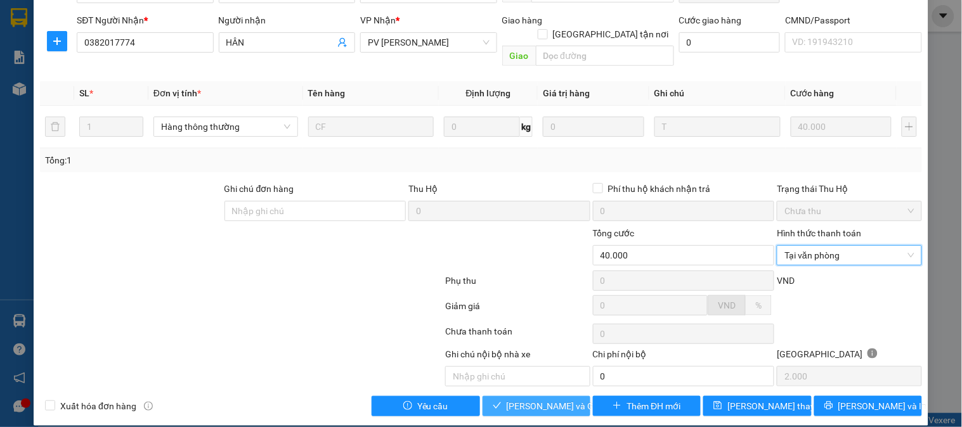
drag, startPoint x: 530, startPoint y: 388, endPoint x: 530, endPoint y: 381, distance: 7.6
click at [530, 396] on button "[PERSON_NAME] và Giao hàng" at bounding box center [537, 406] width 108 height 20
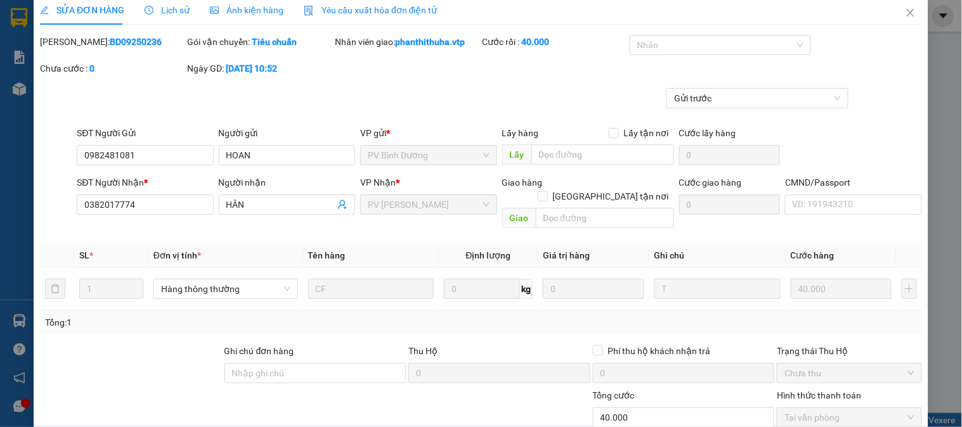
scroll to position [0, 0]
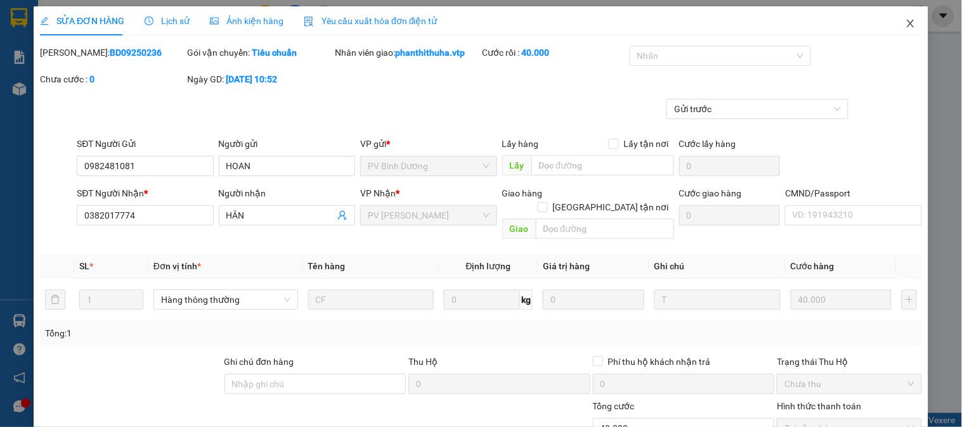
click at [906, 27] on icon "close" at bounding box center [911, 23] width 10 height 10
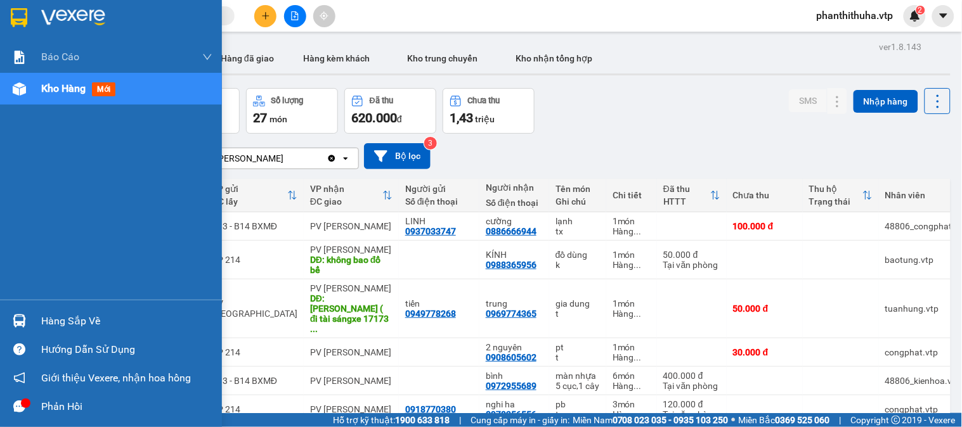
click at [37, 319] on div "Hàng sắp về" at bounding box center [111, 321] width 222 height 29
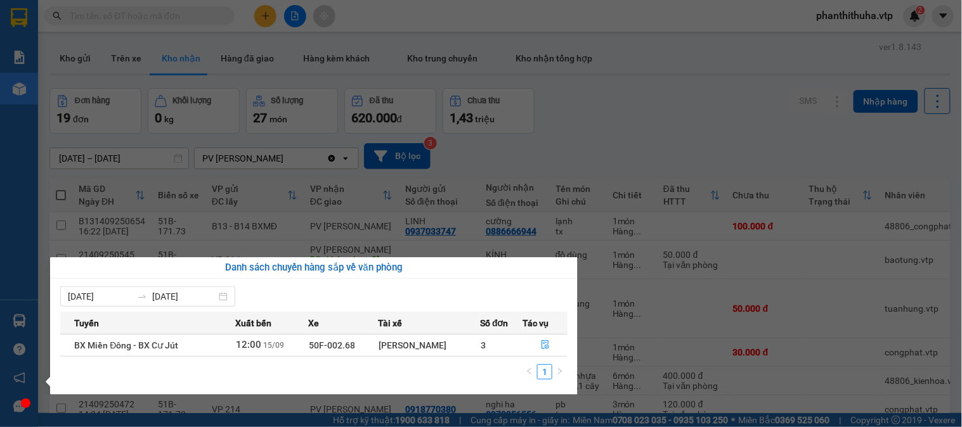
click at [669, 85] on section "Kết quả tìm kiếm ( 0 ) Bộ lọc No Data phanthithuha.vtp 2 Báo cáo BC giao hàng (…" at bounding box center [481, 213] width 962 height 427
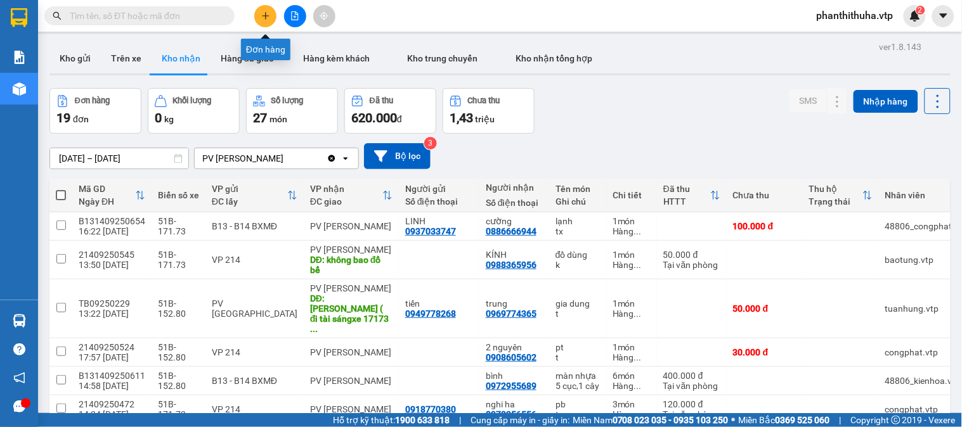
click at [265, 14] on icon "plus" at bounding box center [265, 15] width 1 height 7
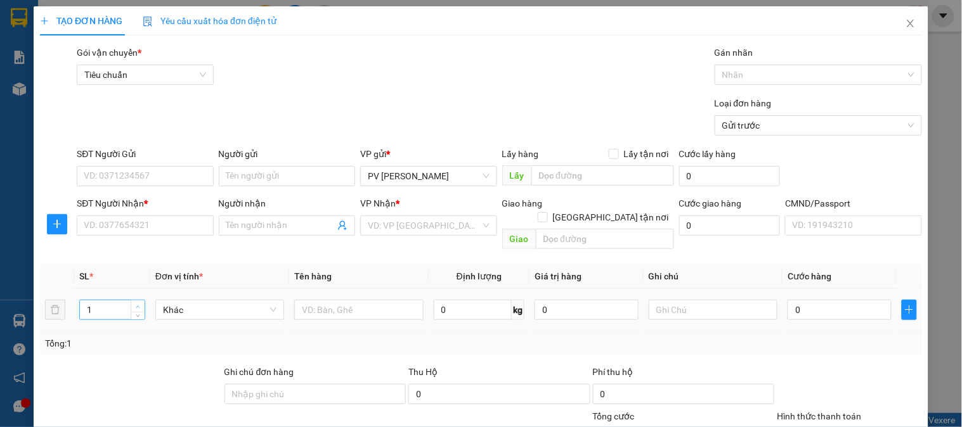
type input "2"
click at [135, 303] on span "up" at bounding box center [138, 307] width 8 height 8
click at [330, 300] on input "text" at bounding box center [358, 310] width 129 height 20
type input "SR"
click at [686, 300] on input "text" at bounding box center [713, 310] width 129 height 20
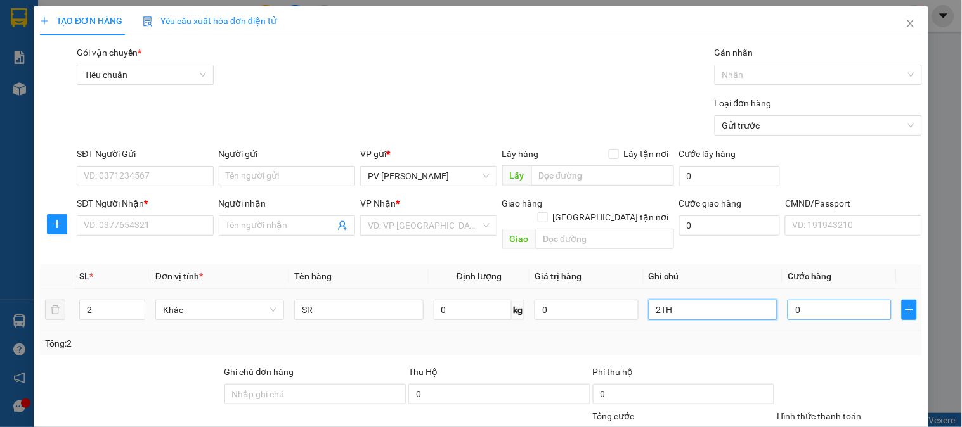
type input "2TH"
click at [793, 300] on input "0" at bounding box center [840, 310] width 104 height 20
type input "1"
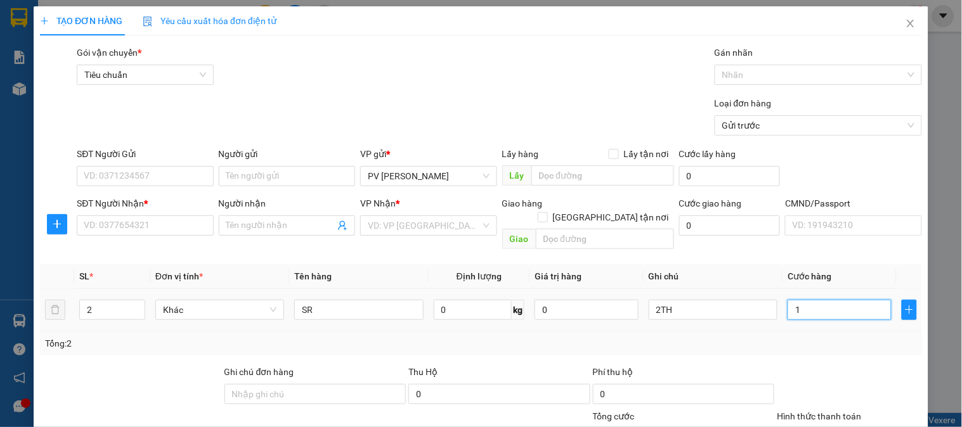
type input "12"
type input "120"
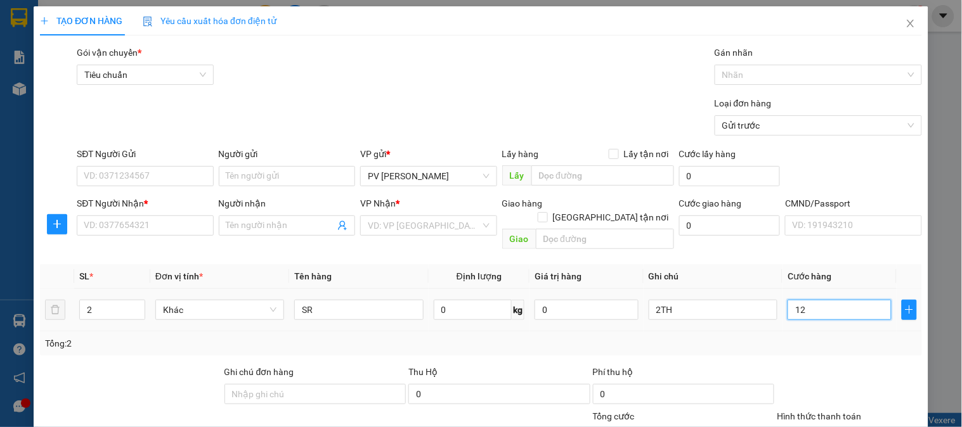
type input "120"
type input "1.200"
type input "12.000"
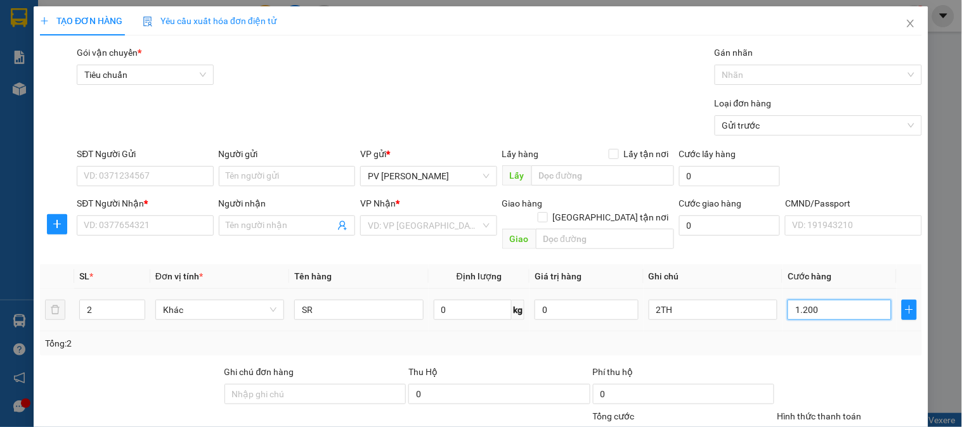
type input "12.000"
type input "120.000"
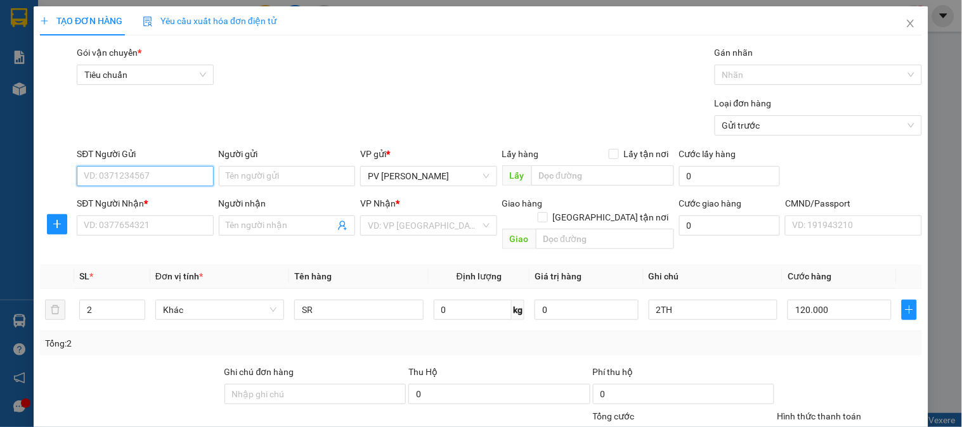
click at [199, 174] on input "SĐT Người Gửi" at bounding box center [145, 176] width 136 height 20
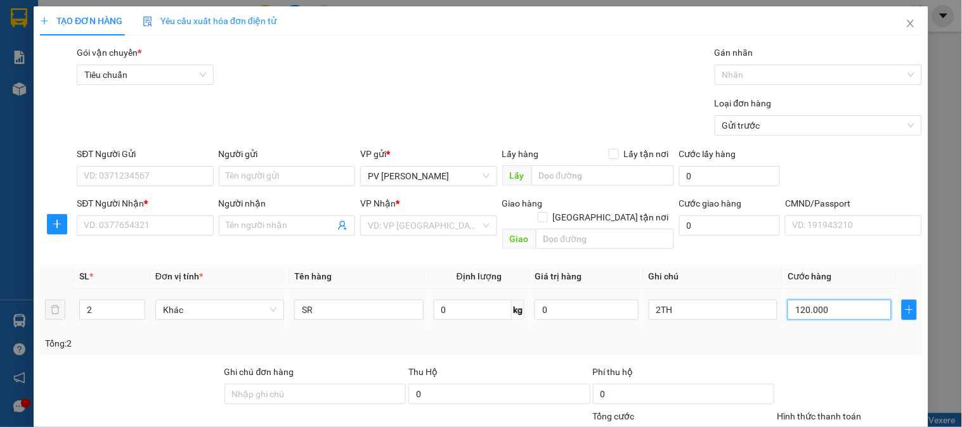
type input "0"
type input "2TH120.000"
type input "0"
type input "2TH"
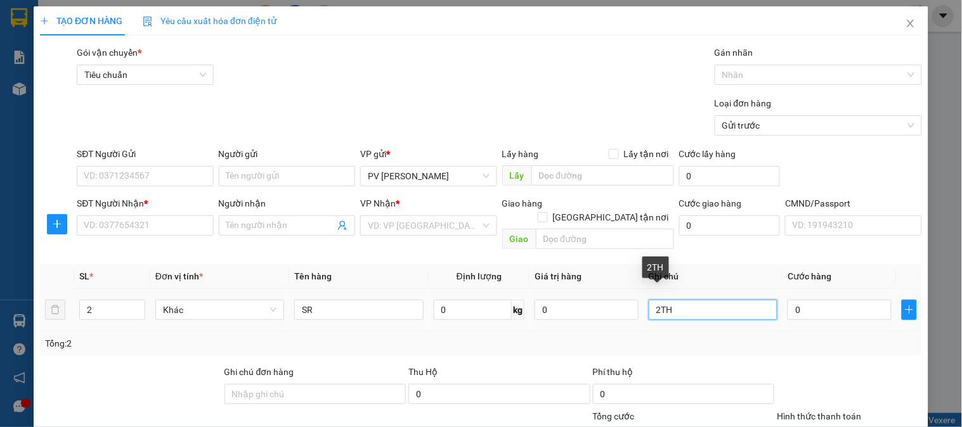
drag, startPoint x: 701, startPoint y: 288, endPoint x: 692, endPoint y: 289, distance: 8.9
click at [700, 300] on input "2TH" at bounding box center [713, 310] width 129 height 20
click at [692, 300] on input "2TH" at bounding box center [713, 310] width 129 height 20
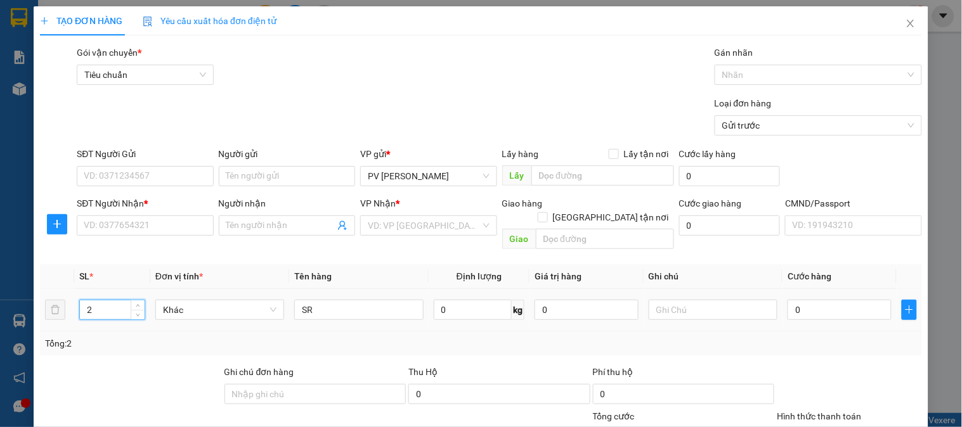
click at [100, 301] on input "2" at bounding box center [112, 310] width 65 height 19
type input "1"
click at [161, 179] on input "SĐT Người Gửi" at bounding box center [145, 176] width 136 height 20
drag, startPoint x: 152, startPoint y: 179, endPoint x: 72, endPoint y: 179, distance: 80.5
click at [72, 179] on div "SĐT Người Gửi 0969820583 0969820583 Người gửi Tên người gửi VP gửi * PV Gia Ngh…" at bounding box center [481, 169] width 885 height 44
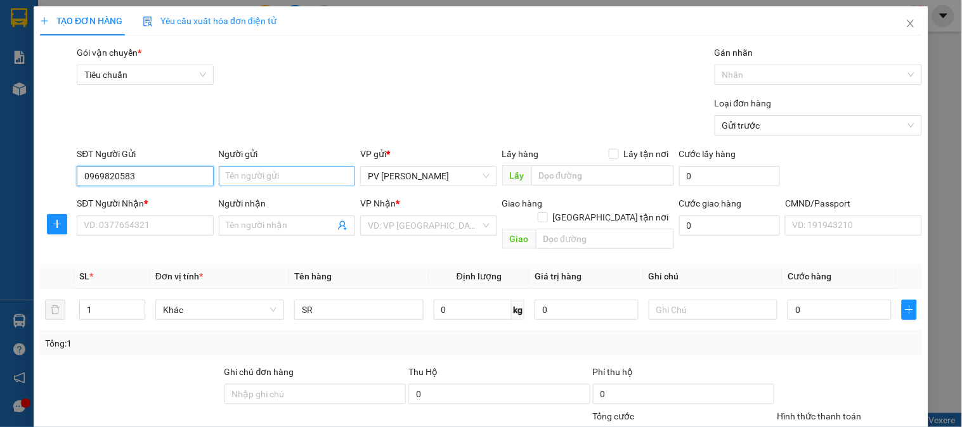
type input "0969820583"
click at [257, 180] on input "Người gửi" at bounding box center [287, 176] width 136 height 20
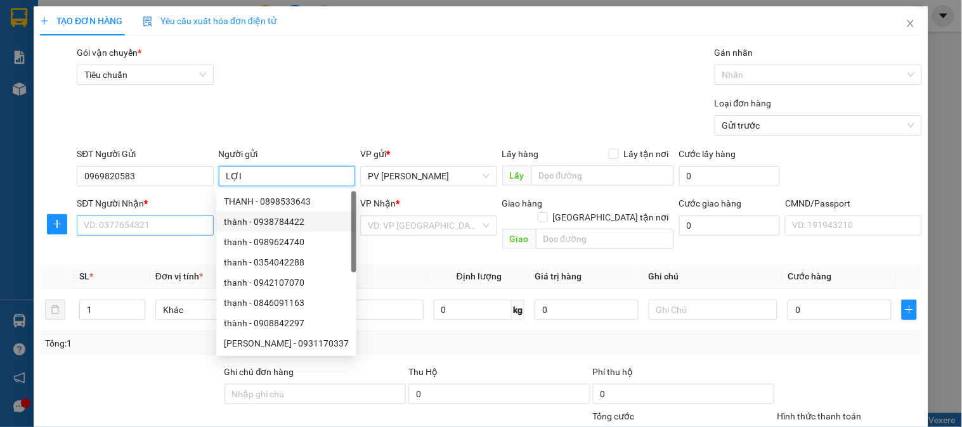
type input "LỢI"
click at [149, 226] on input "SĐT Người Nhận *" at bounding box center [145, 226] width 136 height 20
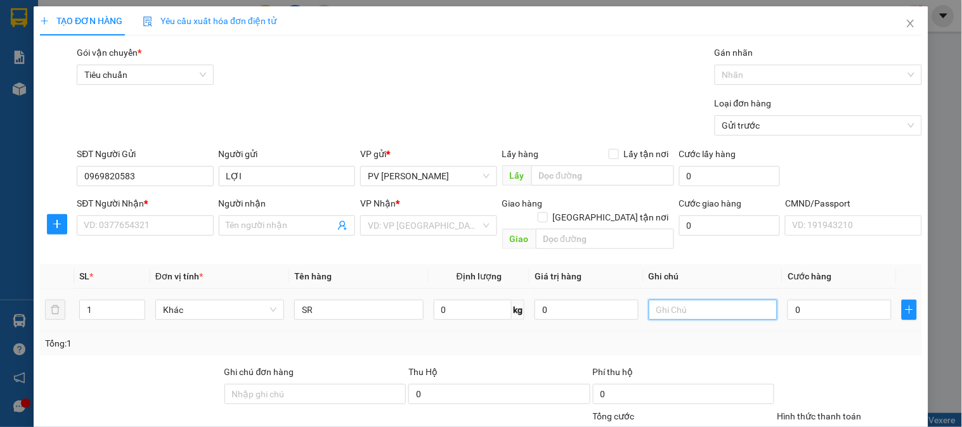
click at [673, 300] on input "text" at bounding box center [713, 310] width 129 height 20
type input "TH"
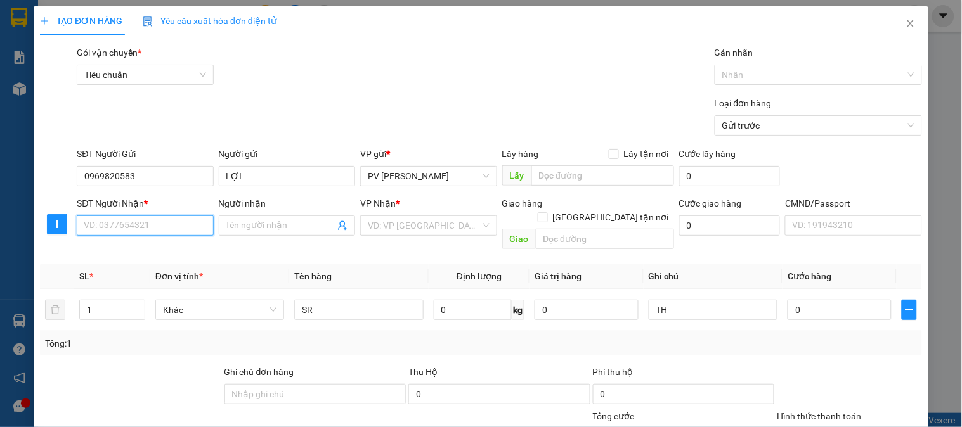
click at [136, 222] on input "SĐT Người Nhận *" at bounding box center [145, 226] width 136 height 20
type input "0909330495"
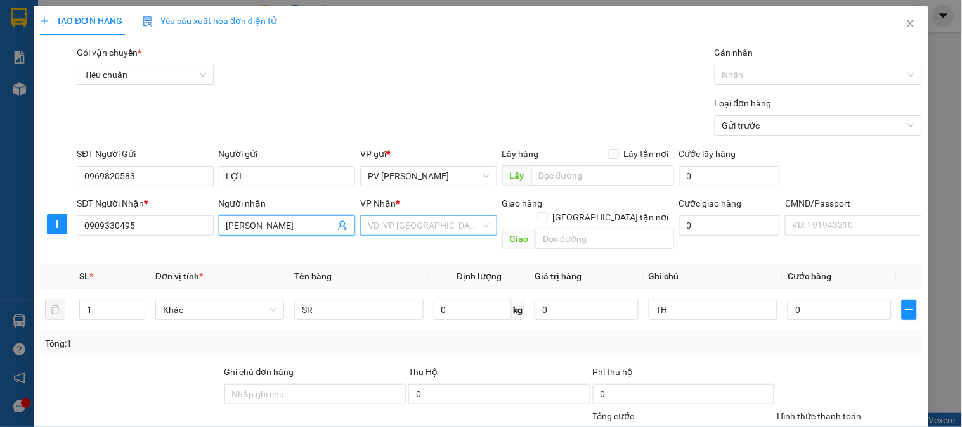
type input "NGỌC MAI"
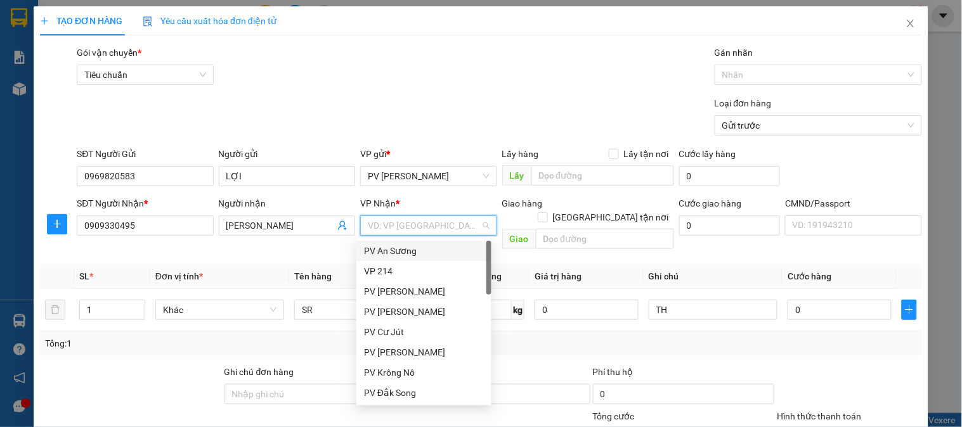
click at [403, 224] on input "search" at bounding box center [424, 225] width 112 height 19
type input "2"
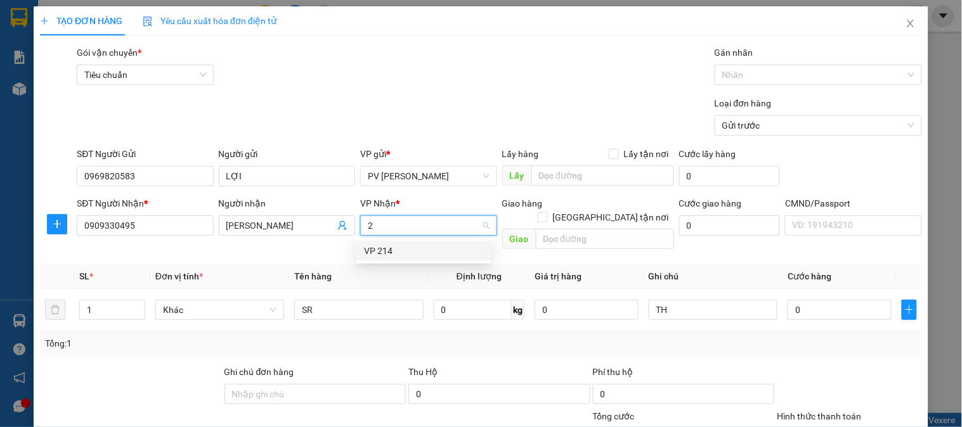
click at [389, 250] on div "VP 214" at bounding box center [424, 251] width 120 height 14
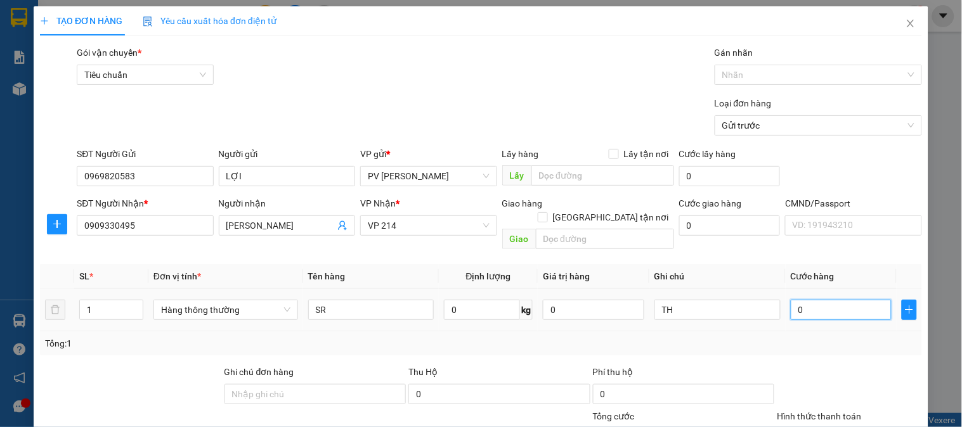
click at [793, 300] on input "0" at bounding box center [841, 310] width 101 height 20
type input "5"
type input "50"
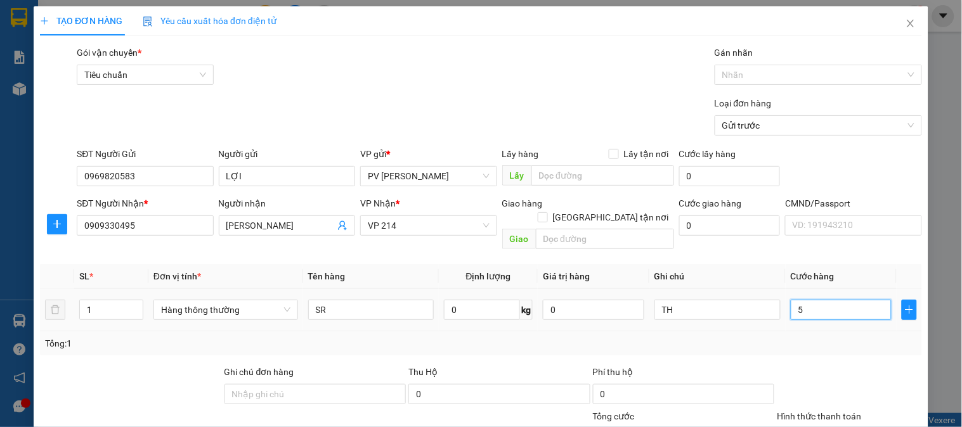
type input "50"
type input "500"
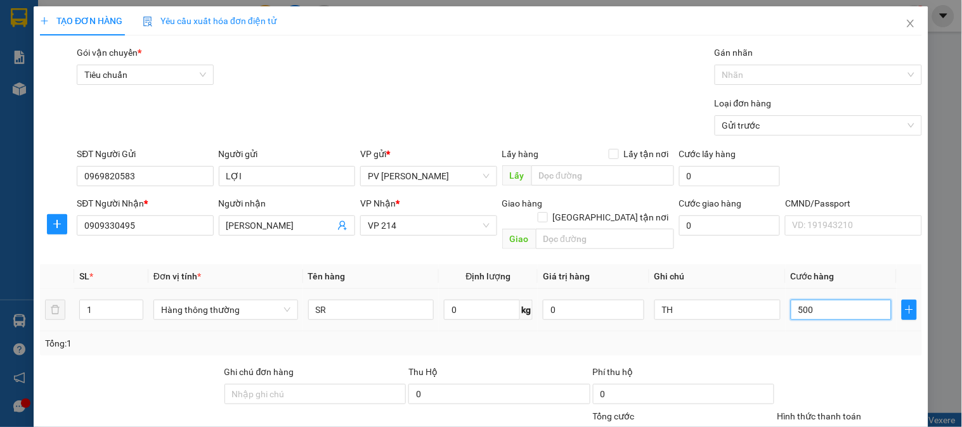
type input "5.000"
type input "50.000"
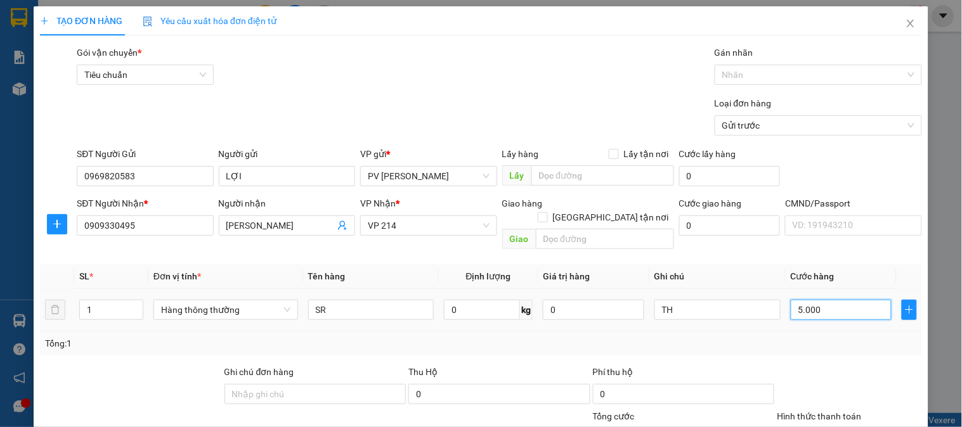
type input "50.000"
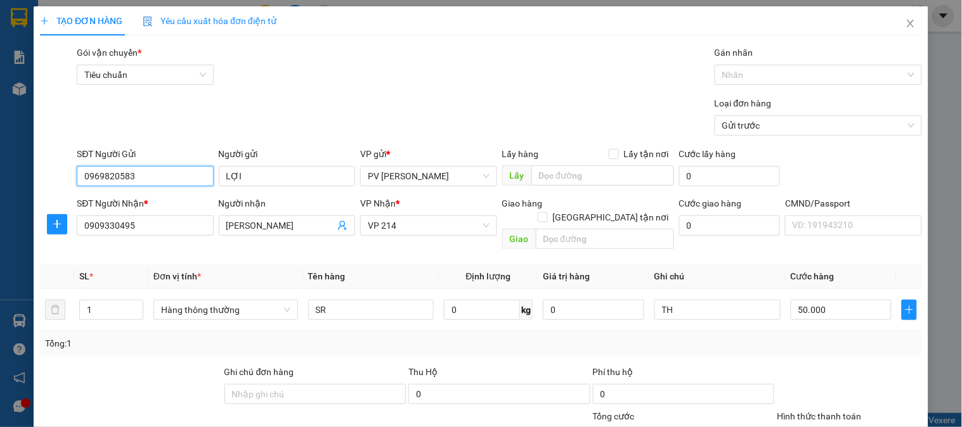
drag, startPoint x: 159, startPoint y: 176, endPoint x: 77, endPoint y: 176, distance: 81.8
click at [77, 176] on input "0969820583" at bounding box center [145, 176] width 136 height 20
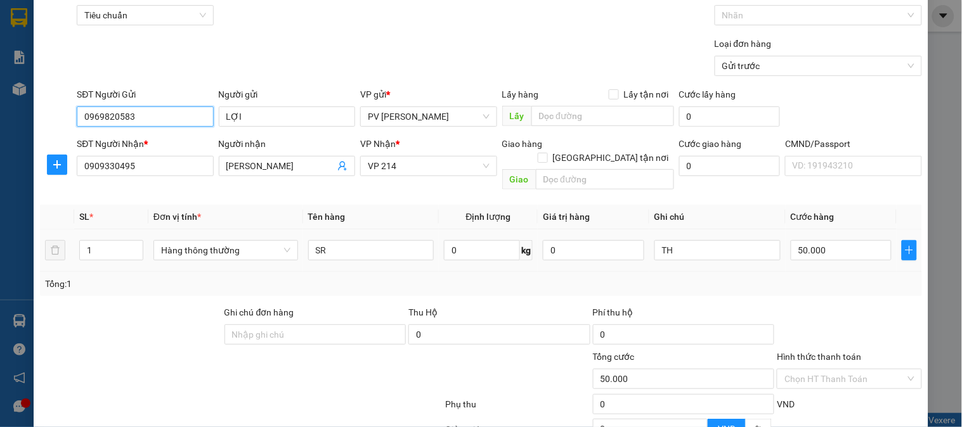
scroll to position [141, 0]
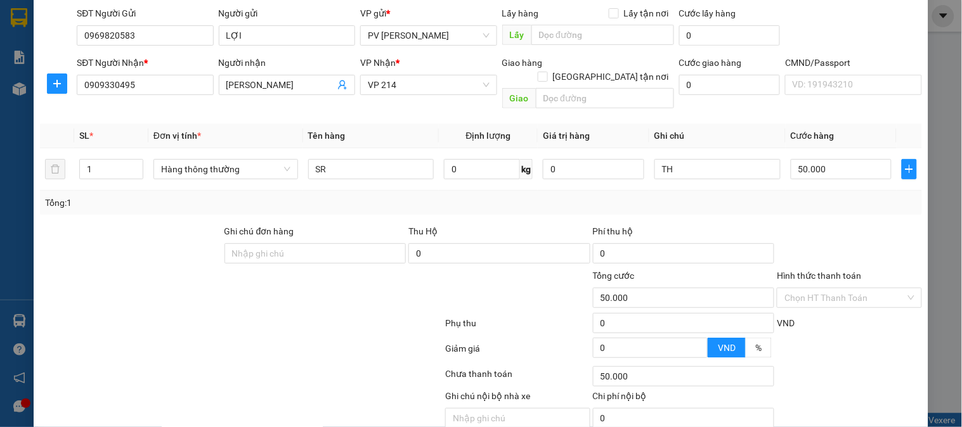
click at [825, 229] on div at bounding box center [849, 247] width 147 height 44
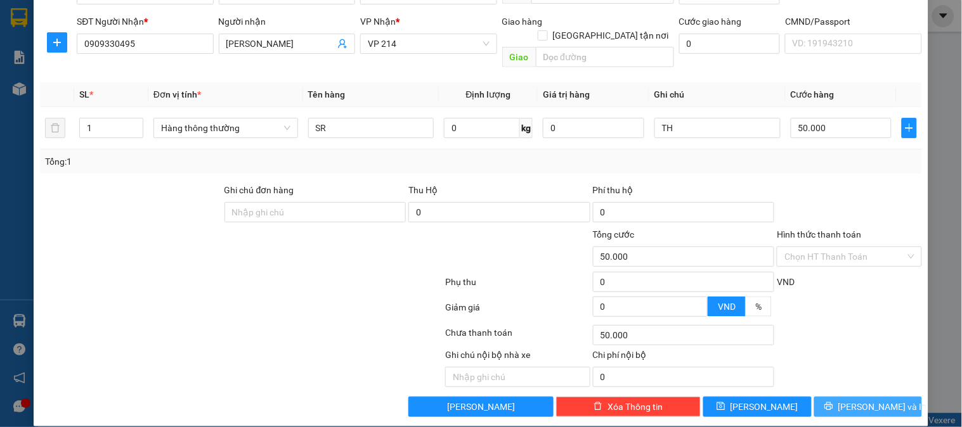
click at [833, 402] on icon "printer" at bounding box center [829, 406] width 9 height 9
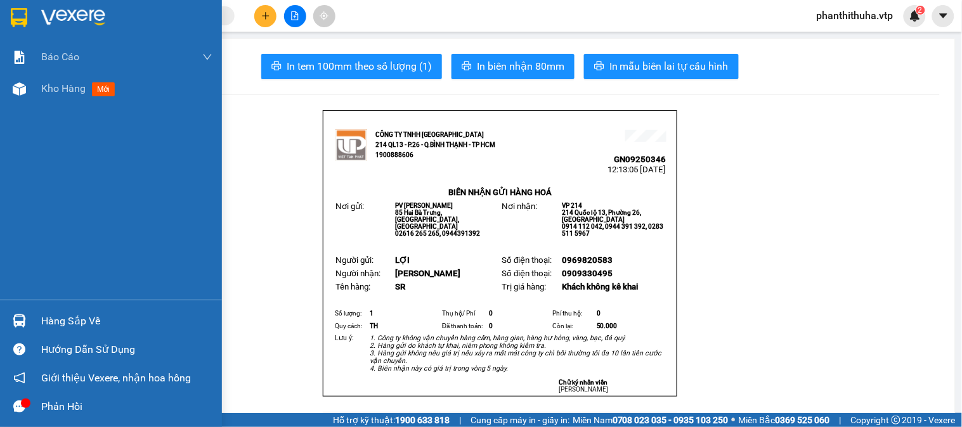
click at [77, 7] on div at bounding box center [111, 20] width 222 height 41
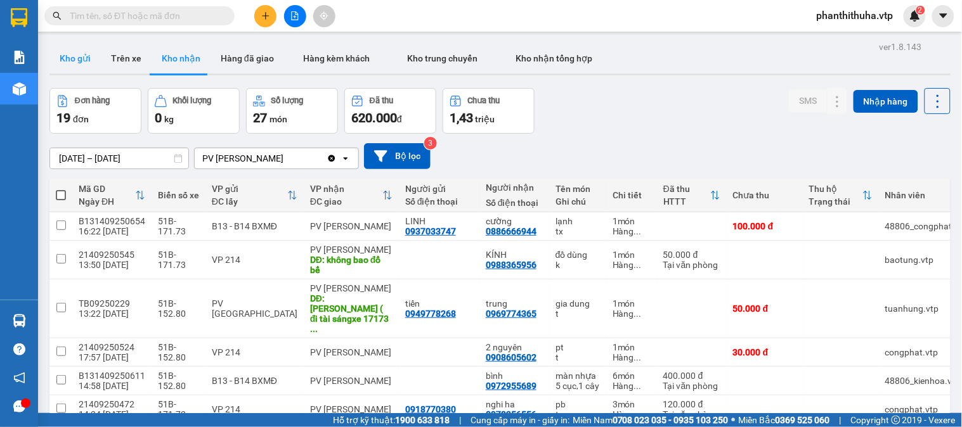
click at [62, 58] on button "Kho gửi" at bounding box center [74, 58] width 51 height 30
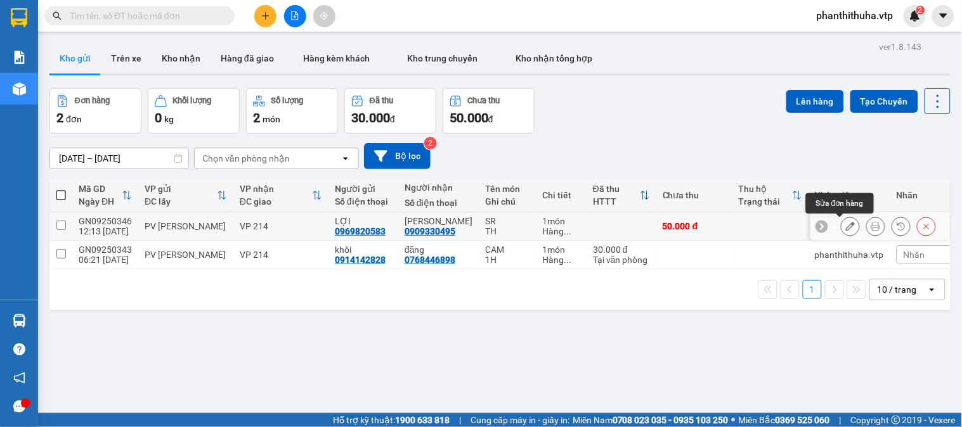
click at [845, 229] on button at bounding box center [851, 227] width 18 height 22
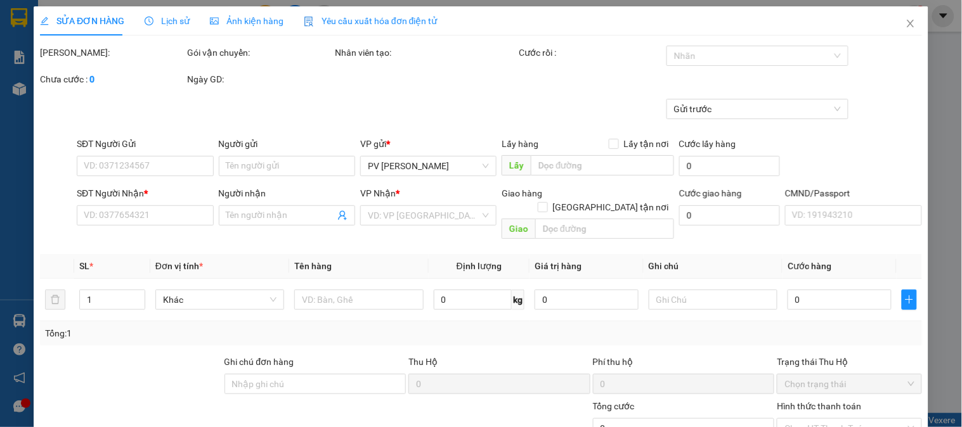
type input "0969820583"
type input "LỢI"
type input "0909330495"
type input "NGỌC MAI"
type input "50.000"
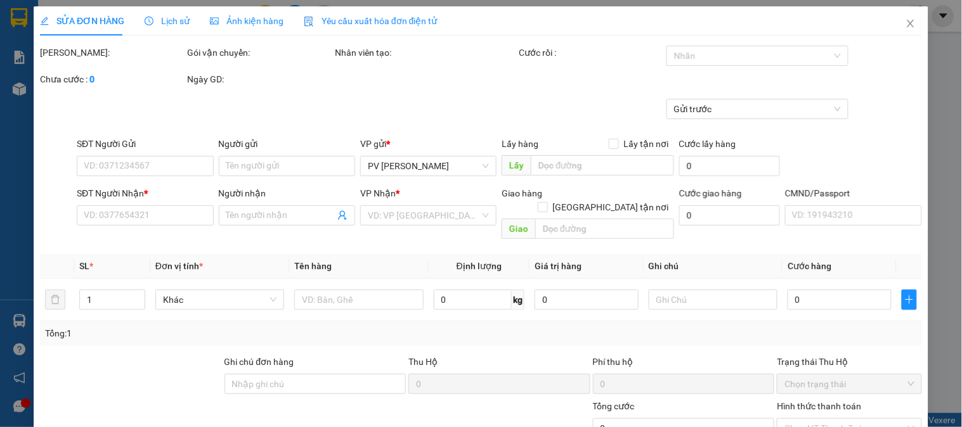
type input "50.000"
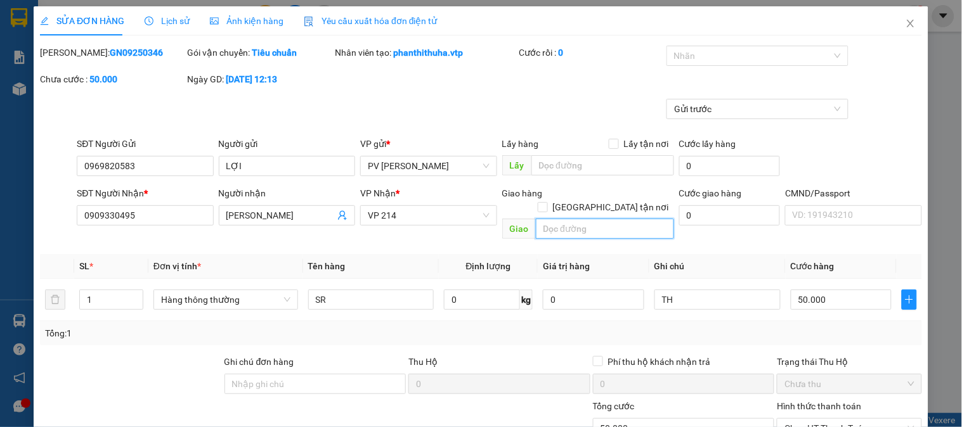
click at [584, 219] on input "text" at bounding box center [605, 229] width 138 height 20
click at [906, 24] on icon "close" at bounding box center [911, 23] width 10 height 10
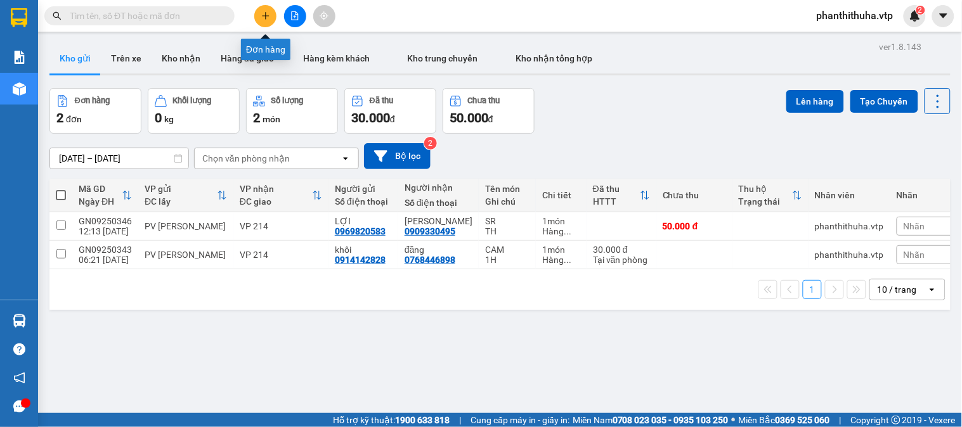
click at [261, 13] on icon "plus" at bounding box center [265, 15] width 9 height 9
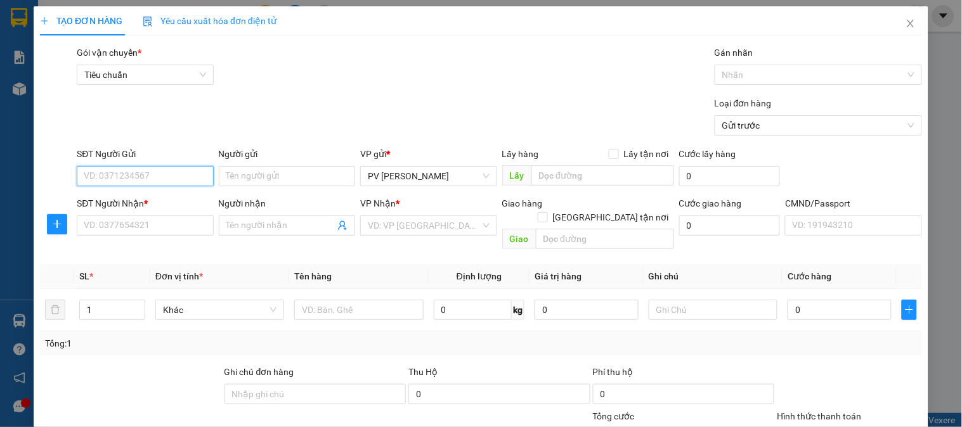
paste input "0969820583"
type input "0969820583"
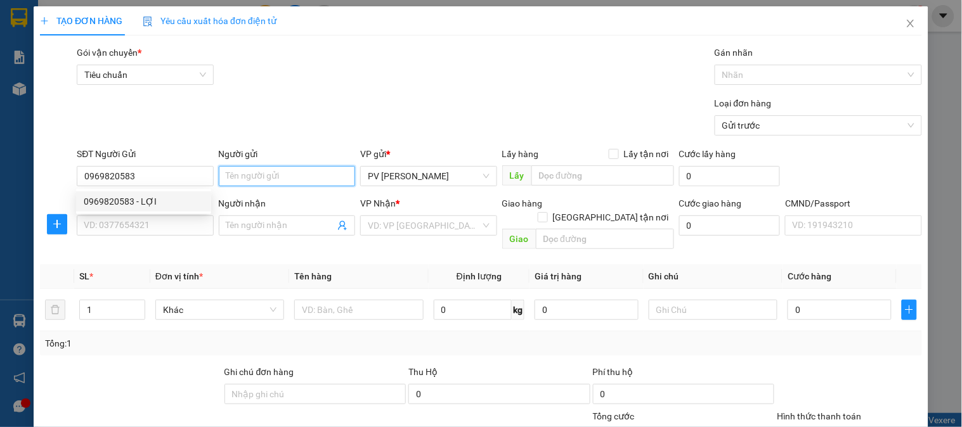
click at [254, 176] on input "Người gửi" at bounding box center [287, 176] width 136 height 20
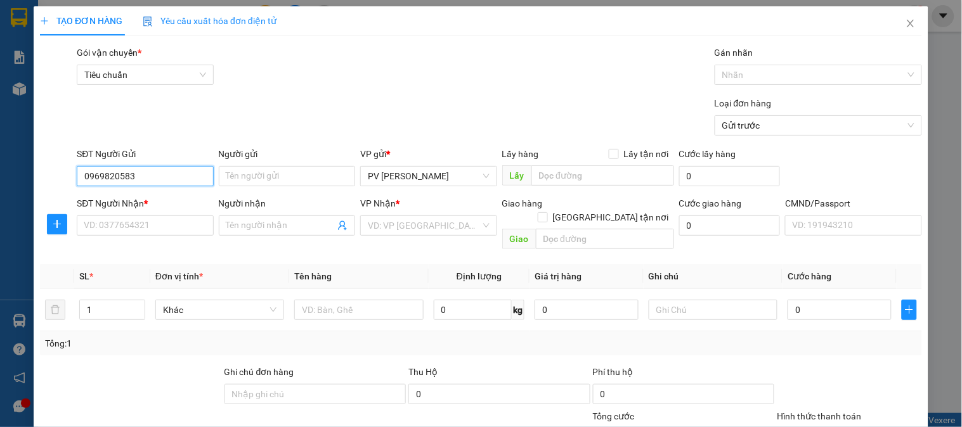
click at [169, 175] on input "0969820583" at bounding box center [145, 176] width 136 height 20
click at [154, 198] on div "0969820583 - LỢI" at bounding box center [144, 202] width 120 height 14
type input "LỢI"
type input "0909330495"
type input "NGỌC MAI"
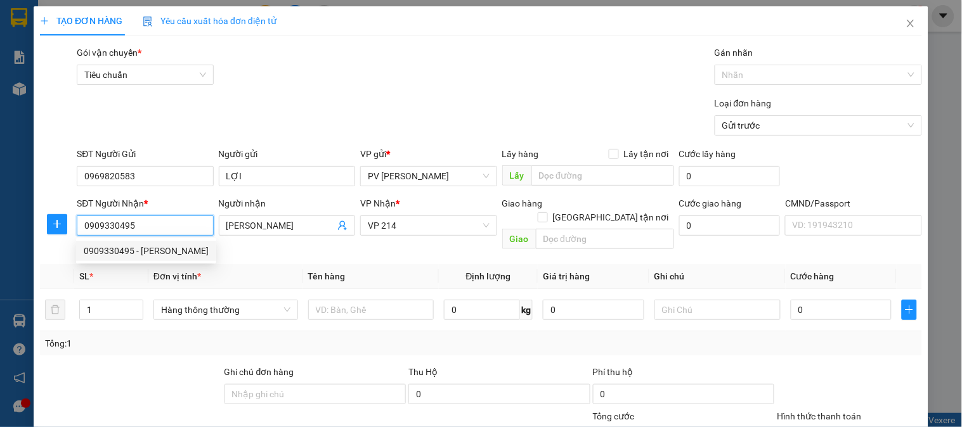
drag, startPoint x: 165, startPoint y: 228, endPoint x: 87, endPoint y: 235, distance: 78.3
click at [87, 235] on input "0909330495" at bounding box center [145, 226] width 136 height 20
type input "0983006271"
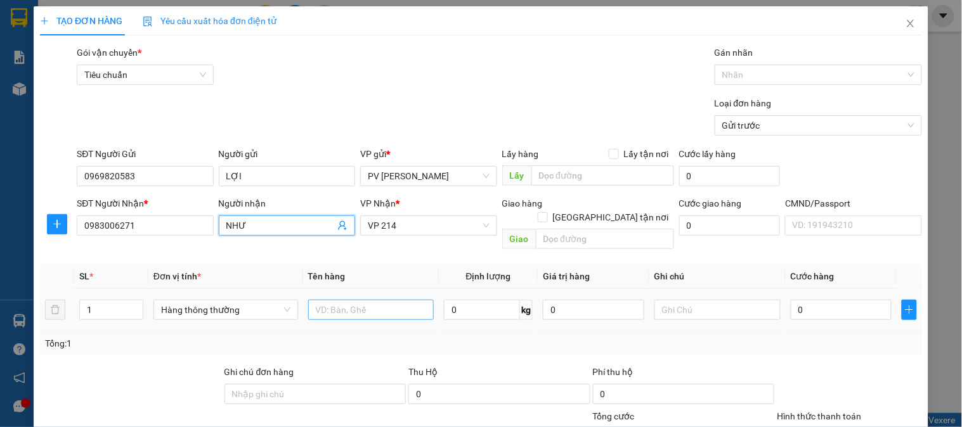
type input "NHƯ"
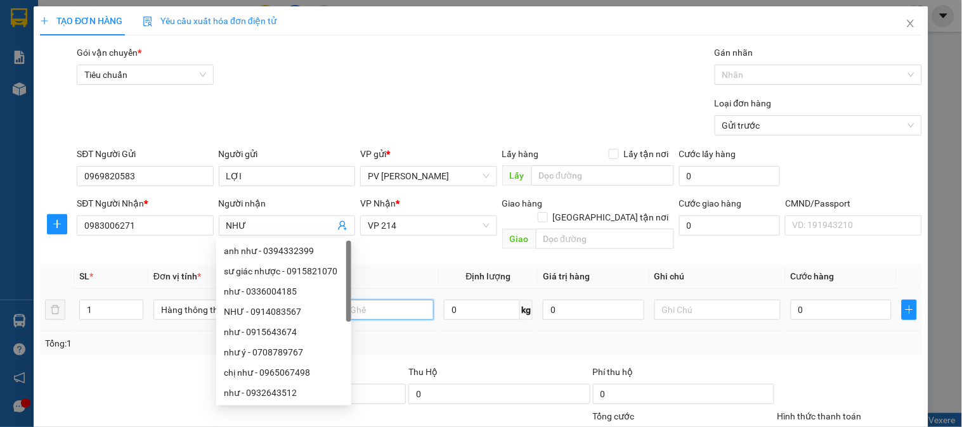
click at [407, 302] on input "text" at bounding box center [371, 310] width 126 height 20
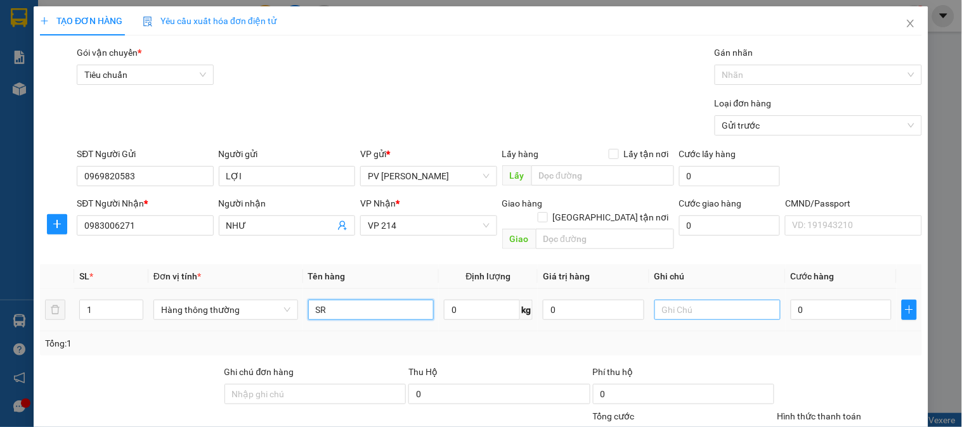
type input "SR"
click at [698, 300] on input "text" at bounding box center [718, 310] width 126 height 20
type input "TH"
click at [800, 300] on input "0" at bounding box center [841, 310] width 101 height 20
type input "7"
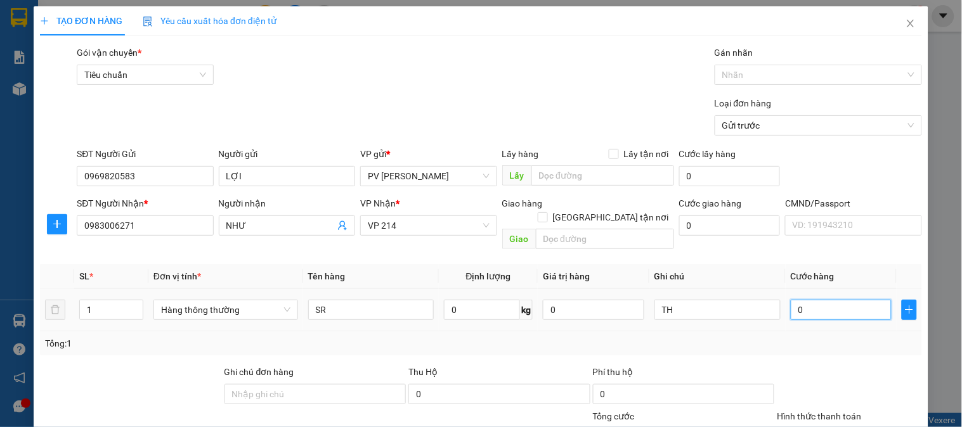
type input "7"
type input "70"
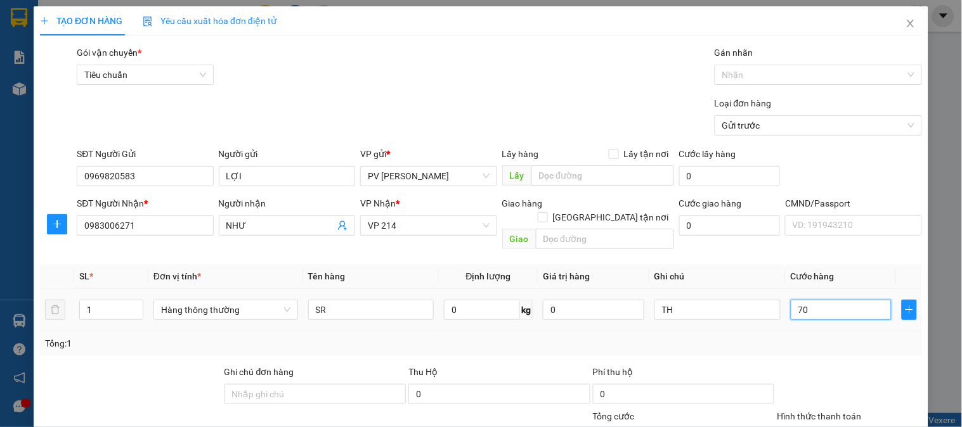
type input "700"
type input "70.000"
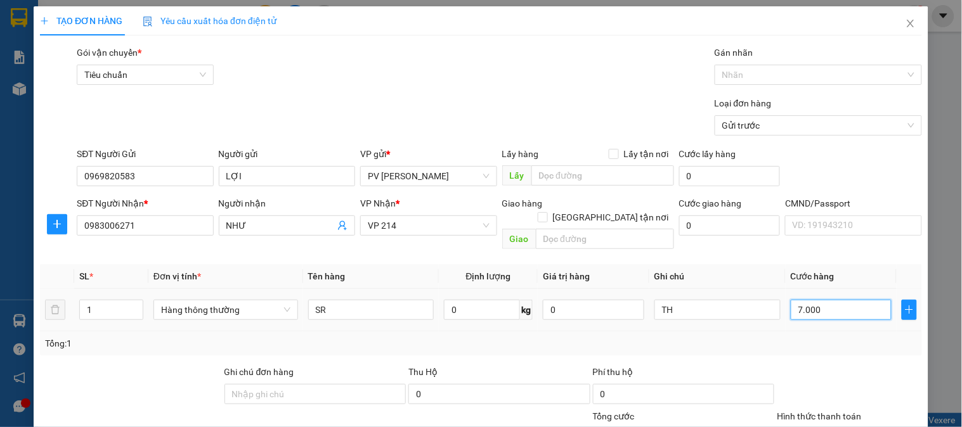
type input "70.000"
type input "700.000"
type input "70.000"
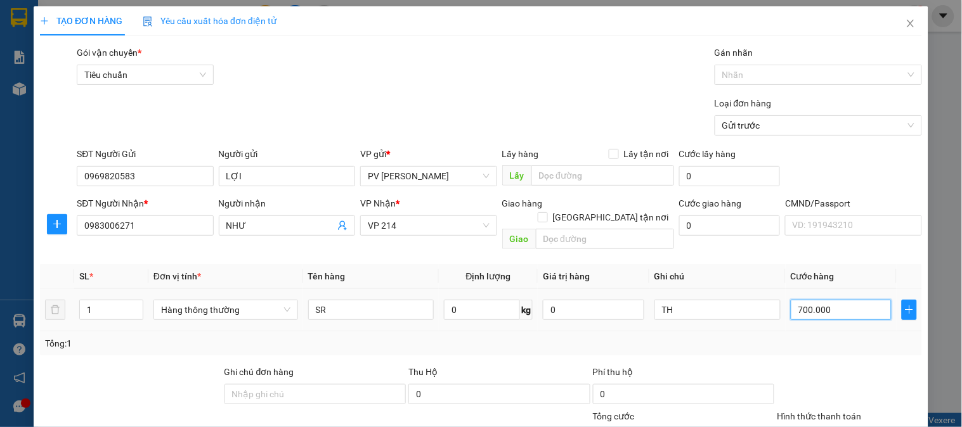
type input "70.000"
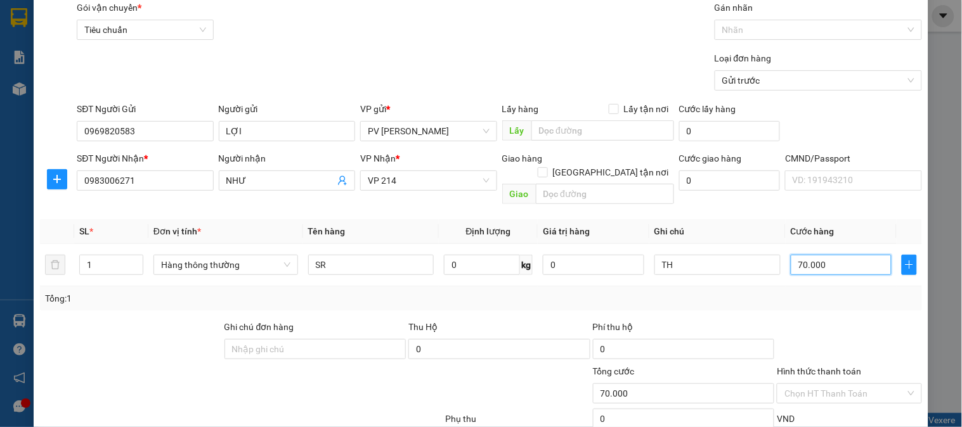
scroll to position [70, 0]
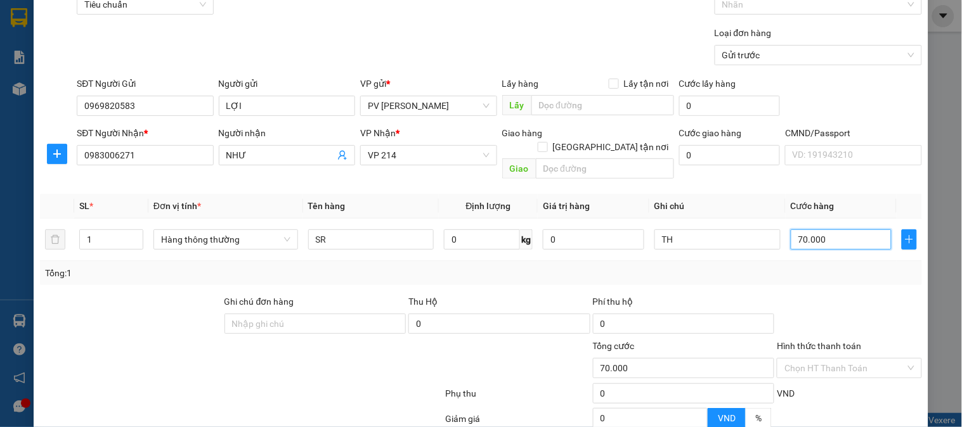
type input "70.000"
click at [813, 278] on div "Transit Pickup Surcharge Ids Transit Deliver Surcharge Ids Transit Deliver Surc…" at bounding box center [481, 252] width 882 height 554
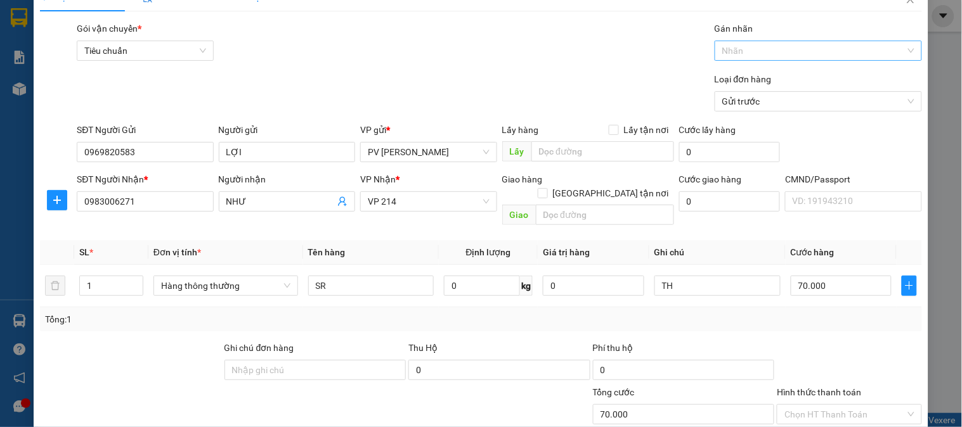
scroll to position [0, 0]
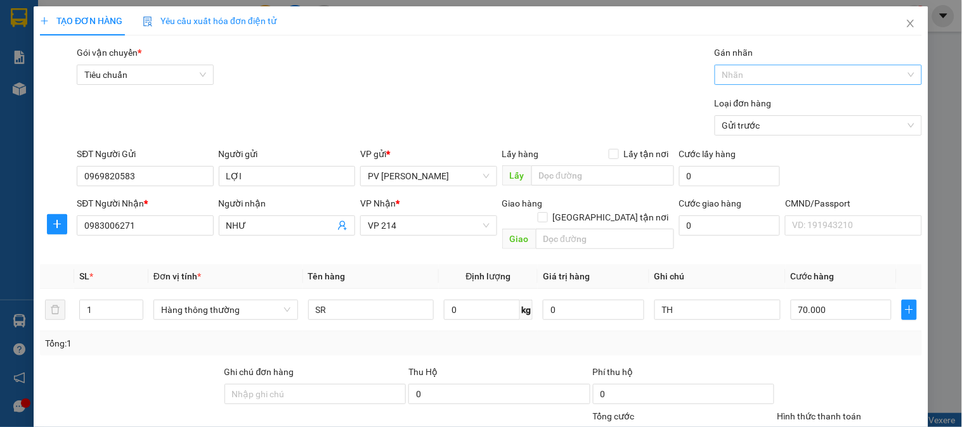
click at [778, 65] on div "Nhãn" at bounding box center [818, 75] width 207 height 20
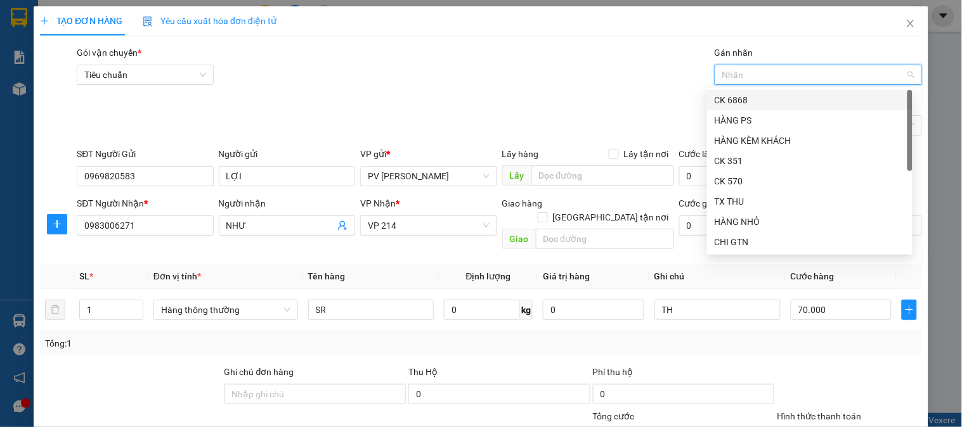
click at [750, 94] on div "CK 6868" at bounding box center [810, 100] width 190 height 14
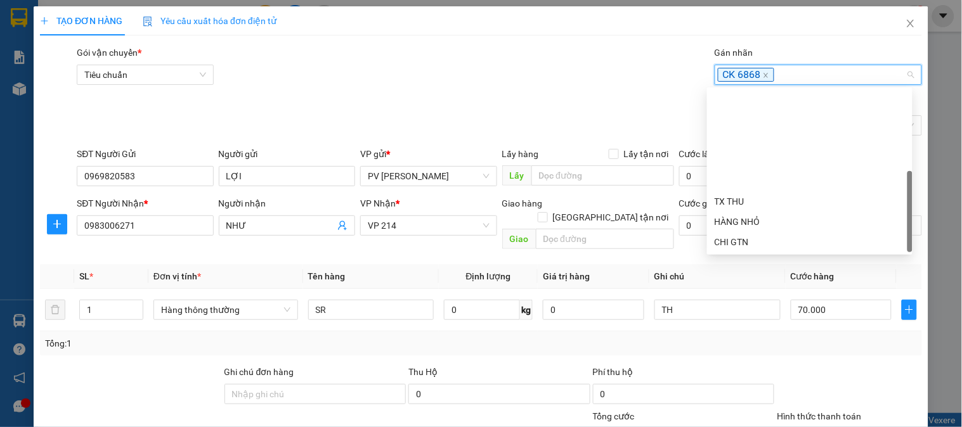
scroll to position [122, 0]
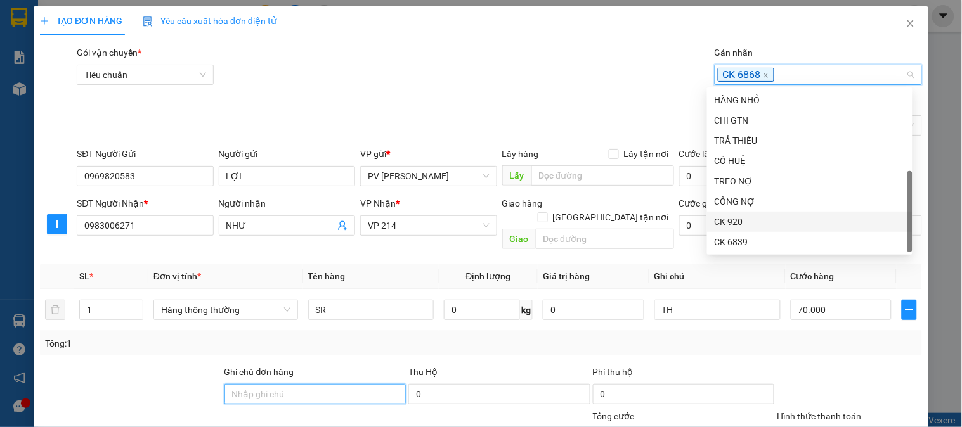
click at [308, 387] on input "Ghi chú đơn hàng" at bounding box center [316, 394] width 182 height 20
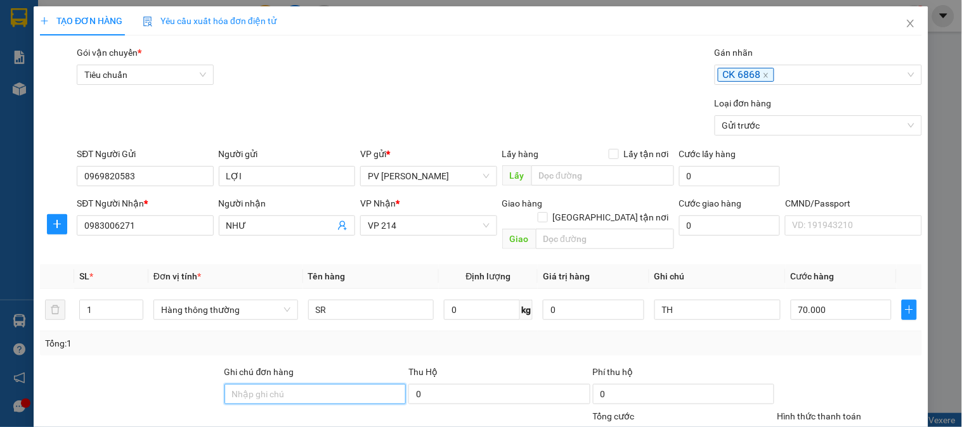
type input "E"
type input "Ẽ"
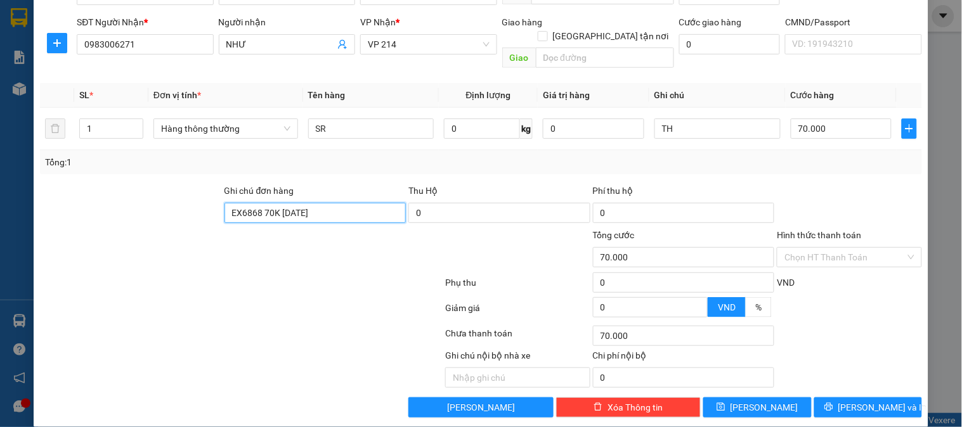
scroll to position [182, 0]
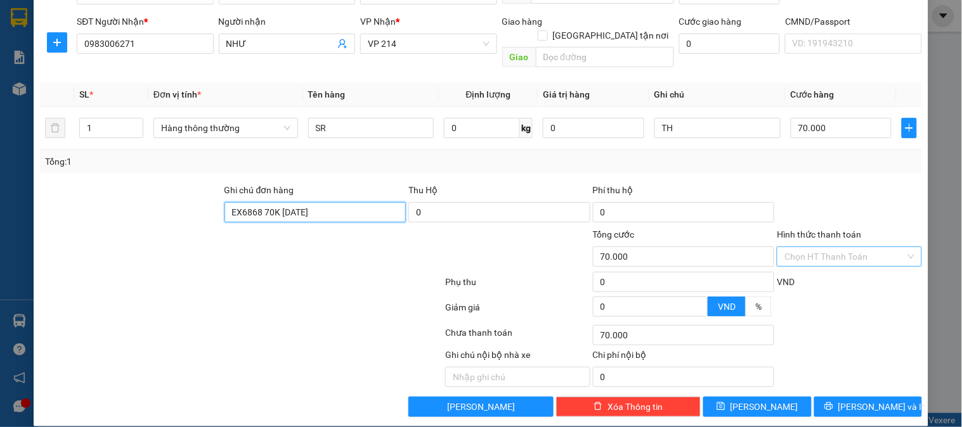
type input "EX6868 70K 15/09/25"
click at [841, 247] on input "Hình thức thanh toán" at bounding box center [845, 256] width 121 height 19
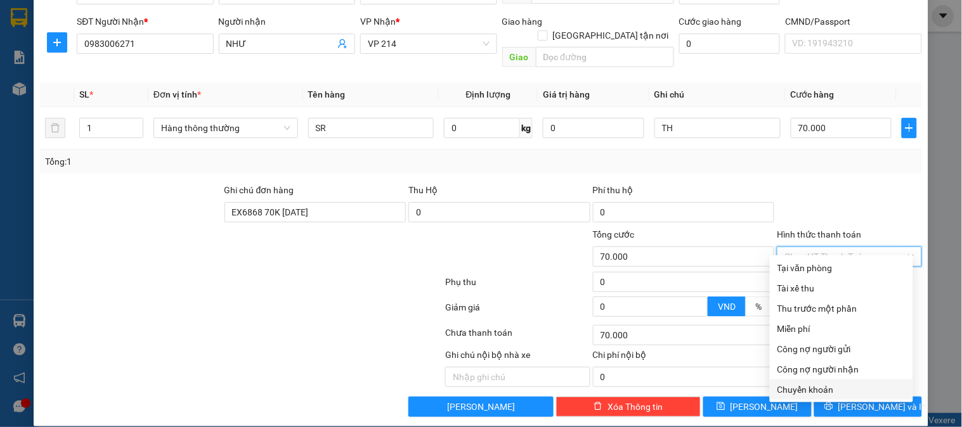
click at [834, 384] on div "Chuyển khoản" at bounding box center [842, 390] width 128 height 14
type input "0"
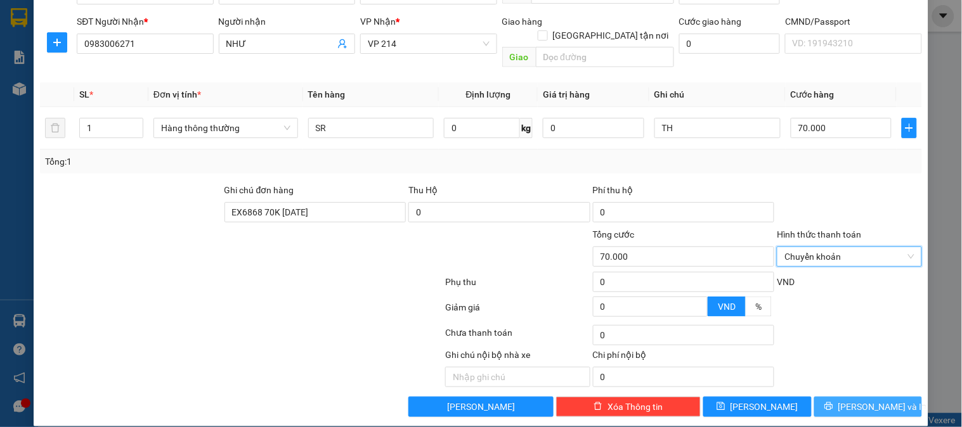
click at [854, 400] on span "[PERSON_NAME] và In" at bounding box center [882, 407] width 89 height 14
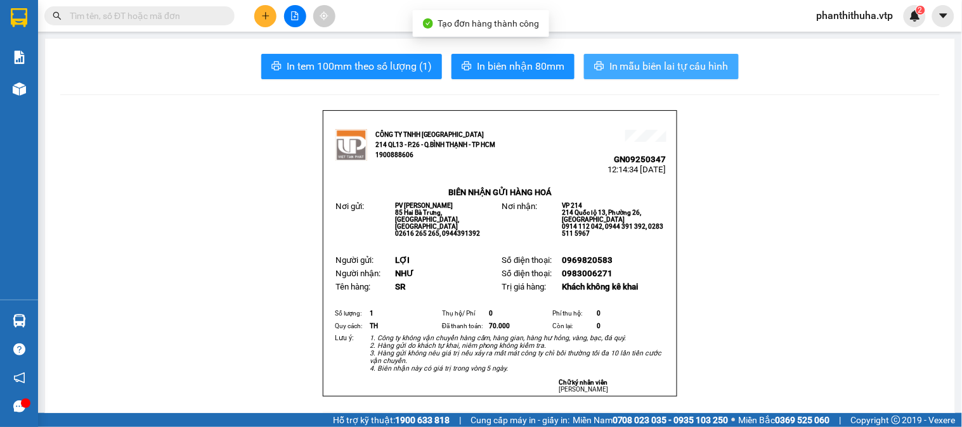
click at [696, 73] on span "In mẫu biên lai tự cấu hình" at bounding box center [669, 66] width 119 height 16
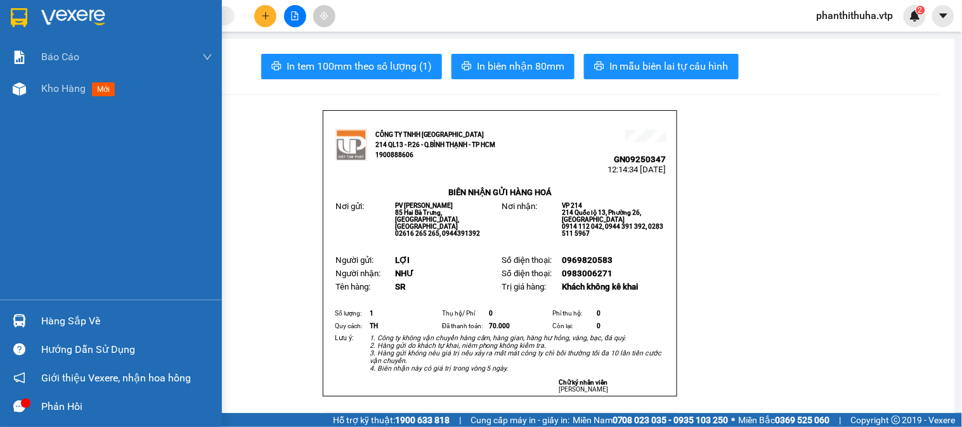
click at [72, 15] on img at bounding box center [73, 17] width 64 height 19
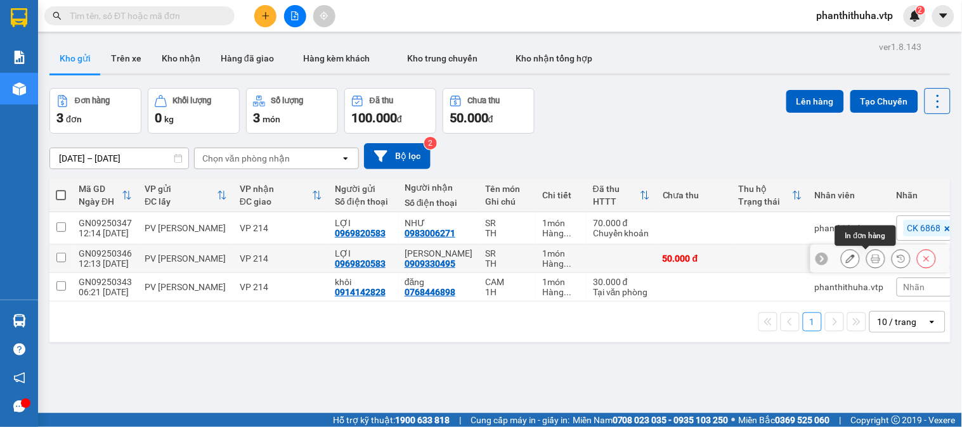
click at [871, 258] on icon at bounding box center [875, 258] width 9 height 9
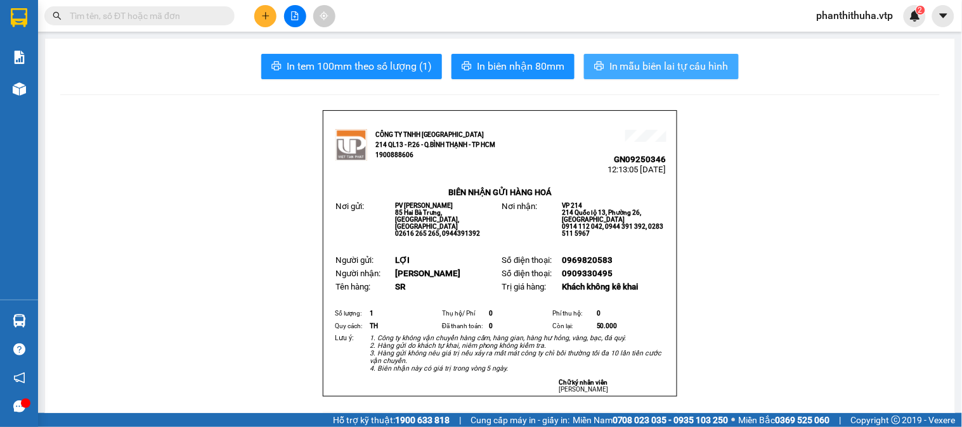
click at [682, 70] on span "In mẫu biên lai tự cấu hình" at bounding box center [669, 66] width 119 height 16
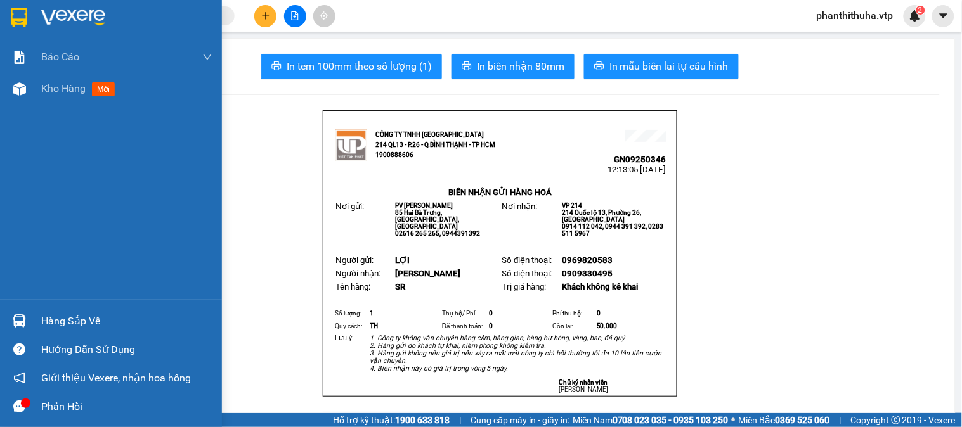
click at [64, 11] on img at bounding box center [73, 17] width 64 height 19
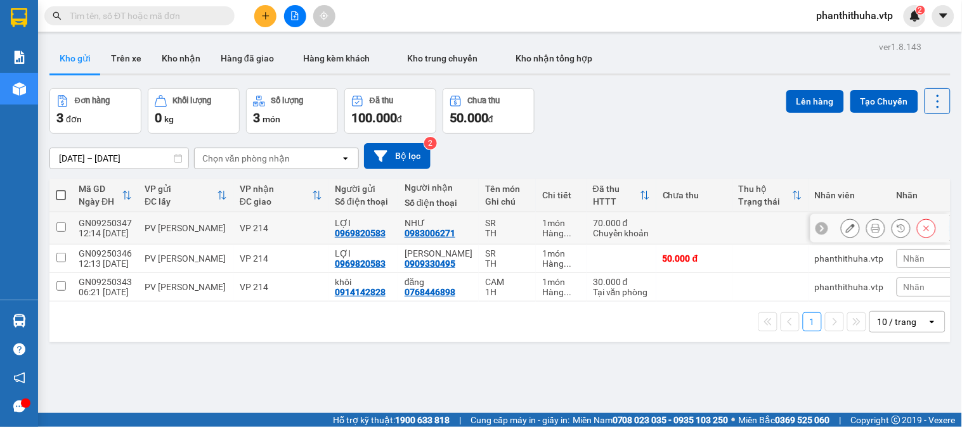
click at [846, 230] on icon at bounding box center [850, 228] width 9 height 9
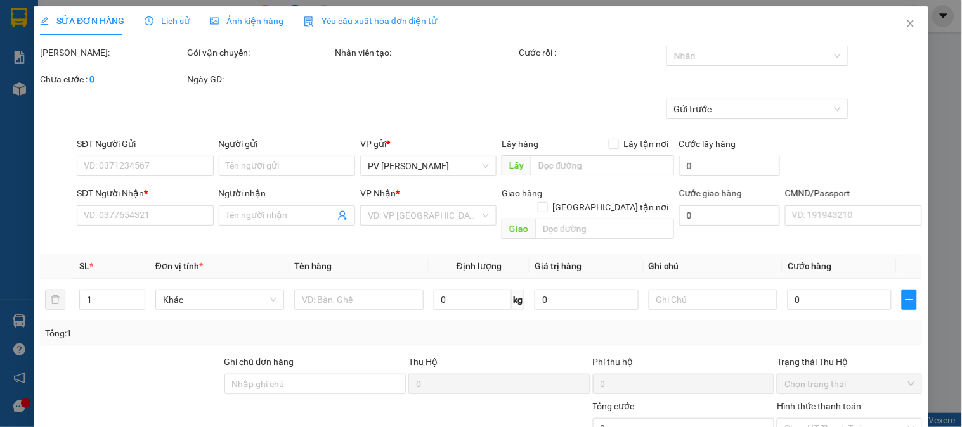
type input "0969820583"
type input "LỢI"
type input "0983006271"
type input "NHƯ"
type input "EX6868 70K 15/09/25"
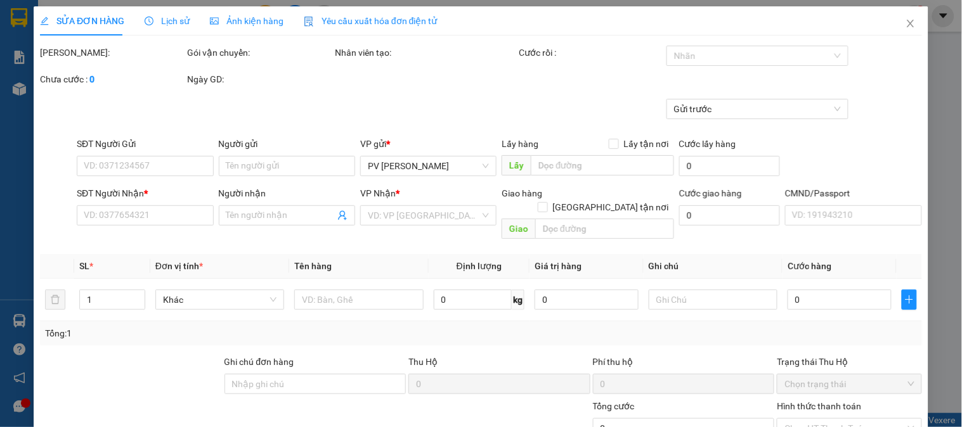
type input "70.000"
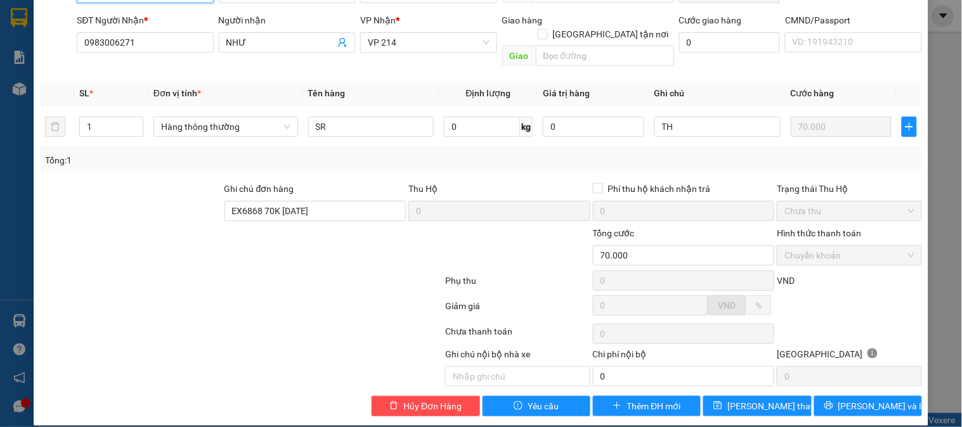
scroll to position [173, 0]
click at [350, 201] on input "EX6868 70K 15/09/25" at bounding box center [316, 211] width 182 height 20
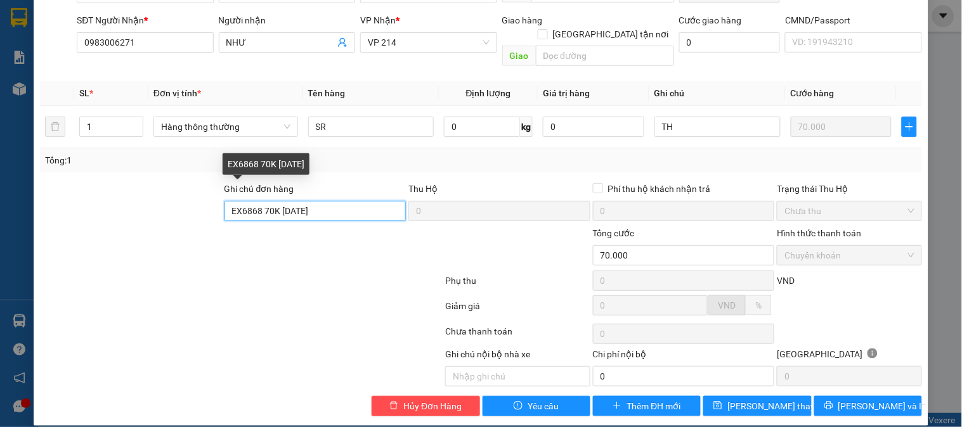
click at [334, 201] on input "EX6868 70K 15/09/25" at bounding box center [316, 211] width 182 height 20
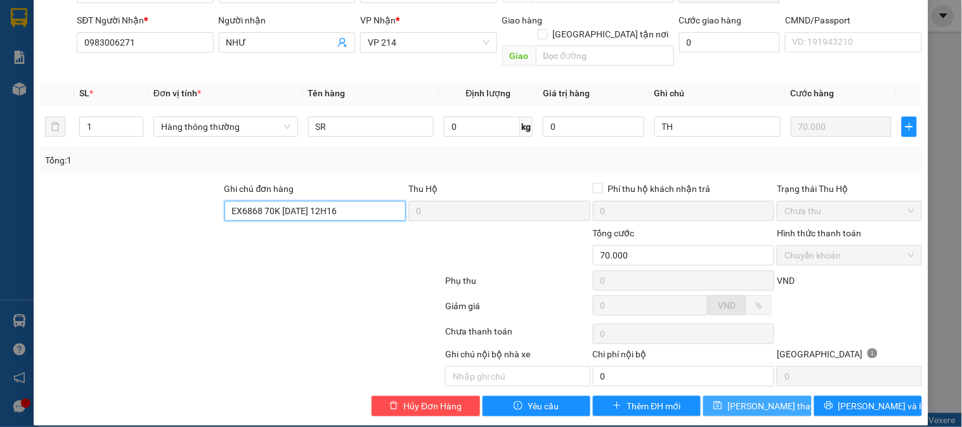
type input "EX6868 70K 15/09/25 12H16"
click at [703, 396] on button "[PERSON_NAME] thay đổi" at bounding box center [757, 406] width 108 height 20
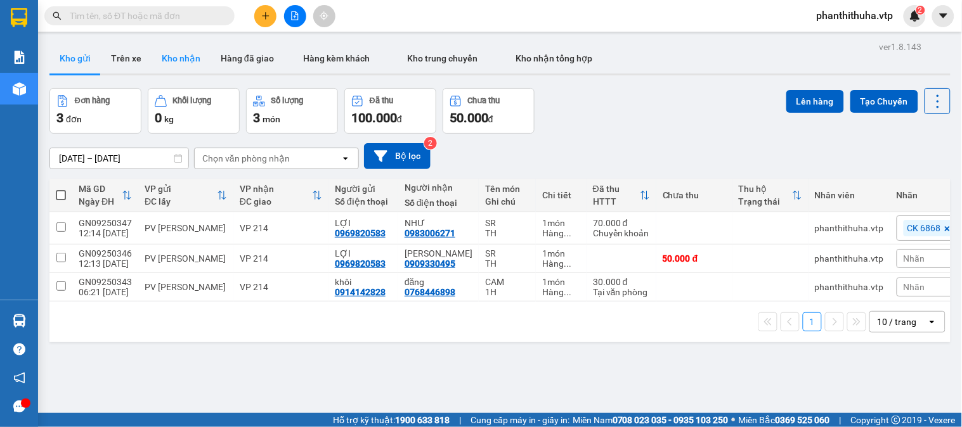
click at [182, 62] on button "Kho nhận" at bounding box center [181, 58] width 59 height 30
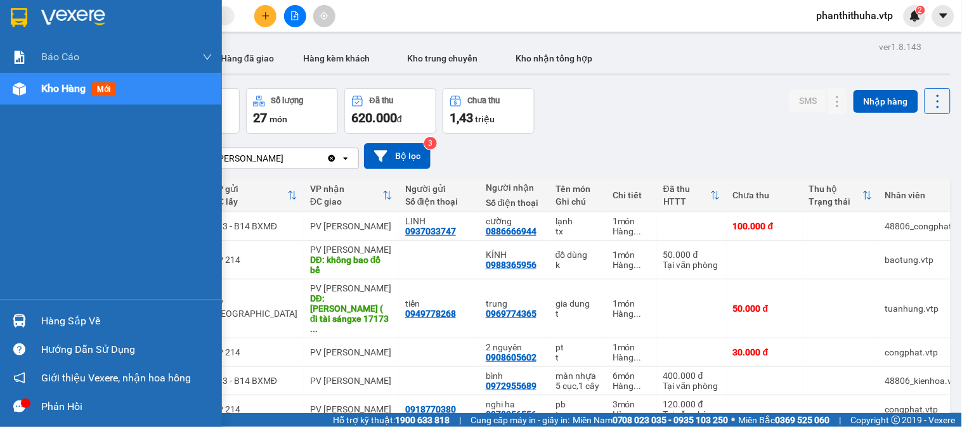
click at [32, 316] on div "Hàng sắp về" at bounding box center [111, 321] width 222 height 29
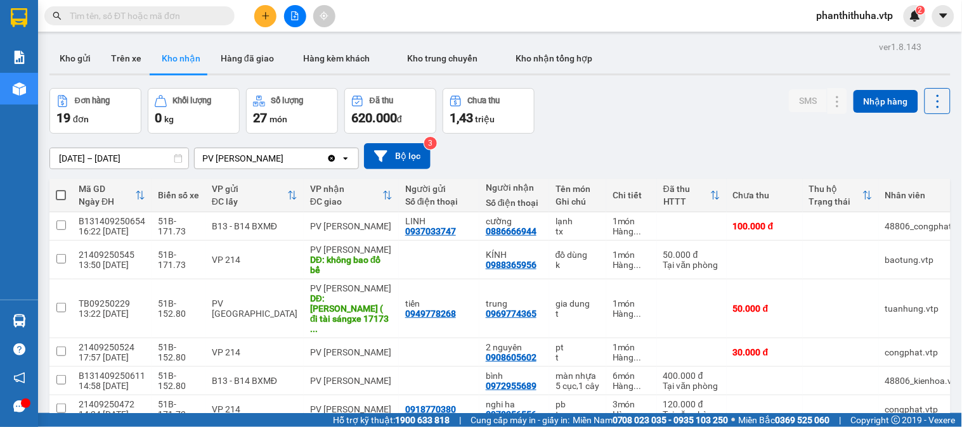
click at [643, 134] on section "Kết quả tìm kiếm ( 0 ) Bộ lọc No Data phanthithuha.vtp 2 Báo cáo BC giao hàng (…" at bounding box center [481, 213] width 962 height 427
click at [140, 62] on button "Trên xe" at bounding box center [126, 58] width 51 height 30
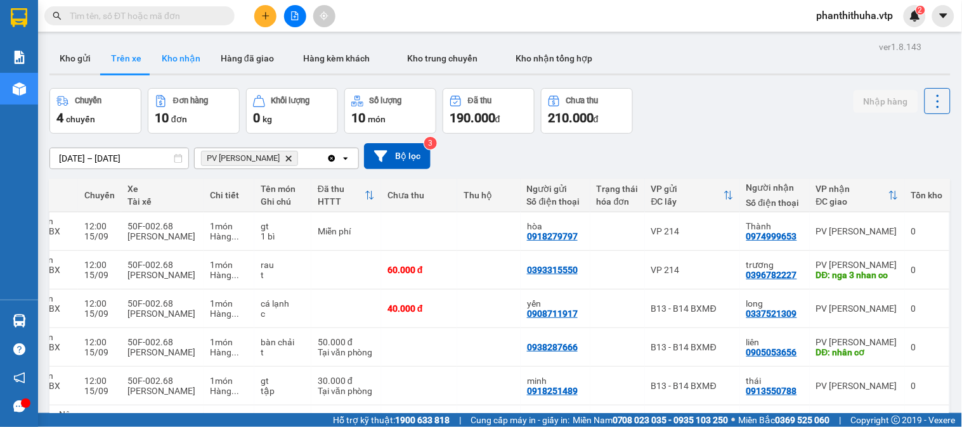
click at [178, 49] on button "Kho nhận" at bounding box center [181, 58] width 59 height 30
type input "[DATE] – [DATE]"
